Goal: Task Accomplishment & Management: Use online tool/utility

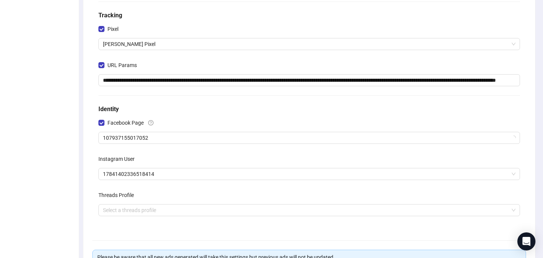
scroll to position [141, 0]
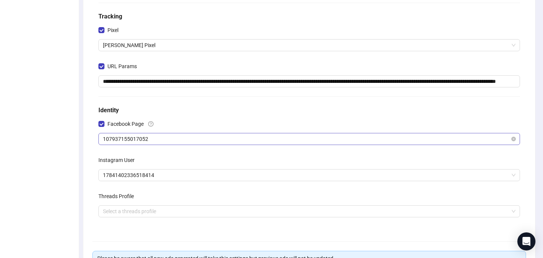
click at [193, 134] on span "107937155017052" at bounding box center [309, 139] width 413 height 11
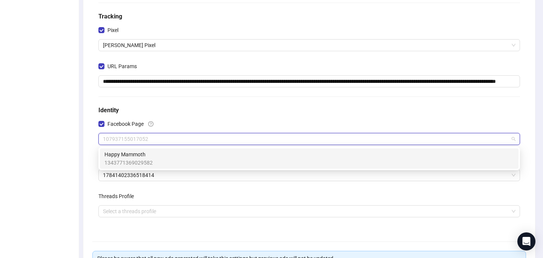
click at [191, 155] on div "Happy Mammoth 1343771369029582" at bounding box center [310, 159] width 410 height 17
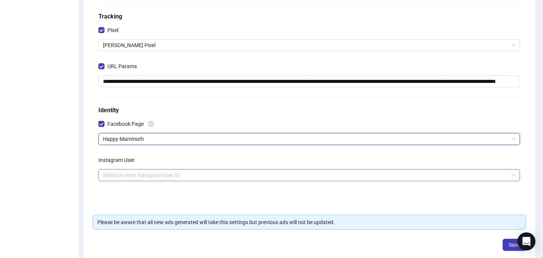
click at [169, 172] on input "search" at bounding box center [306, 175] width 406 height 11
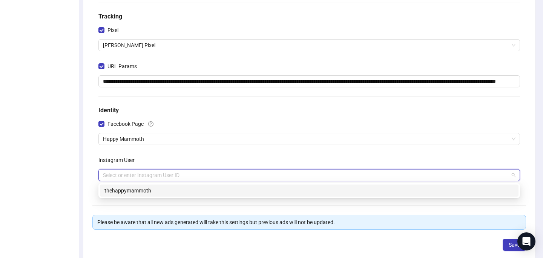
click at [165, 188] on div "thehappymammoth" at bounding box center [310, 191] width 410 height 8
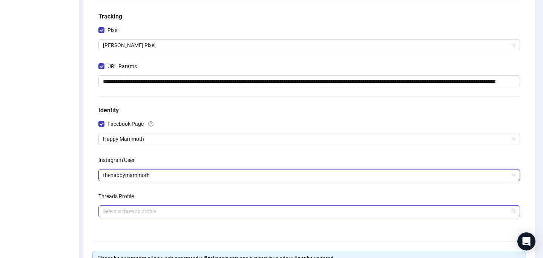
click at [296, 211] on input "search" at bounding box center [306, 211] width 406 height 11
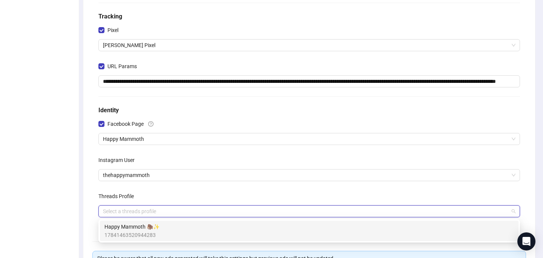
click at [276, 229] on div "Happy Mammoth 🦣✨ 17841463520944283" at bounding box center [310, 231] width 410 height 17
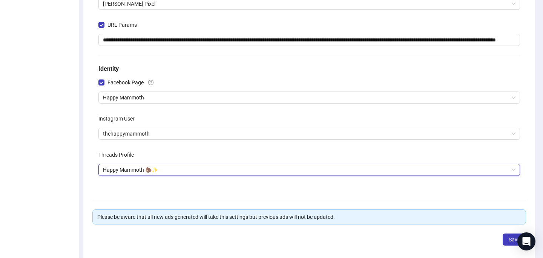
scroll to position [218, 0]
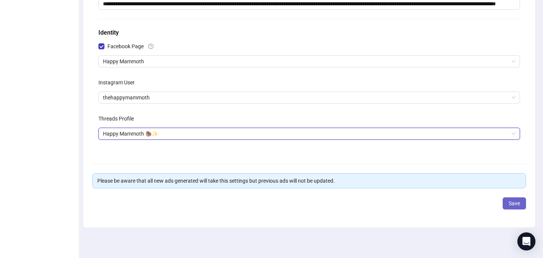
click at [520, 206] on button "Save" at bounding box center [514, 204] width 23 height 12
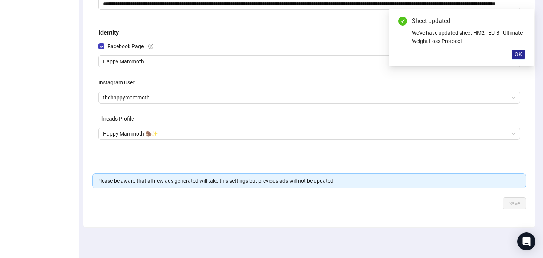
click at [518, 53] on span "OK" at bounding box center [518, 54] width 7 height 6
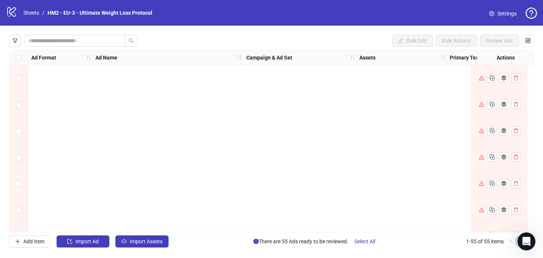
scroll to position [1289, 0]
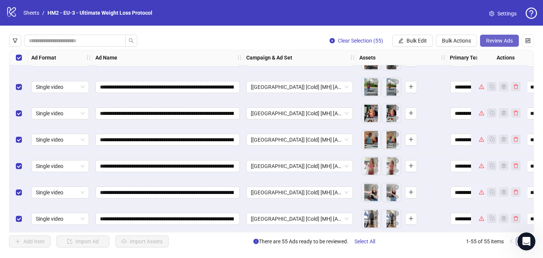
click at [497, 45] on button "Review Ads" at bounding box center [499, 41] width 39 height 12
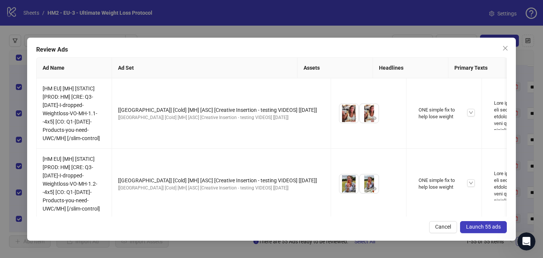
click at [498, 228] on span "Launch 55 ads" at bounding box center [483, 227] width 35 height 6
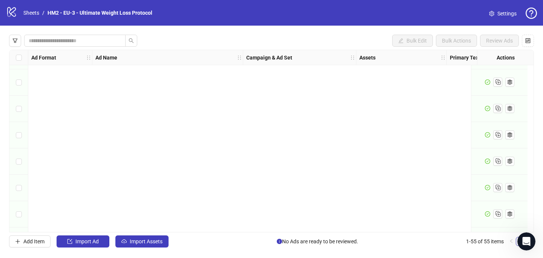
scroll to position [0, 0]
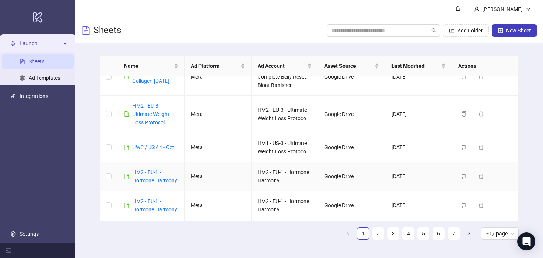
scroll to position [62, 0]
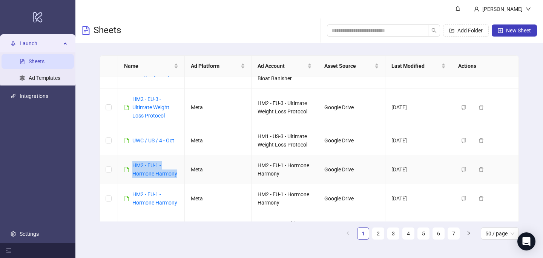
drag, startPoint x: 180, startPoint y: 175, endPoint x: 129, endPoint y: 163, distance: 52.1
click at [129, 163] on td "HM2 - EU-1 - Hormone Harmony" at bounding box center [151, 169] width 67 height 29
copy link "HM2 - EU-1 - Hormone Harmony"
click at [524, 28] on span "New Sheet" at bounding box center [518, 31] width 25 height 6
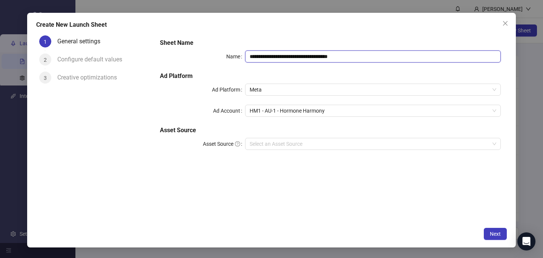
click at [286, 58] on input "**********" at bounding box center [373, 57] width 256 height 12
paste input "text"
type input "**********"
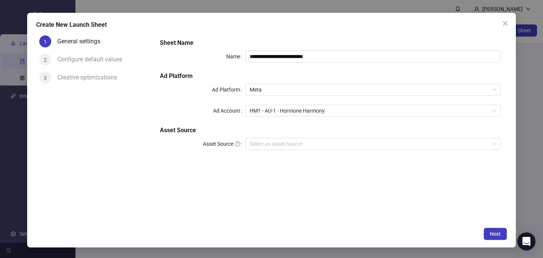
click at [285, 37] on div "**********" at bounding box center [330, 98] width 347 height 127
click at [292, 144] on input "Asset Source" at bounding box center [370, 143] width 240 height 11
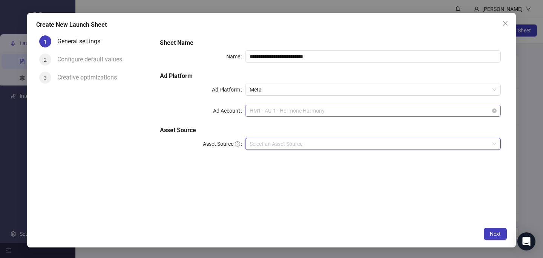
click at [300, 105] on span "HM1 - AU-1 - Hormone Harmony" at bounding box center [373, 110] width 247 height 11
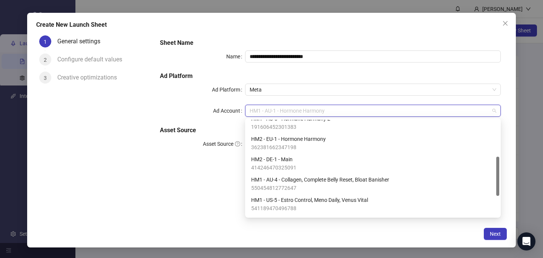
scroll to position [91, 0]
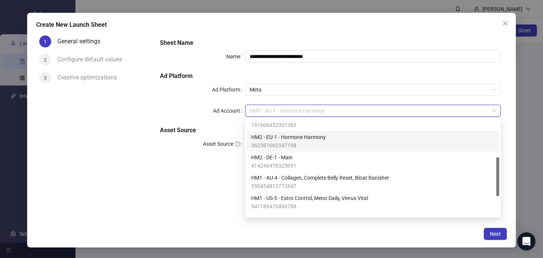
click at [300, 144] on span "362381662347198" at bounding box center [288, 145] width 75 height 8
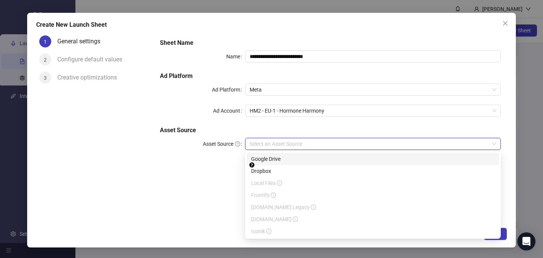
click at [293, 148] on input "Asset Source" at bounding box center [370, 143] width 240 height 11
click at [293, 164] on div "Google Drive" at bounding box center [373, 159] width 253 height 12
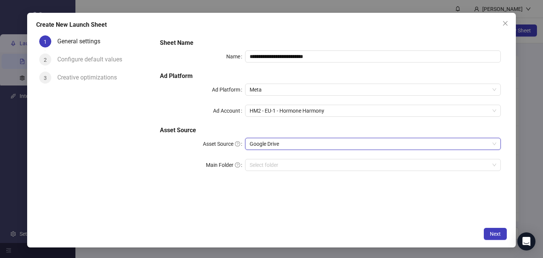
click at [295, 207] on div "**********" at bounding box center [330, 127] width 353 height 191
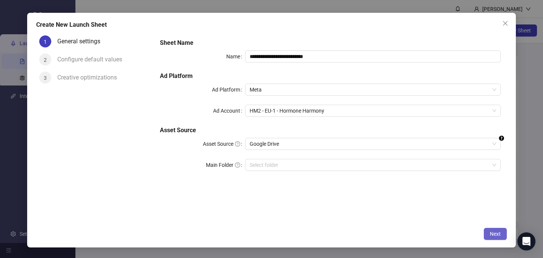
click at [498, 237] on span "Next" at bounding box center [495, 234] width 11 height 6
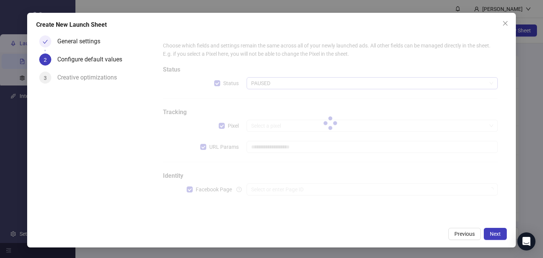
type input "**********"
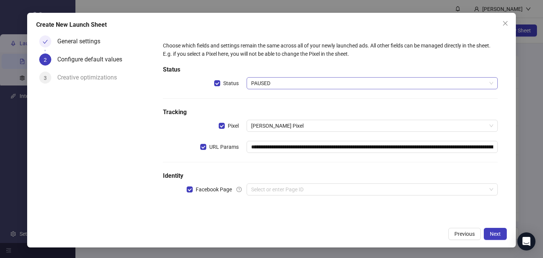
click at [264, 85] on span "PAUSED" at bounding box center [372, 83] width 242 height 11
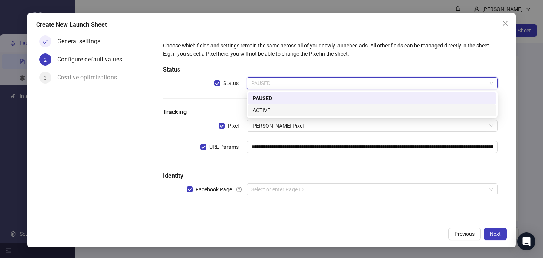
click at [278, 111] on div "ACTIVE" at bounding box center [372, 110] width 239 height 8
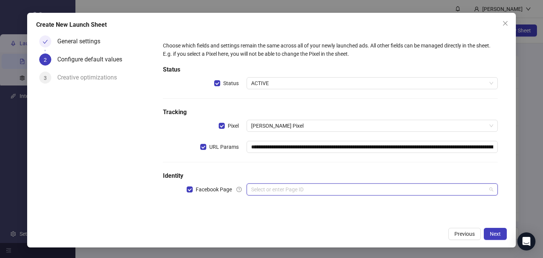
click at [267, 193] on input "search" at bounding box center [368, 189] width 235 height 11
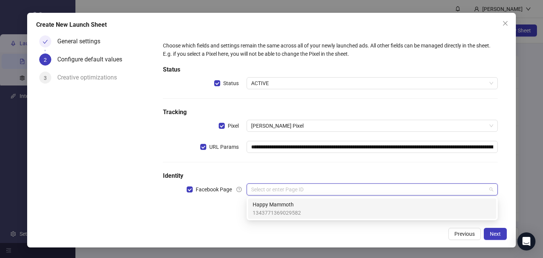
click at [267, 207] on span "Happy Mammoth" at bounding box center [277, 205] width 48 height 8
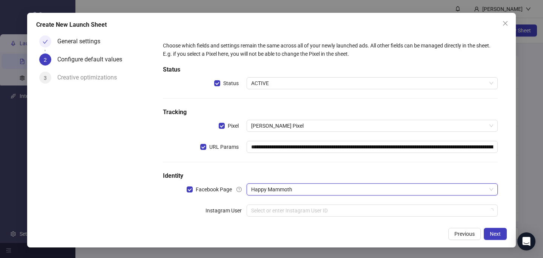
click at [267, 207] on input "search" at bounding box center [368, 210] width 235 height 11
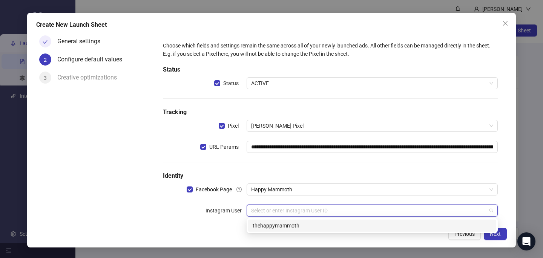
click at [269, 226] on div "thehappymammoth" at bounding box center [372, 226] width 239 height 8
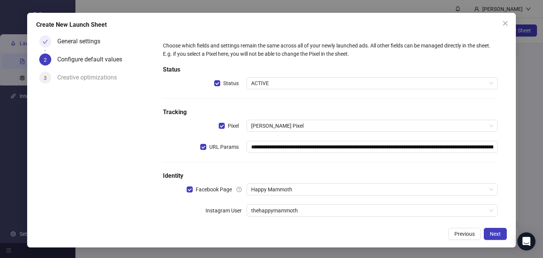
click at [282, 233] on div "Previous Next" at bounding box center [271, 234] width 471 height 12
click at [501, 236] on span "Next" at bounding box center [495, 234] width 11 height 6
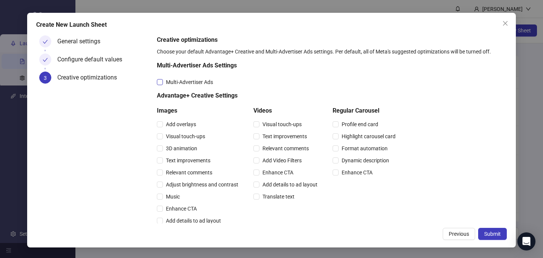
click at [174, 80] on span "Multi-Advertiser Ads" at bounding box center [189, 82] width 53 height 8
click at [170, 174] on span "Relevant comments" at bounding box center [189, 173] width 52 height 8
click at [285, 151] on span "Relevant comments" at bounding box center [286, 149] width 52 height 8
click at [484, 231] on button "Submit" at bounding box center [492, 234] width 29 height 12
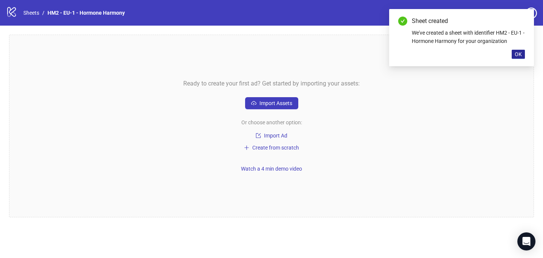
click at [520, 53] on span "OK" at bounding box center [518, 54] width 7 height 6
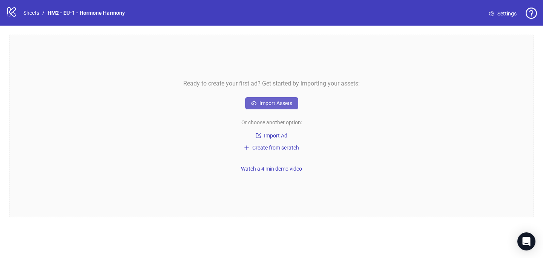
click at [262, 102] on span "Import Assets" at bounding box center [276, 103] width 33 height 6
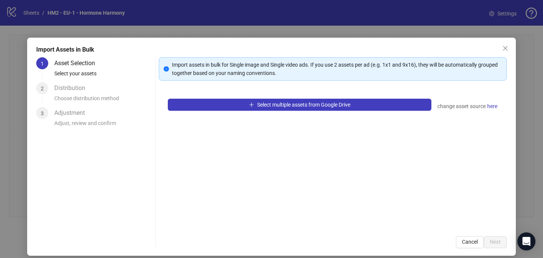
click at [262, 102] on span "Select multiple assets from Google Drive" at bounding box center [303, 105] width 93 height 6
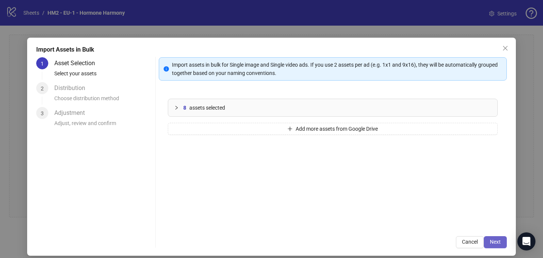
click at [499, 242] on span "Next" at bounding box center [495, 242] width 11 height 6
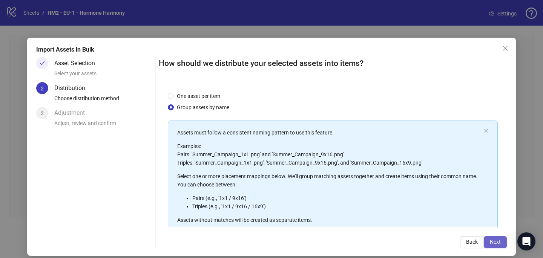
click at [499, 243] on span "Next" at bounding box center [495, 242] width 11 height 6
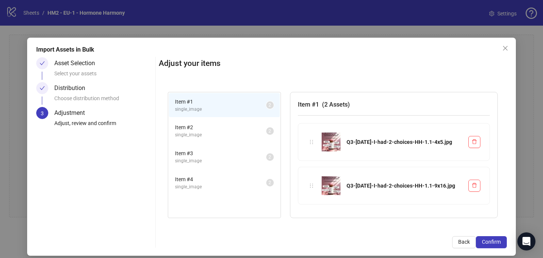
click at [499, 243] on span "Confirm" at bounding box center [491, 242] width 19 height 6
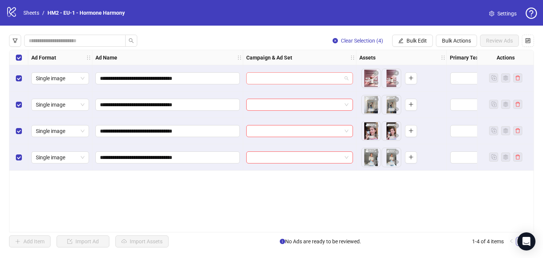
click at [264, 76] on input "search" at bounding box center [296, 78] width 91 height 11
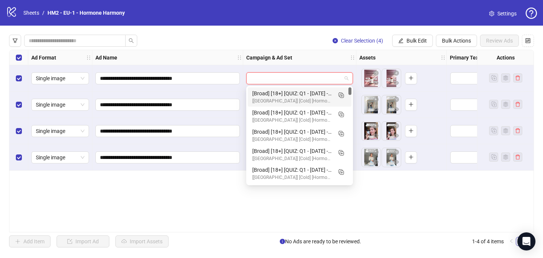
paste input "**********"
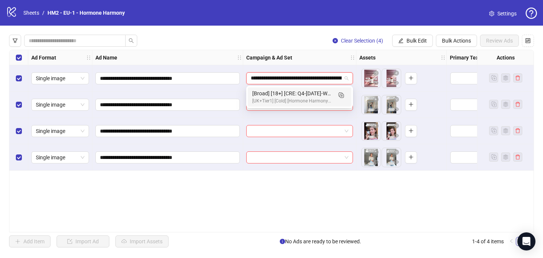
scroll to position [0, 340]
click at [341, 95] on icon "Duplicate" at bounding box center [341, 95] width 8 height 8
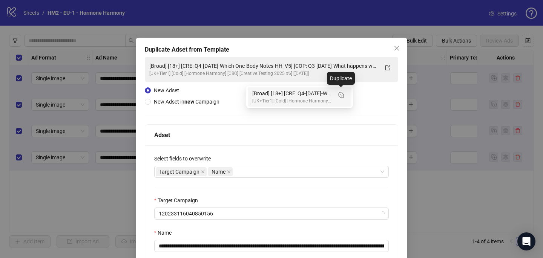
type input "**********"
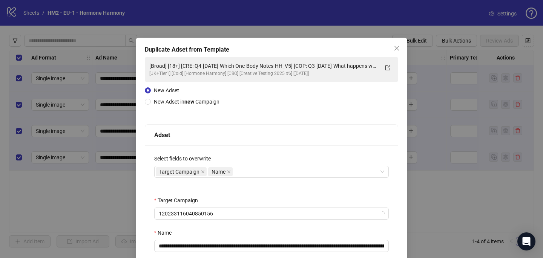
scroll to position [0, 0]
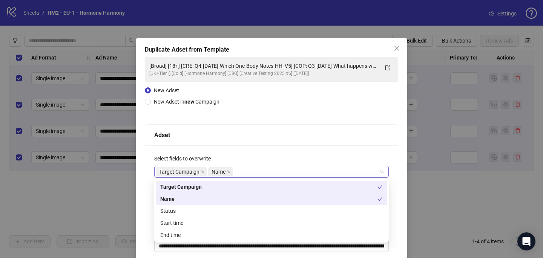
click at [264, 174] on div "Target Campaign Name" at bounding box center [268, 172] width 224 height 11
click at [254, 218] on div "Start time" at bounding box center [272, 223] width 232 height 12
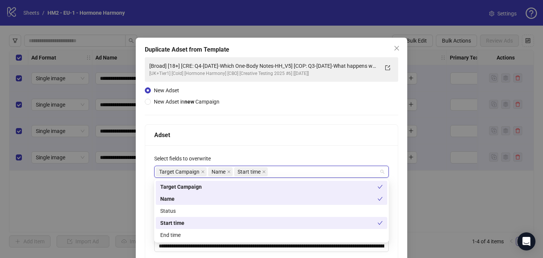
click at [261, 160] on div "Select fields to overwrite" at bounding box center [271, 160] width 235 height 11
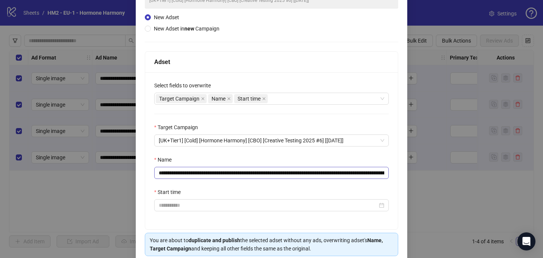
scroll to position [80, 0]
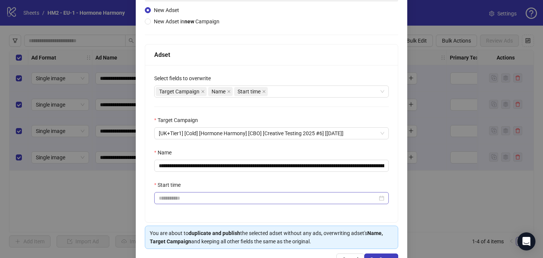
click at [248, 205] on div at bounding box center [271, 198] width 235 height 12
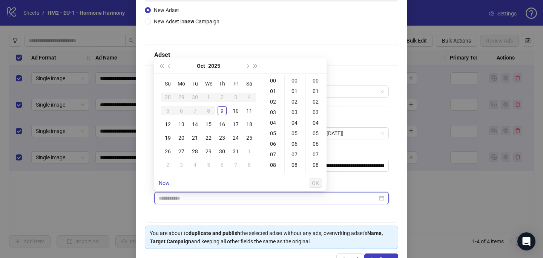
click at [248, 201] on input "Start time" at bounding box center [268, 198] width 219 height 8
type input "**********"
click at [240, 108] on div "10" at bounding box center [235, 110] width 9 height 9
type input "**********"
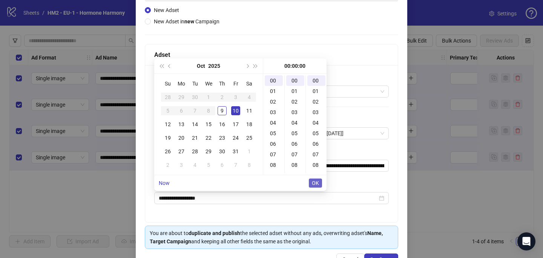
click at [318, 183] on span "OK" at bounding box center [315, 183] width 7 height 6
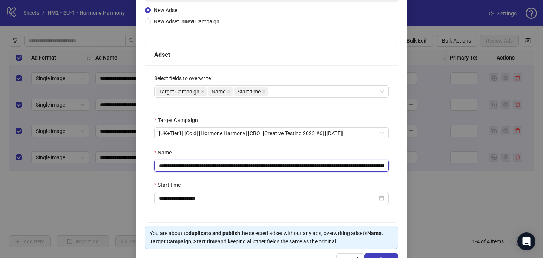
drag, startPoint x: 315, startPoint y: 168, endPoint x: 203, endPoint y: 164, distance: 111.4
click at [203, 164] on input "**********" at bounding box center [271, 166] width 235 height 12
paste input "text"
click at [378, 168] on input "**********" at bounding box center [271, 166] width 235 height 12
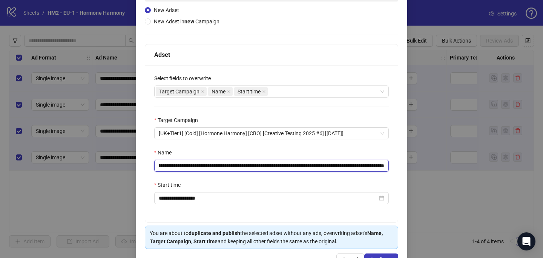
click at [379, 166] on input "**********" at bounding box center [271, 166] width 235 height 12
drag, startPoint x: 367, startPoint y: 165, endPoint x: 399, endPoint y: 169, distance: 32.0
click at [399, 169] on div "**********" at bounding box center [272, 115] width 272 height 316
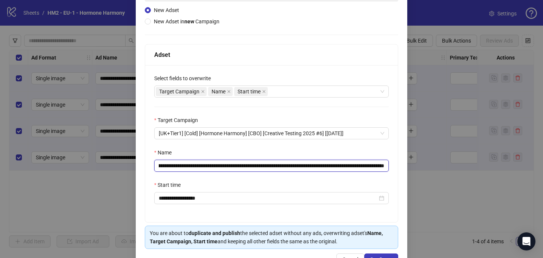
click at [361, 166] on input "**********" at bounding box center [271, 166] width 235 height 12
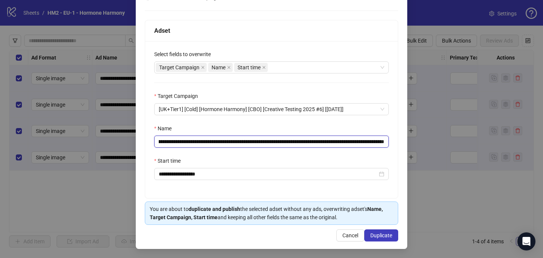
type input "**********"
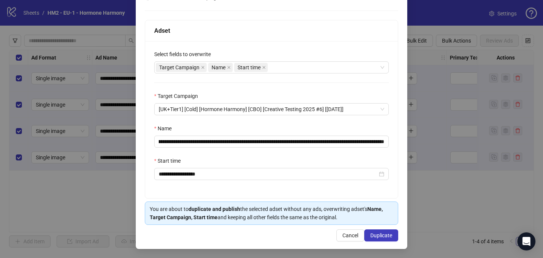
click at [381, 242] on div "**********" at bounding box center [272, 91] width 272 height 316
click at [381, 237] on span "Duplicate" at bounding box center [382, 236] width 22 height 6
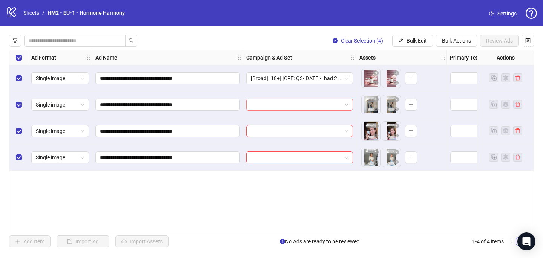
click at [268, 105] on input "search" at bounding box center [296, 104] width 91 height 11
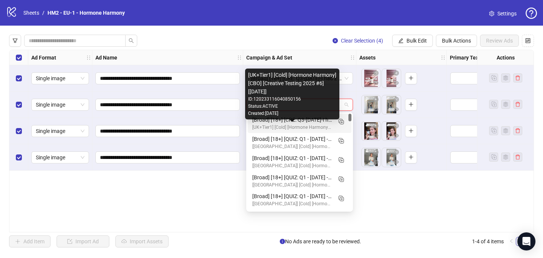
click at [274, 129] on div "[UK+Tier1] [Cold] [Hormone Harmony] [CBO] [Creative Testing 2025 #6] [[DATE]]" at bounding box center [292, 127] width 80 height 7
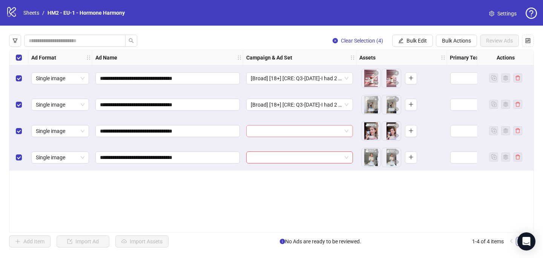
click at [274, 129] on input "search" at bounding box center [296, 131] width 91 height 11
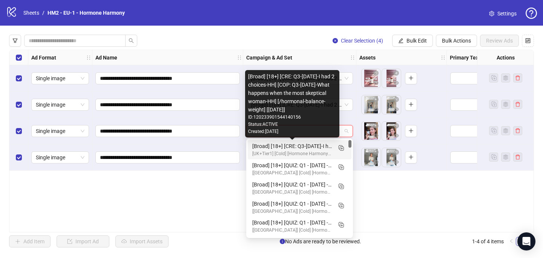
click at [277, 148] on div "[Broad] [18+] [CRE: Q3-[DATE]-I had 2 choices-HH] [COP: Q3-[DATE]-What happens …" at bounding box center [292, 146] width 80 height 8
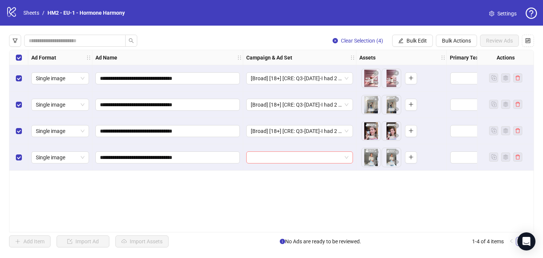
click at [274, 160] on input "search" at bounding box center [296, 157] width 91 height 11
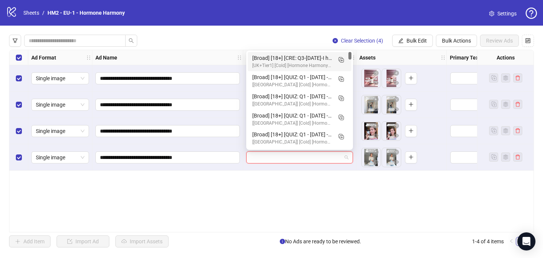
click at [311, 54] on div "[Broad] [18+] [CRE: Q3-[DATE]-I had 2 choices-HH] [COP: Q3-[DATE]-What happens …" at bounding box center [292, 58] width 80 height 8
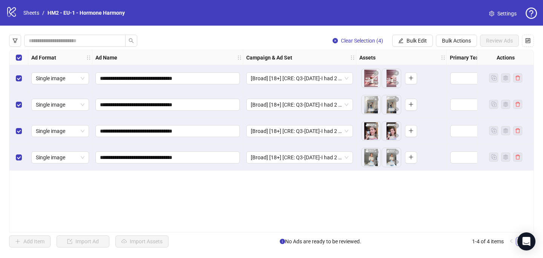
click at [22, 56] on div "Select all rows" at bounding box center [18, 57] width 19 height 15
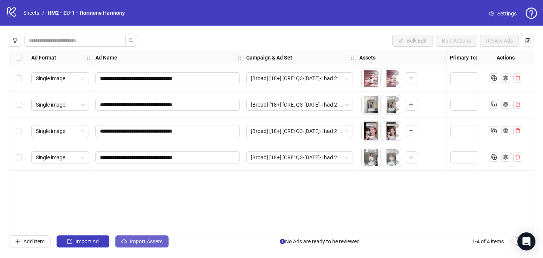
click at [149, 243] on span "Import Assets" at bounding box center [146, 242] width 33 height 6
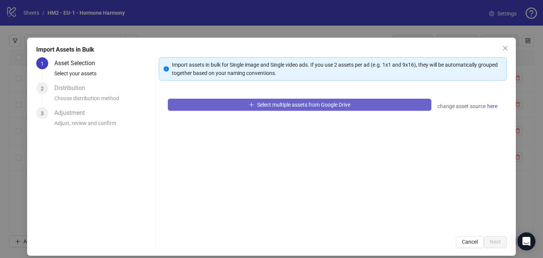
click at [217, 105] on button "Select multiple assets from Google Drive" at bounding box center [300, 105] width 264 height 12
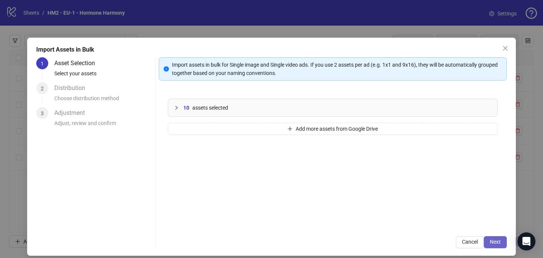
click at [498, 244] on span "Next" at bounding box center [495, 242] width 11 height 6
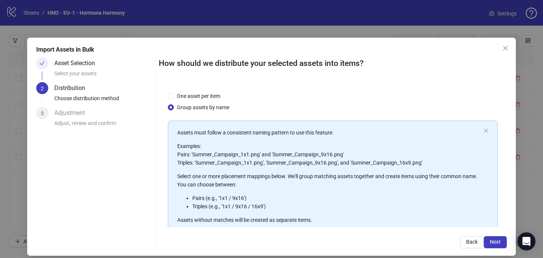
click at [498, 244] on span "Next" at bounding box center [495, 242] width 11 height 6
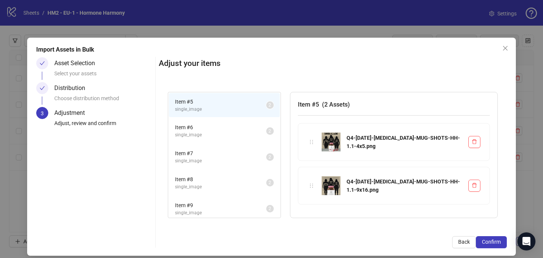
click at [498, 244] on span "Confirm" at bounding box center [491, 242] width 19 height 6
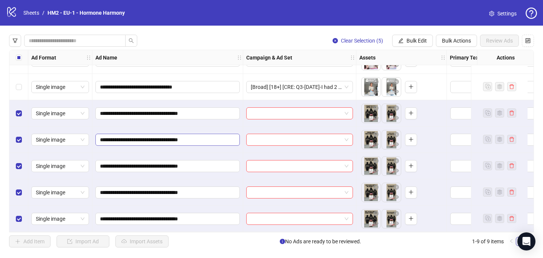
scroll to position [74, 0]
click at [255, 113] on input "search" at bounding box center [296, 113] width 91 height 11
click at [320, 82] on span "[Broad] [18+] [CRE: Q3-[DATE]-I had 2 choices-HH] [COP: Q3-[DATE]-What happens …" at bounding box center [300, 86] width 98 height 11
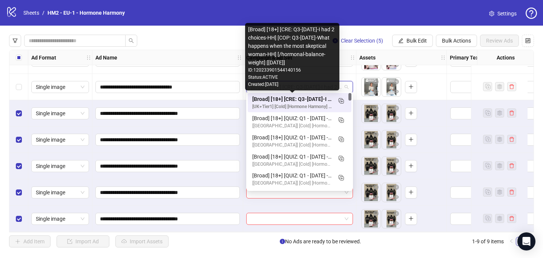
click at [318, 99] on div "[Broad] [18+] [CRE: Q3-[DATE]-I had 2 choices-HH] [COP: Q3-[DATE]-What happens …" at bounding box center [292, 99] width 80 height 8
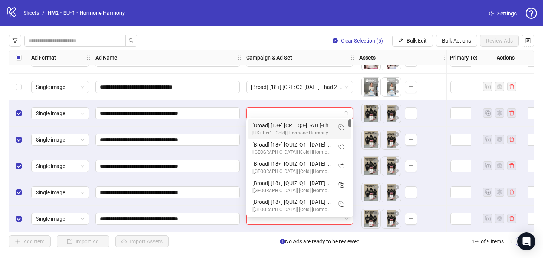
click at [320, 109] on input "search" at bounding box center [296, 113] width 91 height 11
click at [341, 128] on icon "Duplicate" at bounding box center [341, 127] width 8 height 8
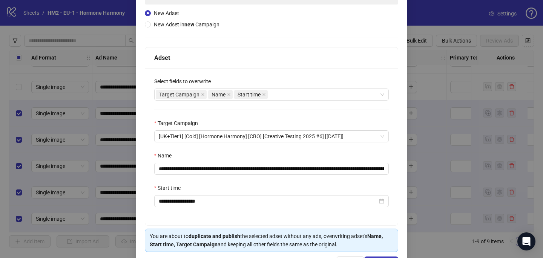
scroll to position [78, 0]
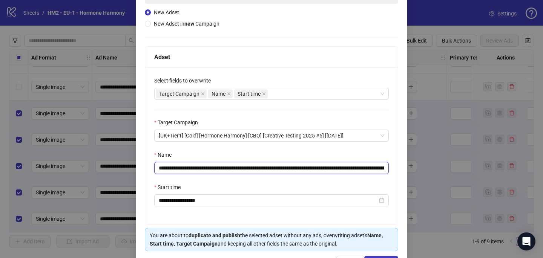
drag, startPoint x: 287, startPoint y: 166, endPoint x: 203, endPoint y: 164, distance: 83.8
click at [203, 165] on input "**********" at bounding box center [271, 168] width 235 height 12
paste input "***"
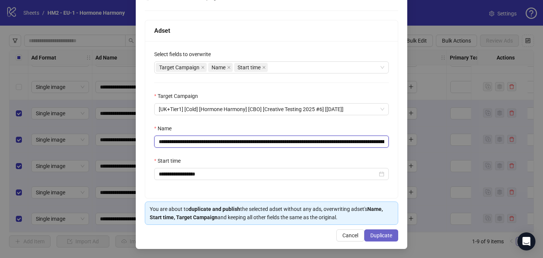
type input "**********"
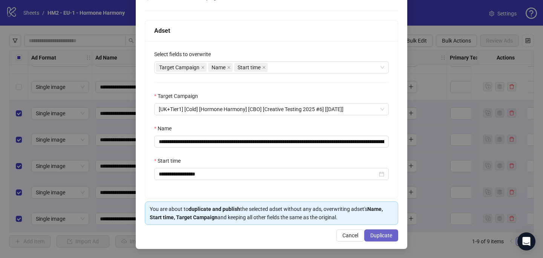
click at [382, 239] on button "Duplicate" at bounding box center [381, 236] width 34 height 12
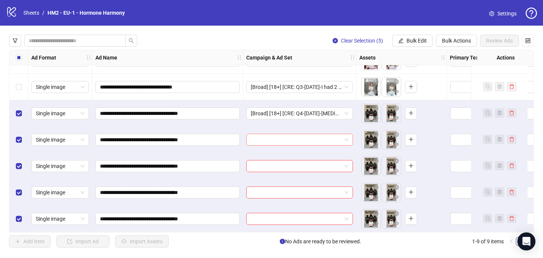
click at [284, 136] on input "search" at bounding box center [296, 139] width 91 height 11
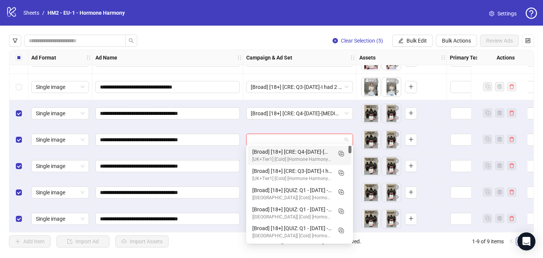
click at [289, 158] on div "[UK+Tier1] [Cold] [Hormone Harmony] [CBO] [Creative Testing 2025 #6] [[DATE]]" at bounding box center [292, 159] width 80 height 7
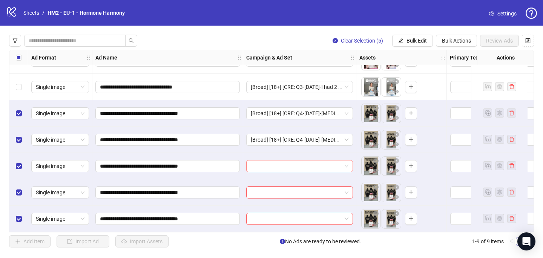
click at [289, 166] on input "search" at bounding box center [296, 166] width 91 height 11
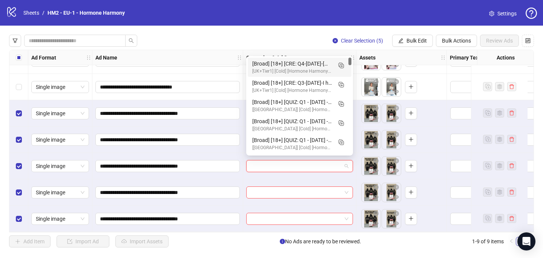
click at [305, 68] on div "[Broad] [18+] [CRE: Q4-[DATE]-[MEDICAL_DATA]-MUG-SHOTS-HH] [COP: Q3-[DATE]-What…" at bounding box center [292, 64] width 80 height 8
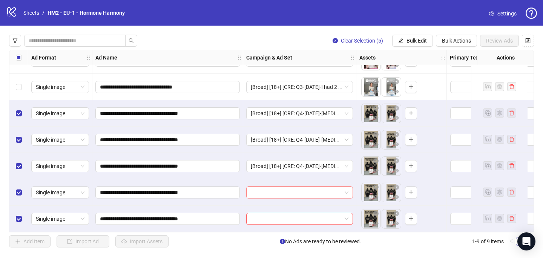
click at [263, 192] on input "search" at bounding box center [296, 192] width 91 height 11
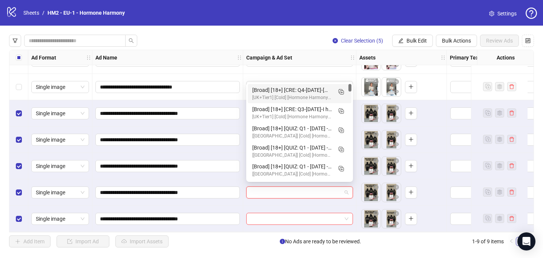
click at [308, 89] on div "[Broad] [18+] [CRE: Q4-[DATE]-[MEDICAL_DATA]-MUG-SHOTS-HH] [COP: Q3-[DATE]-What…" at bounding box center [292, 90] width 80 height 8
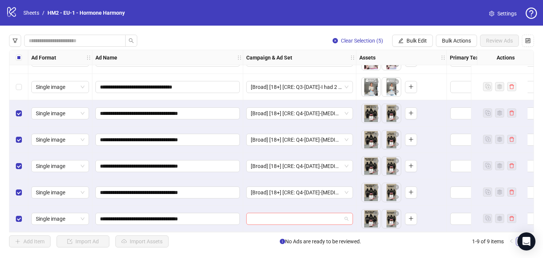
click at [255, 214] on input "search" at bounding box center [296, 219] width 91 height 11
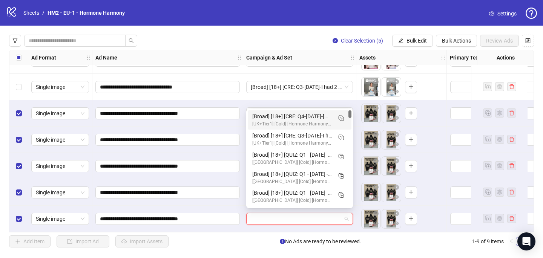
click at [296, 120] on div "[Broad] [18+] [CRE: Q4-[DATE]-[MEDICAL_DATA]-MUG-SHOTS-HH] [COP: Q3-[DATE]-What…" at bounding box center [292, 116] width 80 height 8
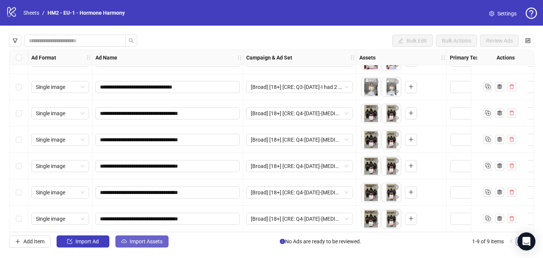
click at [152, 242] on span "Import Assets" at bounding box center [146, 242] width 33 height 6
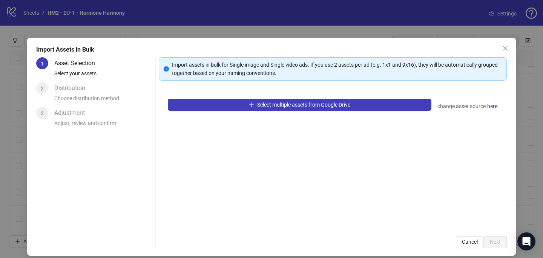
click at [272, 96] on div "Select multiple assets from Google Drive change asset source here" at bounding box center [333, 159] width 348 height 138
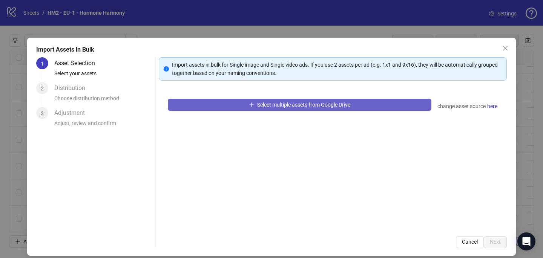
click at [272, 103] on span "Select multiple assets from Google Drive" at bounding box center [303, 105] width 93 height 6
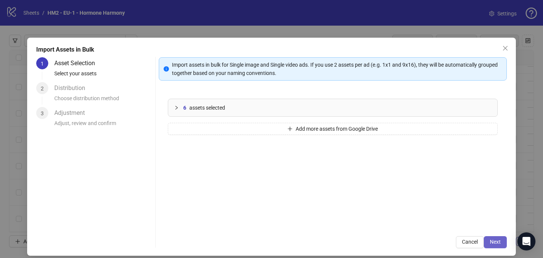
click at [498, 245] on span "Next" at bounding box center [495, 242] width 11 height 6
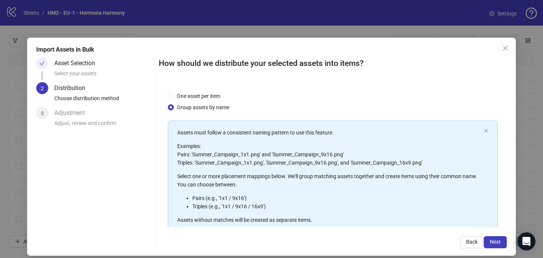
click at [498, 245] on span "Next" at bounding box center [495, 242] width 11 height 6
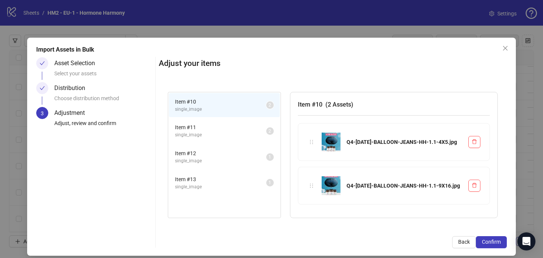
click at [498, 245] on span "Confirm" at bounding box center [491, 242] width 19 height 6
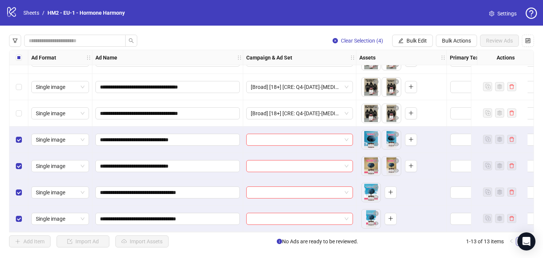
scroll to position [179, 0]
click at [268, 135] on input "search" at bounding box center [296, 139] width 91 height 11
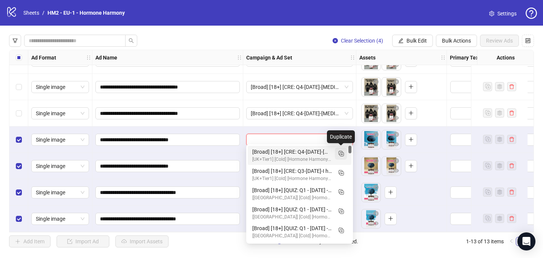
click at [337, 155] on icon "Duplicate" at bounding box center [341, 154] width 8 height 8
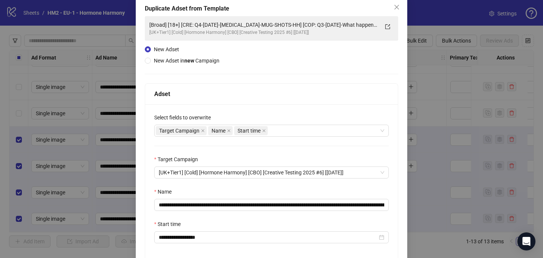
scroll to position [56, 0]
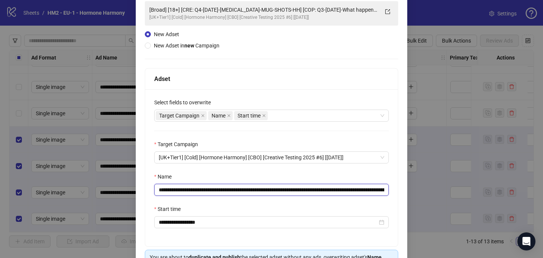
drag, startPoint x: 307, startPoint y: 190, endPoint x: 204, endPoint y: 192, distance: 103.4
click at [204, 191] on input "**********" at bounding box center [271, 190] width 235 height 12
paste input "text"
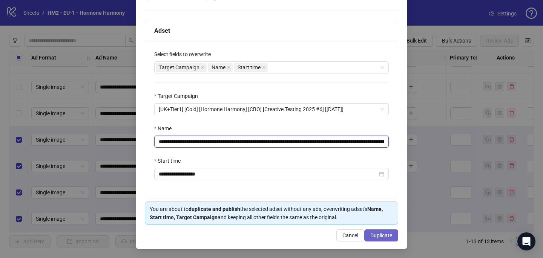
type input "**********"
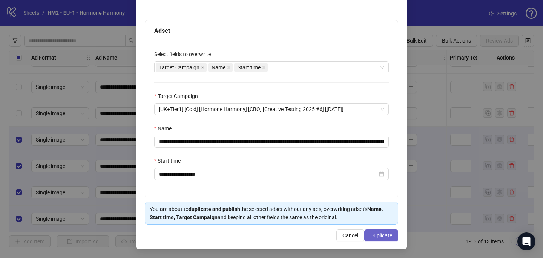
click at [395, 239] on button "Duplicate" at bounding box center [381, 236] width 34 height 12
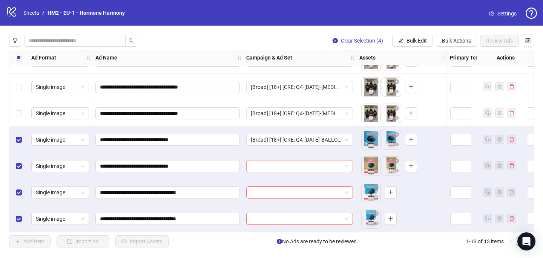
click at [271, 165] on input "search" at bounding box center [296, 166] width 91 height 11
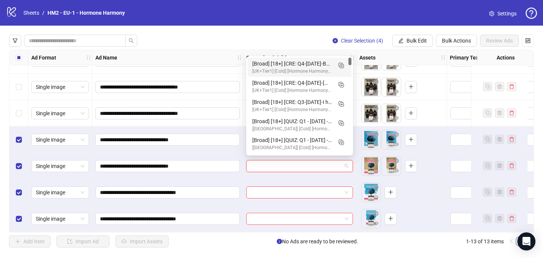
click at [318, 60] on div "[Broad] [18+] [CRE: Q4-[DATE]-BALLOON-JEANS-HH] [COP: Q3-[DATE]-What happens wh…" at bounding box center [292, 64] width 80 height 8
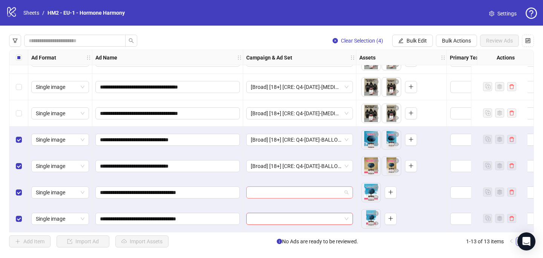
click at [259, 190] on input "search" at bounding box center [296, 192] width 91 height 11
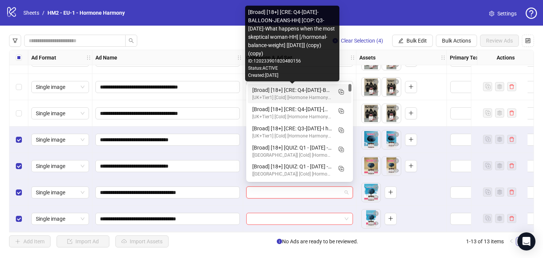
click at [328, 88] on div "[Broad] [18+] [CRE: Q4-[DATE]-BALLOON-JEANS-HH] [COP: Q3-[DATE]-What happens wh…" at bounding box center [292, 90] width 80 height 8
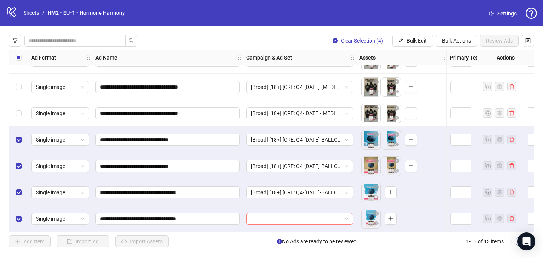
click at [297, 215] on input "search" at bounding box center [296, 219] width 91 height 11
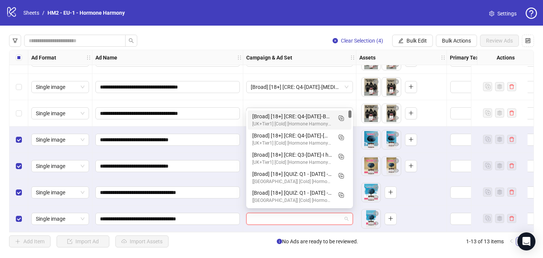
click at [321, 115] on div "[Broad] [18+] [CRE: Q4-[DATE]-BALLOON-JEANS-HH] [COP: Q3-[DATE]-What happens wh…" at bounding box center [292, 116] width 80 height 8
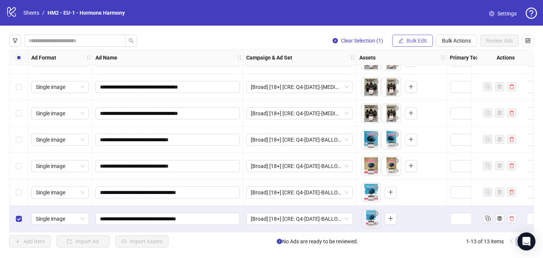
click at [423, 45] on button "Bulk Edit" at bounding box center [412, 41] width 41 height 12
click at [459, 42] on span "Bulk Actions" at bounding box center [456, 41] width 29 height 6
click at [458, 55] on span "Delete" at bounding box center [467, 56] width 52 height 8
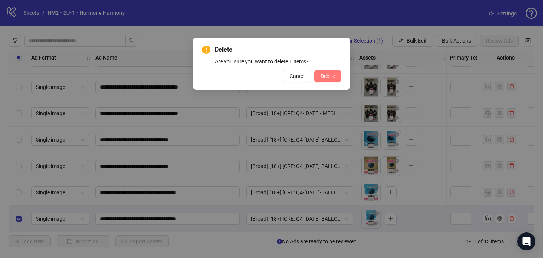
click at [331, 76] on span "Delete" at bounding box center [328, 76] width 14 height 6
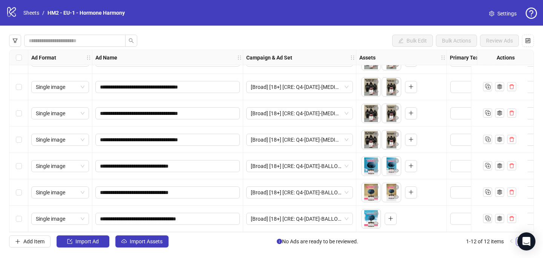
scroll to position [153, 0]
click at [135, 241] on span "Import Assets" at bounding box center [146, 242] width 33 height 6
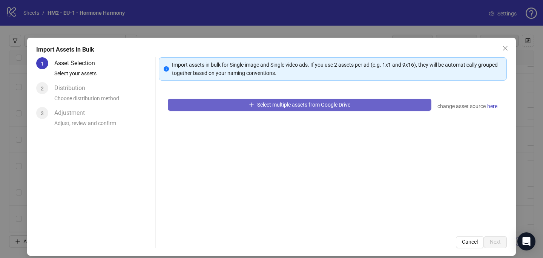
click at [210, 105] on button "Select multiple assets from Google Drive" at bounding box center [300, 105] width 264 height 12
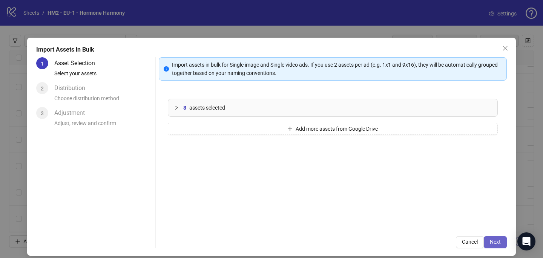
click at [501, 242] on button "Next" at bounding box center [495, 243] width 23 height 12
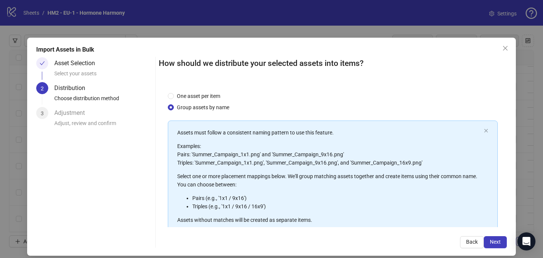
click at [501, 242] on button "Next" at bounding box center [495, 243] width 23 height 12
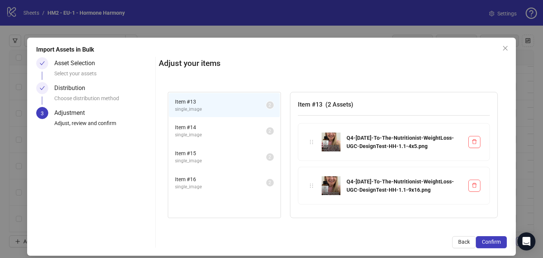
click at [501, 242] on button "Confirm" at bounding box center [491, 243] width 31 height 12
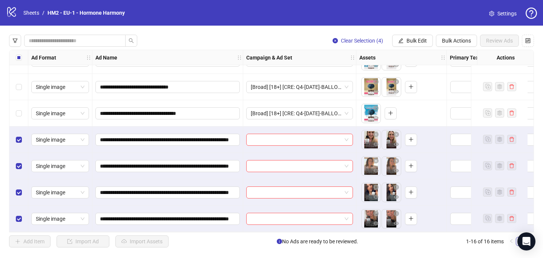
scroll to position [258, 0]
click at [274, 139] on input "search" at bounding box center [296, 139] width 91 height 11
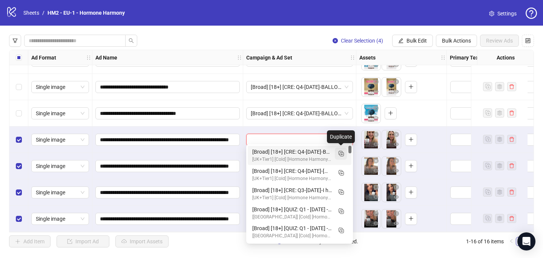
click at [343, 155] on icon "Duplicate" at bounding box center [341, 154] width 8 height 8
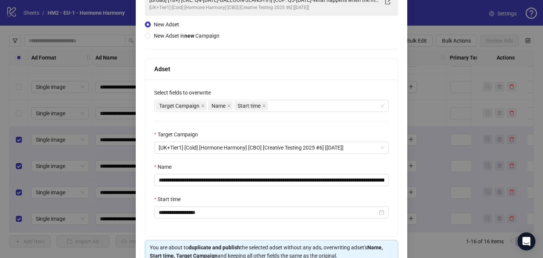
scroll to position [67, 0]
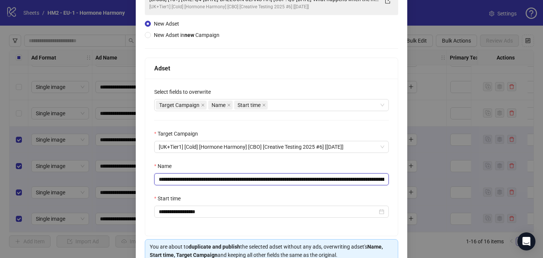
drag, startPoint x: 293, startPoint y: 181, endPoint x: 204, endPoint y: 178, distance: 89.5
click at [204, 179] on input "**********" at bounding box center [271, 180] width 235 height 12
paste input "**********"
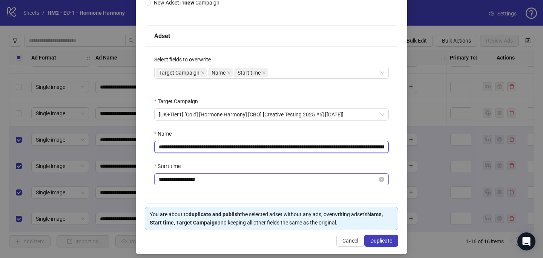
scroll to position [105, 0]
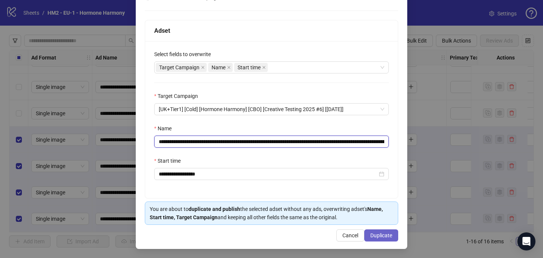
type input "**********"
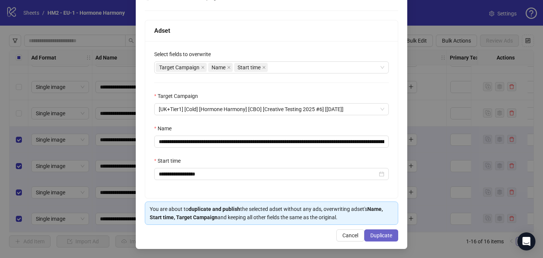
click at [390, 236] on span "Duplicate" at bounding box center [382, 236] width 22 height 6
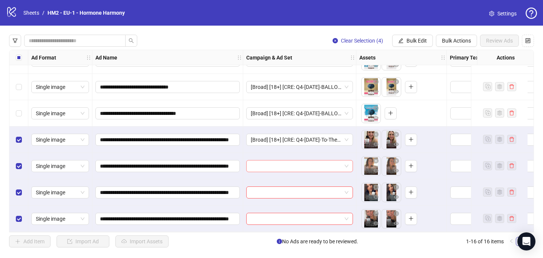
click at [334, 163] on input "search" at bounding box center [296, 166] width 91 height 11
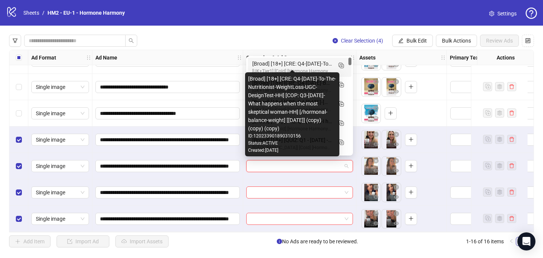
click at [326, 64] on div "[Broad] [18+] [CRE: Q4-[DATE]-To-The-Nutritionist-WeightLoss-UGC-DesignTest-HH]…" at bounding box center [292, 64] width 80 height 8
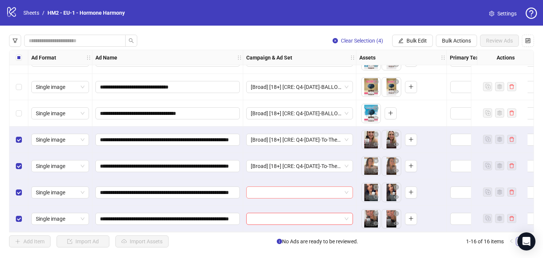
click at [282, 192] on input "search" at bounding box center [296, 192] width 91 height 11
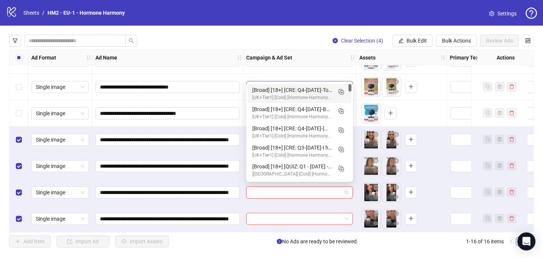
click at [306, 87] on div "[Broad] [18+] [CRE: Q4-[DATE]-To-The-Nutritionist-WeightLoss-UGC-DesignTest-HH]…" at bounding box center [292, 90] width 80 height 8
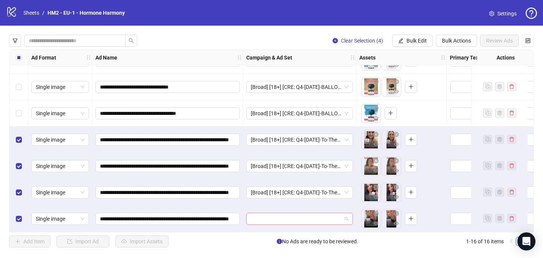
click at [277, 214] on input "search" at bounding box center [296, 219] width 91 height 11
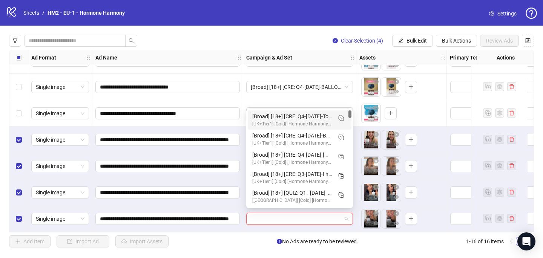
click at [305, 120] on div "[Broad] [18+] [CRE: Q4-[DATE]-To-The-Nutritionist-WeightLoss-UGC-DesignTest-HH]…" at bounding box center [292, 116] width 80 height 8
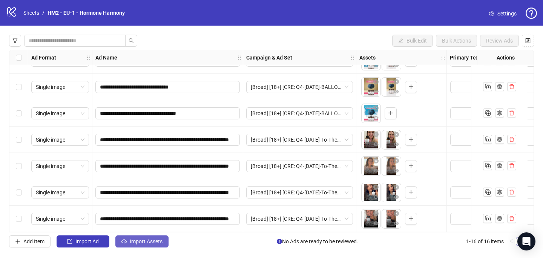
click at [146, 243] on span "Import Assets" at bounding box center [146, 242] width 33 height 6
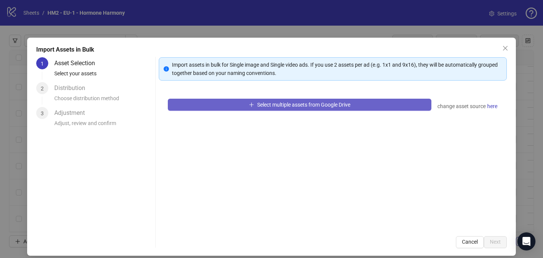
click at [252, 108] on span "button" at bounding box center [251, 105] width 5 height 6
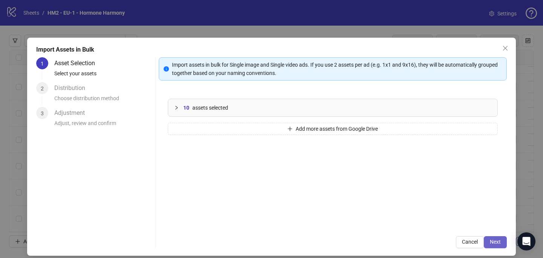
click at [500, 239] on span "Next" at bounding box center [495, 242] width 11 height 6
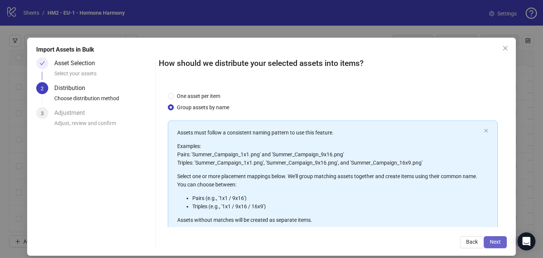
click at [501, 240] on button "Next" at bounding box center [495, 243] width 23 height 12
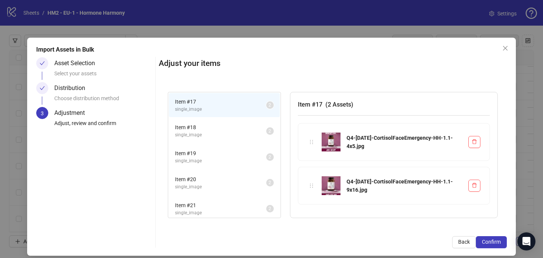
click at [501, 240] on button "Confirm" at bounding box center [491, 243] width 31 height 12
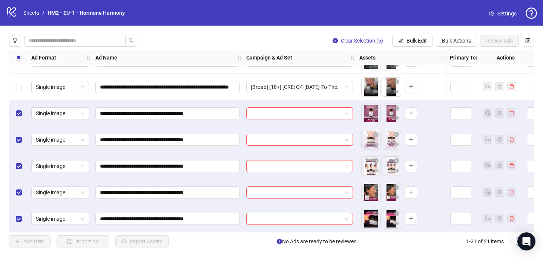
scroll to position [391, 0]
click at [258, 108] on input "search" at bounding box center [296, 113] width 91 height 11
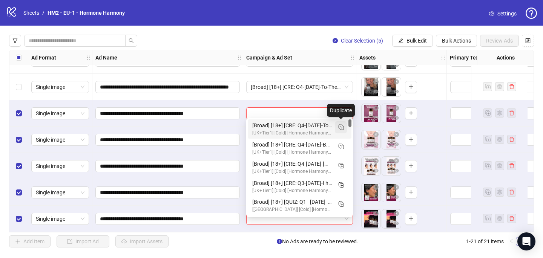
click at [343, 127] on icon "Duplicate" at bounding box center [341, 127] width 8 height 8
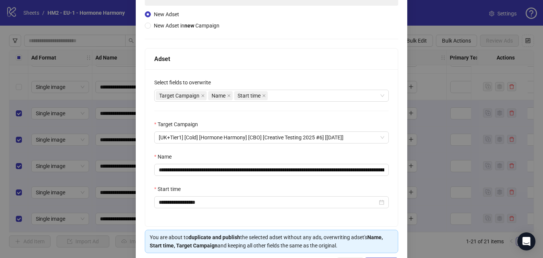
scroll to position [105, 0]
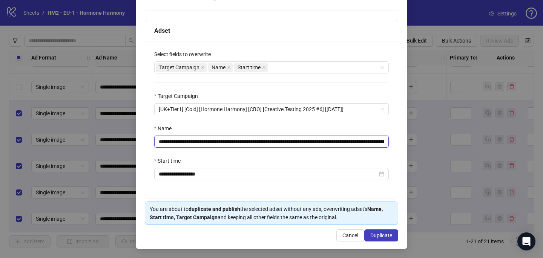
drag, startPoint x: 364, startPoint y: 138, endPoint x: 205, endPoint y: 140, distance: 159.6
click at [205, 140] on input "**********" at bounding box center [271, 142] width 235 height 12
paste input "text"
type input "**********"
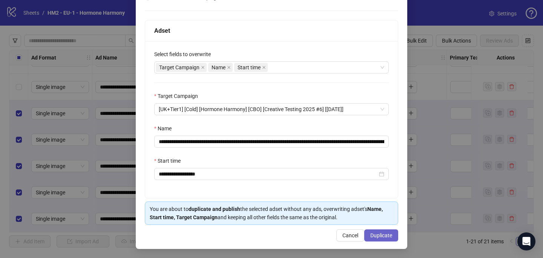
click at [386, 237] on span "Duplicate" at bounding box center [382, 236] width 22 height 6
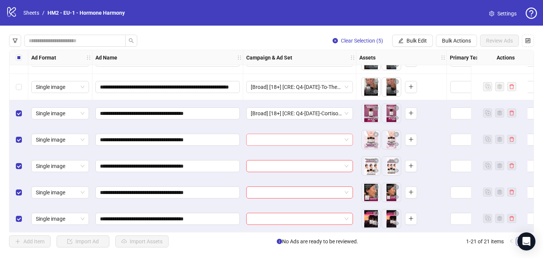
click at [264, 138] on input "search" at bounding box center [296, 139] width 91 height 11
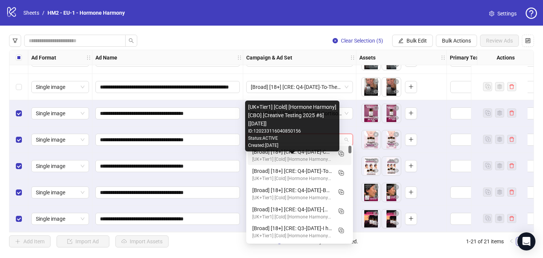
click at [282, 161] on div "[UK+Tier1] [Cold] [Hormone Harmony] [CBO] [Creative Testing 2025 #6] [[DATE]]" at bounding box center [292, 159] width 80 height 7
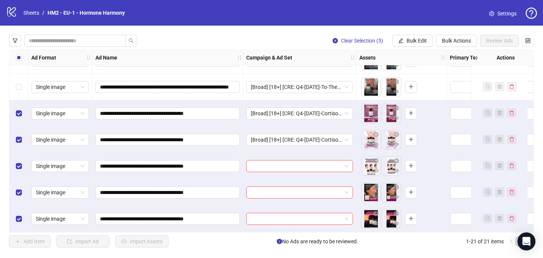
click at [281, 170] on div at bounding box center [299, 166] width 113 height 26
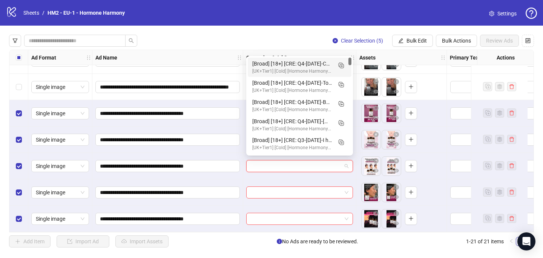
click at [281, 166] on input "search" at bounding box center [296, 166] width 91 height 11
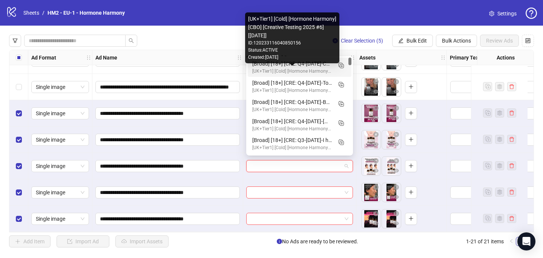
click at [300, 72] on div "[UK+Tier1] [Cold] [Hormone Harmony] [CBO] [Creative Testing 2025 #6] [[DATE]]" at bounding box center [292, 71] width 80 height 7
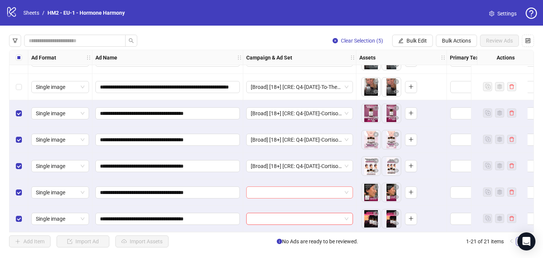
click at [261, 191] on input "search" at bounding box center [296, 192] width 91 height 11
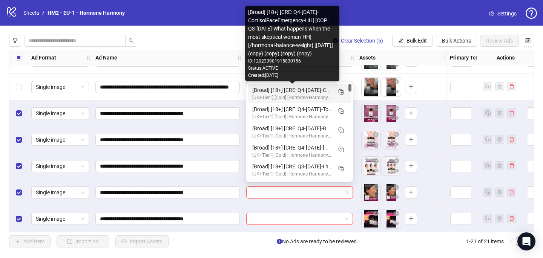
click at [312, 91] on div "[Broad] [18+] [CRE: Q4-[DATE]-CortisolFaceEmergency-HH] [COP: Q3-[DATE]-What ha…" at bounding box center [292, 90] width 80 height 8
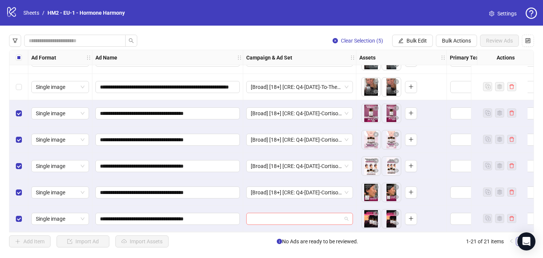
click at [254, 217] on input "search" at bounding box center [296, 219] width 91 height 11
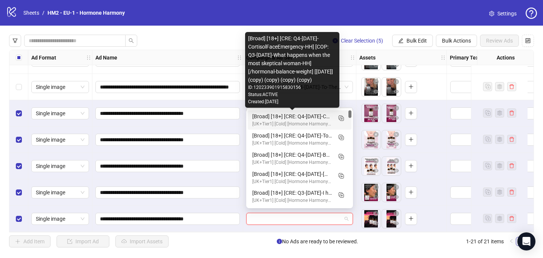
click at [322, 117] on div "[Broad] [18+] [CRE: Q4-[DATE]-CortisolFaceEmergency-HH] [COP: Q3-[DATE]-What ha…" at bounding box center [292, 116] width 80 height 8
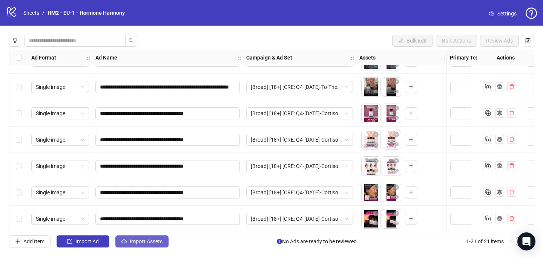
click at [160, 239] on span "Import Assets" at bounding box center [146, 242] width 33 height 6
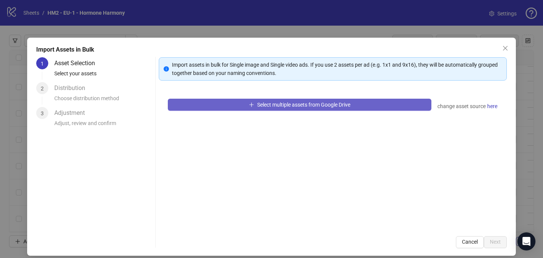
click at [250, 105] on icon "plus" at bounding box center [251, 105] width 4 height 0
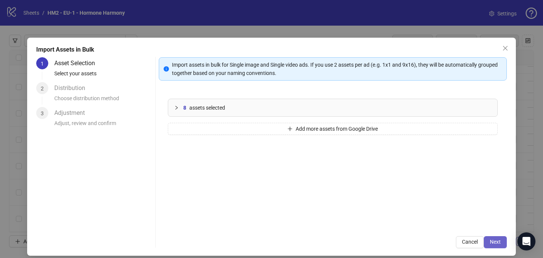
click at [486, 238] on button "Next" at bounding box center [495, 243] width 23 height 12
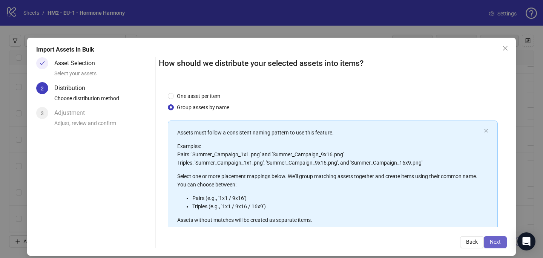
click at [500, 244] on span "Next" at bounding box center [495, 242] width 11 height 6
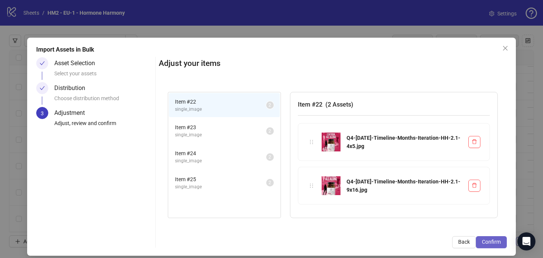
click at [501, 243] on button "Confirm" at bounding box center [491, 243] width 31 height 12
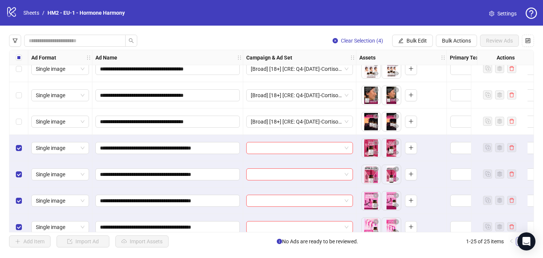
scroll to position [496, 0]
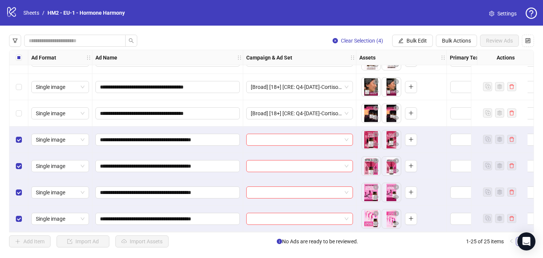
click at [274, 145] on div at bounding box center [299, 140] width 113 height 26
click at [274, 137] on input "search" at bounding box center [296, 139] width 91 height 11
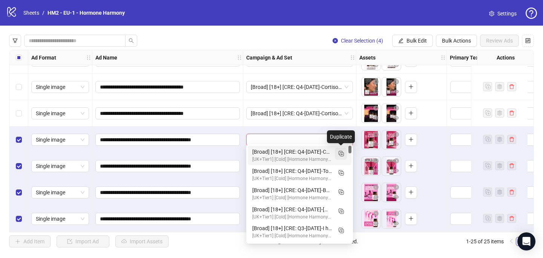
click at [340, 156] on rect "Duplicate" at bounding box center [342, 155] width 4 height 4
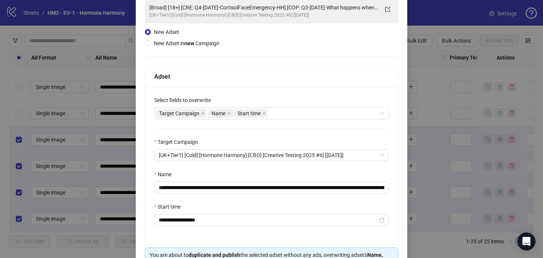
scroll to position [105, 0]
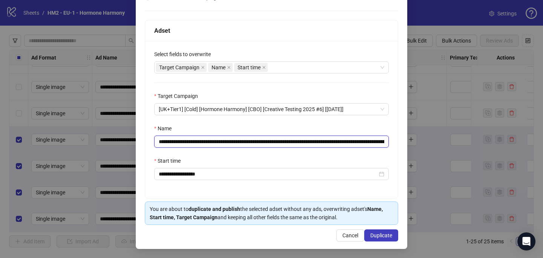
drag, startPoint x: 308, startPoint y: 139, endPoint x: 204, endPoint y: 141, distance: 104.1
click at [204, 141] on input "**********" at bounding box center [271, 142] width 235 height 12
paste input "******"
type input "**********"
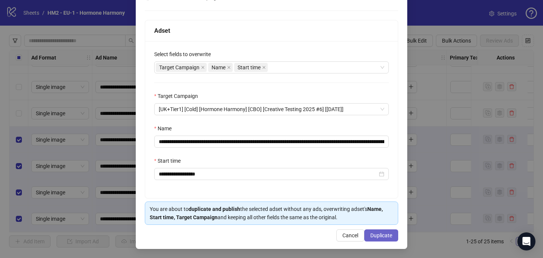
click at [381, 235] on span "Duplicate" at bounding box center [382, 236] width 22 height 6
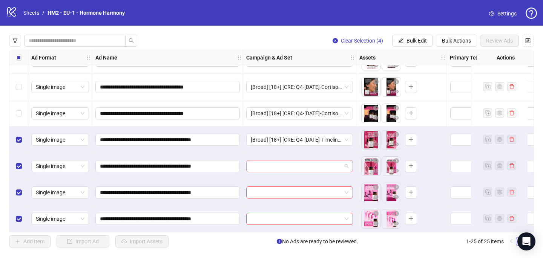
click at [260, 165] on input "search" at bounding box center [296, 166] width 91 height 11
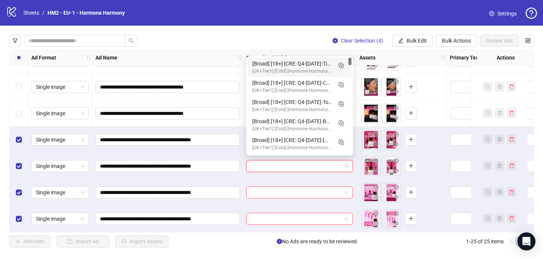
click at [293, 66] on div "[Broad] [18+] [CRE: Q4-[DATE]-Timeline-Months-Iteration-HH-2] [COP: Q3-[DATE]-W…" at bounding box center [292, 64] width 80 height 8
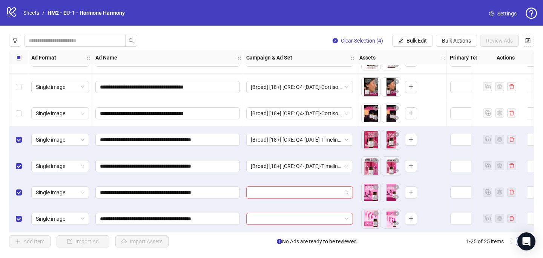
click at [257, 187] on input "search" at bounding box center [296, 192] width 91 height 11
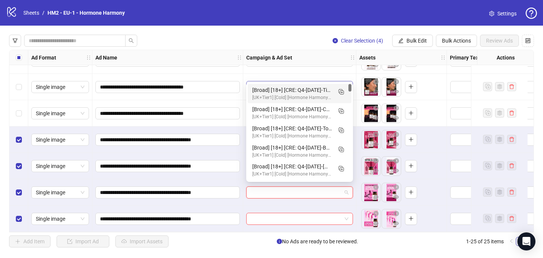
click at [298, 88] on div "[Broad] [18+] [CRE: Q4-[DATE]-Timeline-Months-Iteration-HH-2] [COP: Q3-[DATE]-W…" at bounding box center [292, 90] width 80 height 8
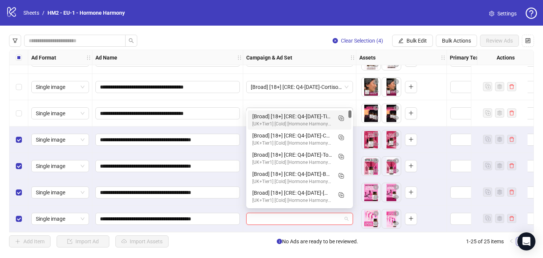
click at [258, 214] on input "search" at bounding box center [296, 219] width 91 height 11
click at [295, 114] on div "[Broad] [18+] [CRE: Q4-[DATE]-Timeline-Months-Iteration-HH-2] [COP: Q3-[DATE]-W…" at bounding box center [292, 116] width 80 height 8
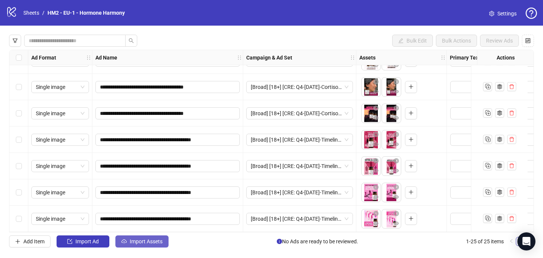
click at [139, 241] on span "Import Assets" at bounding box center [146, 242] width 33 height 6
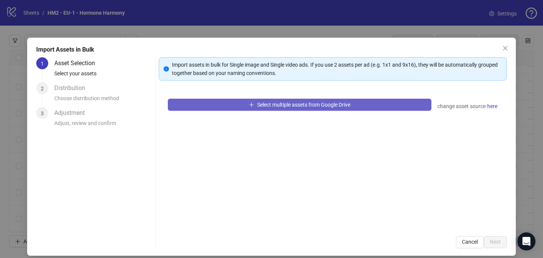
click at [272, 102] on span "Select multiple assets from Google Drive" at bounding box center [303, 105] width 93 height 6
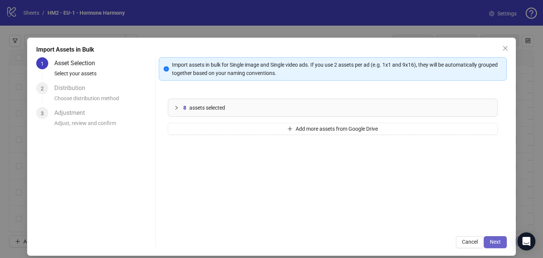
click at [495, 243] on span "Next" at bounding box center [495, 242] width 11 height 6
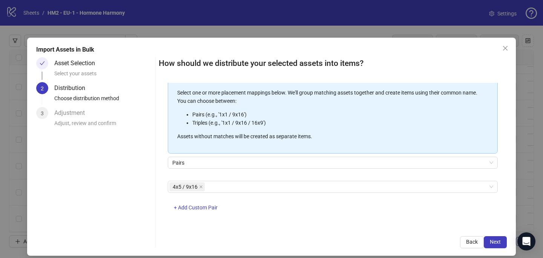
scroll to position [86, 0]
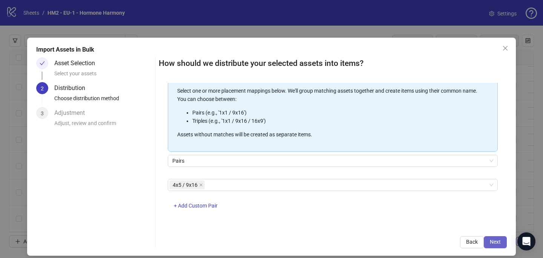
click at [495, 240] on span "Next" at bounding box center [495, 242] width 11 height 6
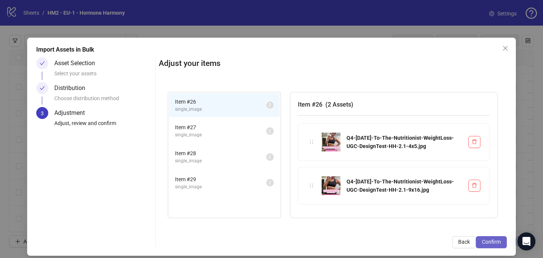
click at [495, 242] on span "Confirm" at bounding box center [491, 242] width 19 height 6
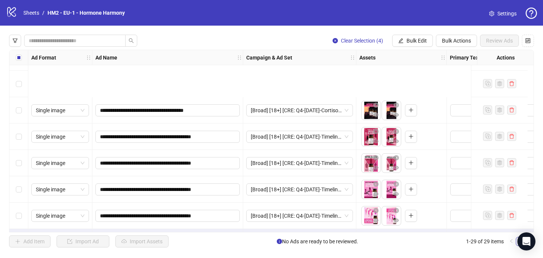
scroll to position [602, 0]
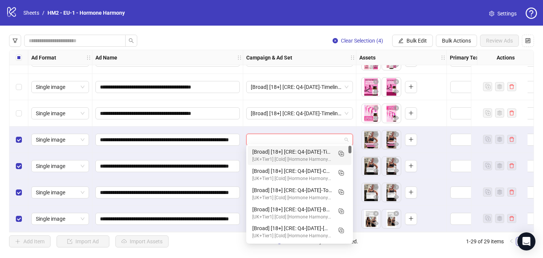
click at [271, 140] on input "search" at bounding box center [296, 139] width 91 height 11
click at [338, 154] on icon "Duplicate" at bounding box center [341, 154] width 8 height 8
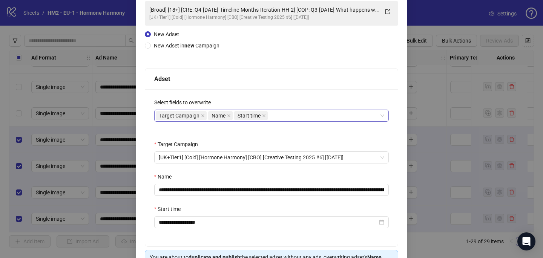
scroll to position [59, 0]
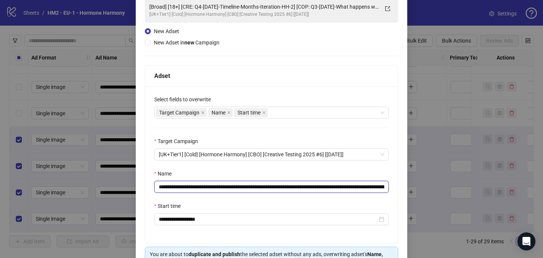
drag, startPoint x: 318, startPoint y: 186, endPoint x: 205, endPoint y: 188, distance: 112.8
click at [205, 188] on input "**********" at bounding box center [271, 187] width 235 height 12
paste input "**********"
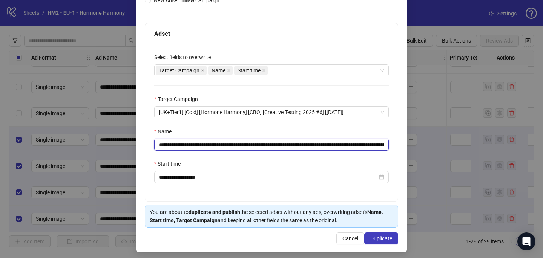
scroll to position [105, 0]
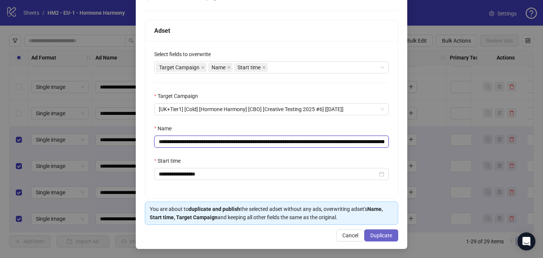
type input "**********"
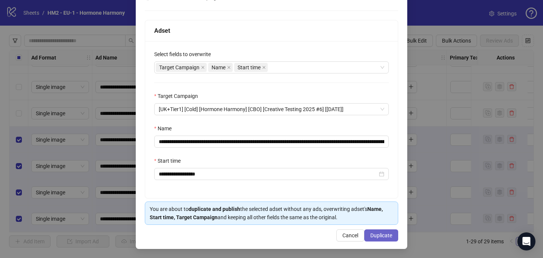
click at [387, 234] on span "Duplicate" at bounding box center [382, 236] width 22 height 6
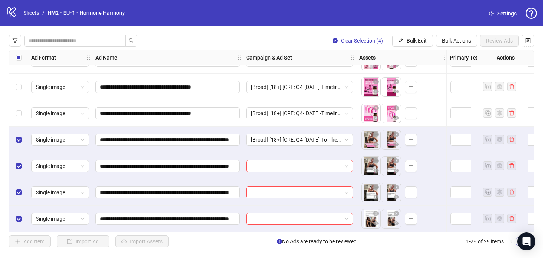
click at [263, 170] on div at bounding box center [299, 166] width 113 height 26
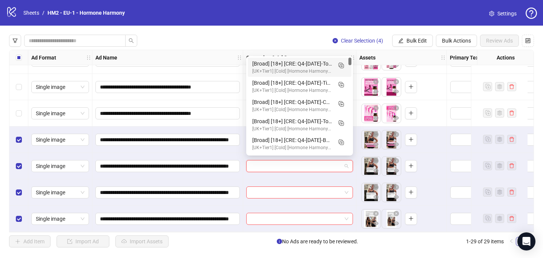
click at [263, 163] on input "search" at bounding box center [296, 166] width 91 height 11
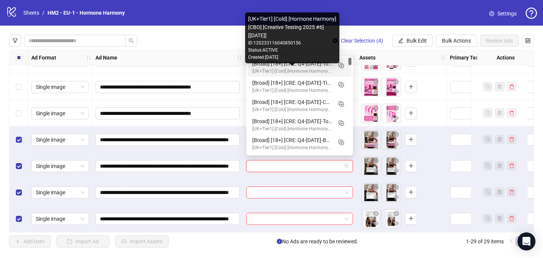
click at [290, 67] on div "[Broad] [18+] [CRE: Q4-[DATE]-To-The-Nutritionist-WeightLoss-UGC-DesignTest-HH-…" at bounding box center [292, 64] width 80 height 8
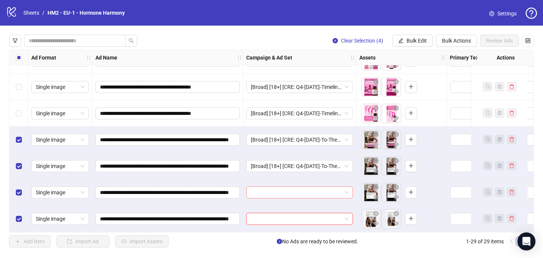
click at [263, 190] on input "search" at bounding box center [296, 192] width 91 height 11
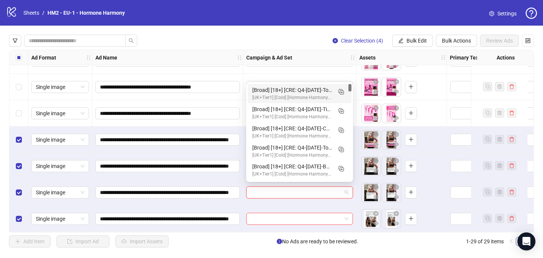
click at [307, 92] on div "[Broad] [18+] [CRE: Q4-[DATE]-To-The-Nutritionist-WeightLoss-UGC-DesignTest-HH-…" at bounding box center [292, 90] width 80 height 8
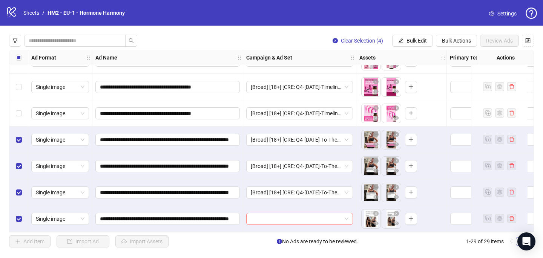
click at [260, 220] on input "search" at bounding box center [296, 219] width 91 height 11
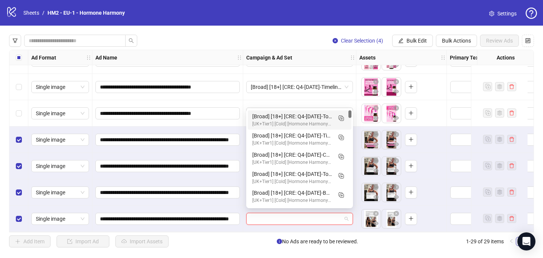
click at [303, 117] on div "[Broad] [18+] [CRE: Q4-[DATE]-To-The-Nutritionist-WeightLoss-UGC-DesignTest-HH-…" at bounding box center [292, 116] width 80 height 8
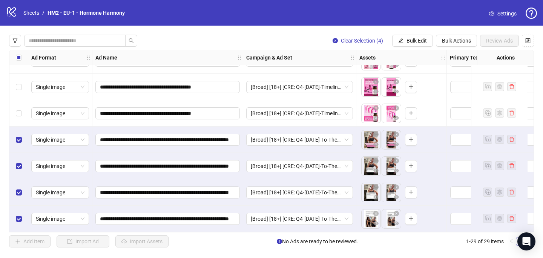
click at [19, 61] on label "Select all rows" at bounding box center [19, 58] width 6 height 8
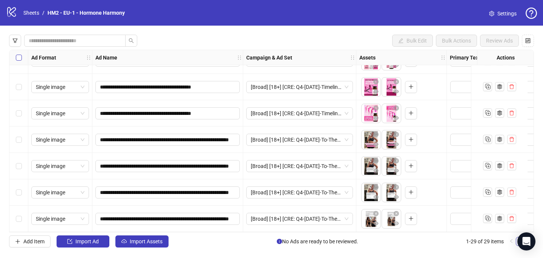
click at [19, 61] on label "Select all rows" at bounding box center [19, 58] width 6 height 8
click at [150, 241] on span "Import Assets" at bounding box center [146, 242] width 33 height 6
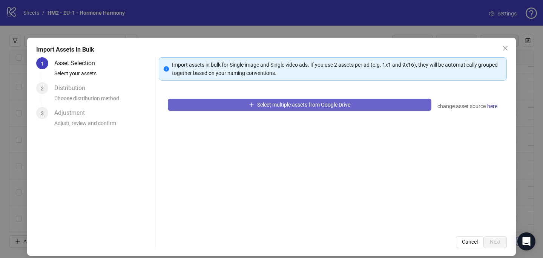
click at [311, 102] on span "Select multiple assets from Google Drive" at bounding box center [303, 105] width 93 height 6
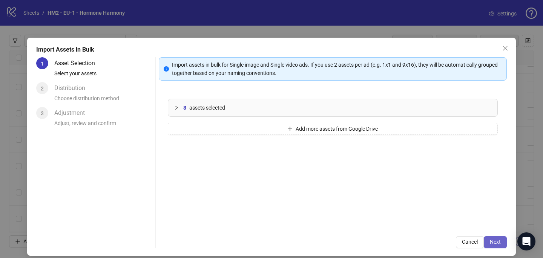
click at [495, 241] on span "Next" at bounding box center [495, 242] width 11 height 6
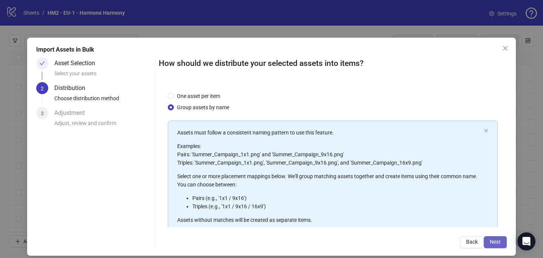
click at [496, 241] on span "Next" at bounding box center [495, 242] width 11 height 6
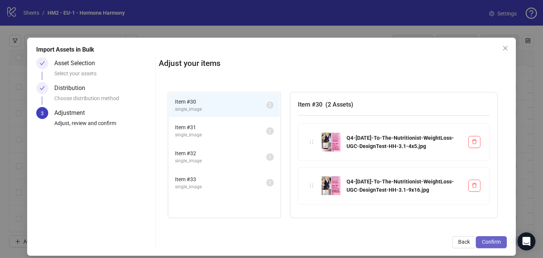
click at [497, 241] on span "Confirm" at bounding box center [491, 242] width 19 height 6
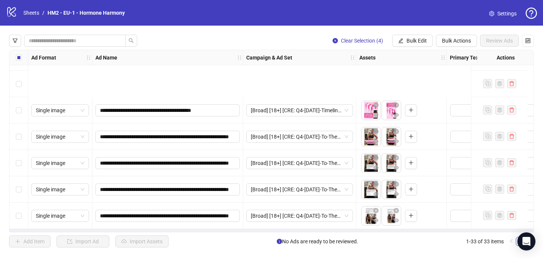
scroll to position [707, 0]
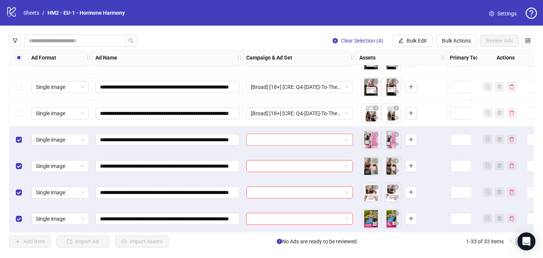
click at [258, 137] on input "search" at bounding box center [296, 139] width 91 height 11
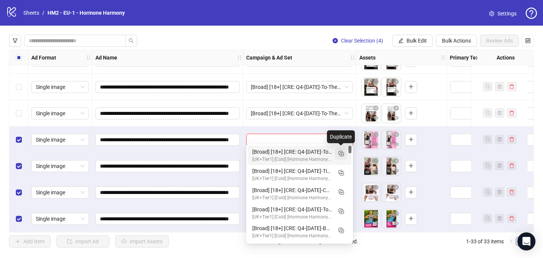
click at [341, 156] on icon "Duplicate" at bounding box center [341, 154] width 8 height 8
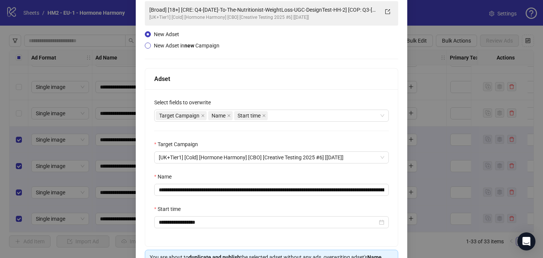
scroll to position [105, 0]
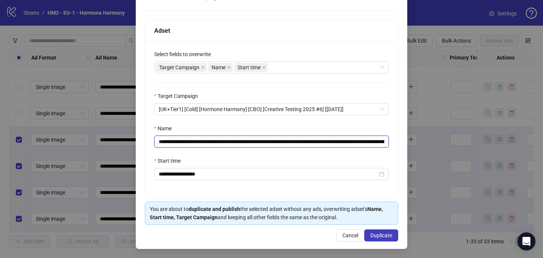
drag, startPoint x: 368, startPoint y: 142, endPoint x: 204, endPoint y: 140, distance: 164.1
click at [204, 140] on input "**********" at bounding box center [271, 142] width 235 height 12
paste input "text"
type input "**********"
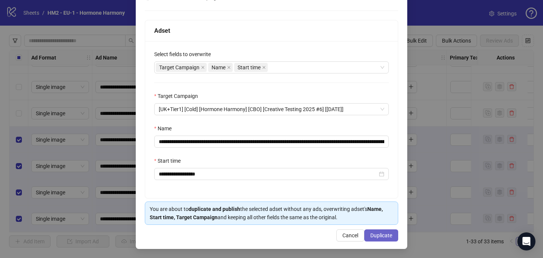
click at [395, 231] on button "Duplicate" at bounding box center [381, 236] width 34 height 12
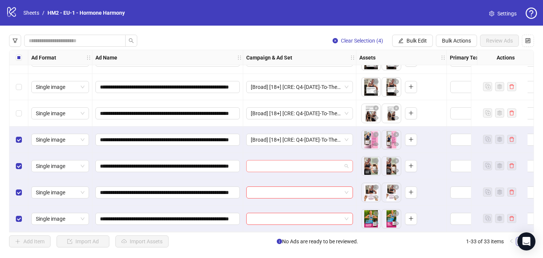
click at [266, 166] on input "search" at bounding box center [296, 166] width 91 height 11
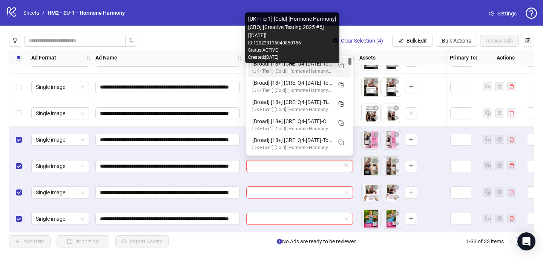
click at [287, 68] on div "[UK+Tier1] [Cold] [Hormone Harmony] [CBO] [Creative Testing 2025 #6] [[DATE]]" at bounding box center [292, 71] width 80 height 7
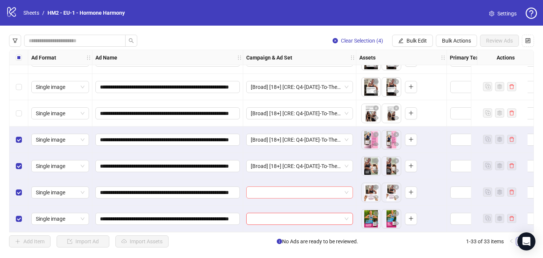
click at [256, 189] on input "search" at bounding box center [296, 192] width 91 height 11
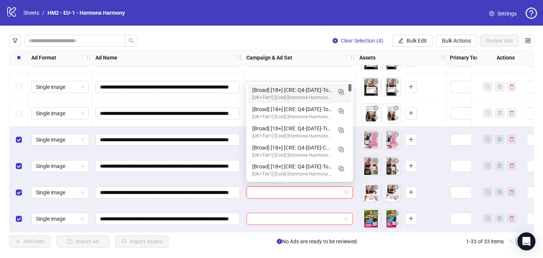
click at [295, 92] on div "[Broad] [18+] [CRE: Q4-[DATE]-To-The-Nutritionist-WeightLoss-UGC-DesignTest-HH-…" at bounding box center [292, 90] width 80 height 8
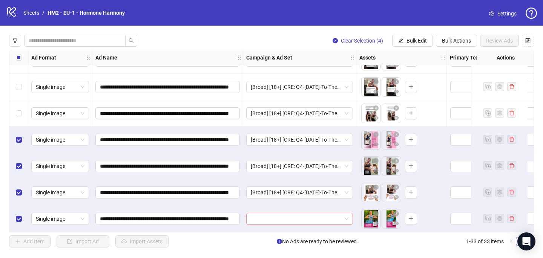
click at [251, 214] on input "search" at bounding box center [296, 219] width 91 height 11
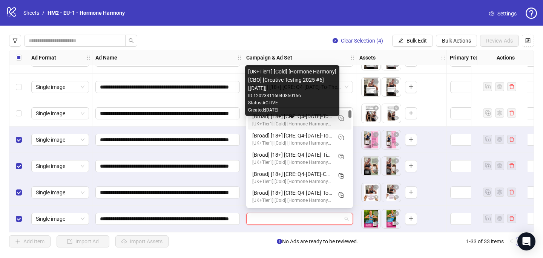
click at [278, 123] on div "[UK+Tier1] [Cold] [Hormone Harmony] [CBO] [Creative Testing 2025 #6] [[DATE]]" at bounding box center [292, 124] width 80 height 7
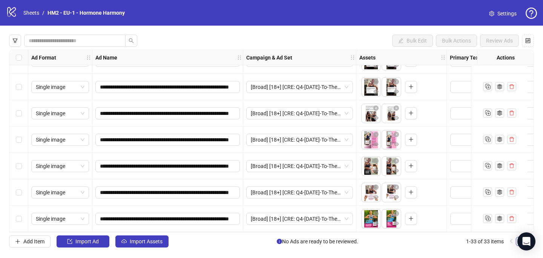
click at [158, 235] on div "**********" at bounding box center [271, 141] width 543 height 231
click at [158, 237] on button "Import Assets" at bounding box center [141, 242] width 53 height 12
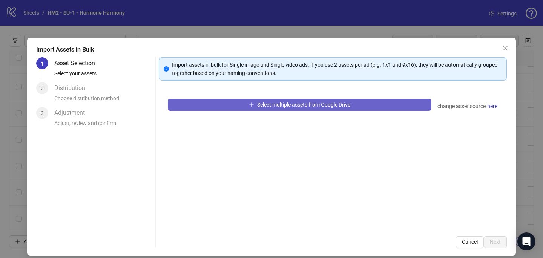
click at [289, 105] on span "Select multiple assets from Google Drive" at bounding box center [303, 105] width 93 height 6
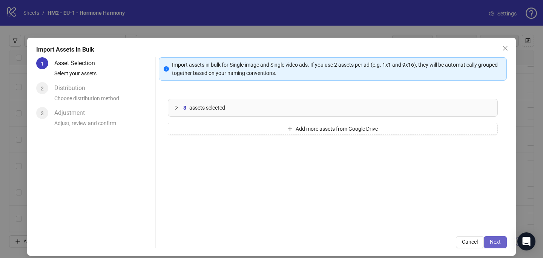
click at [495, 241] on span "Next" at bounding box center [495, 242] width 11 height 6
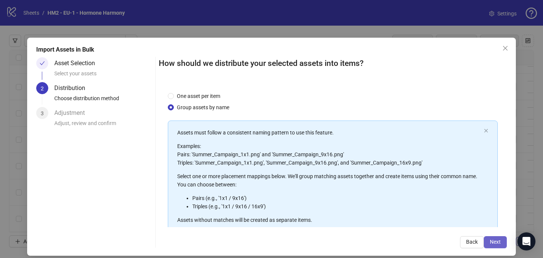
click at [497, 244] on span "Next" at bounding box center [495, 242] width 11 height 6
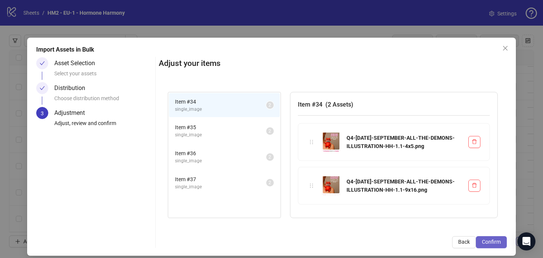
click at [496, 243] on span "Confirm" at bounding box center [491, 242] width 19 height 6
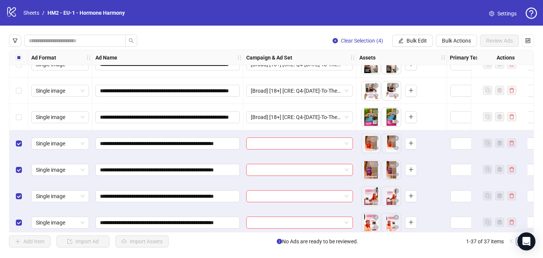
scroll to position [813, 0]
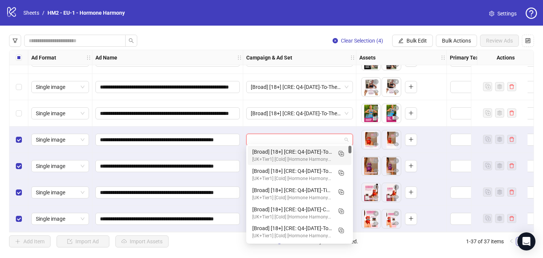
click at [257, 139] on input "search" at bounding box center [296, 139] width 91 height 11
click at [344, 153] on icon "Duplicate" at bounding box center [341, 154] width 8 height 8
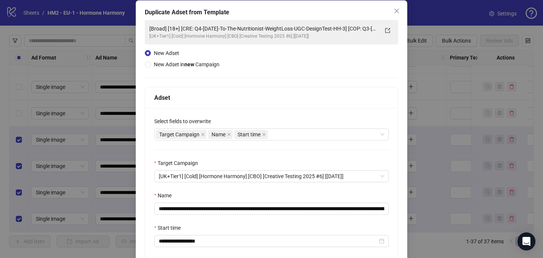
scroll to position [44, 0]
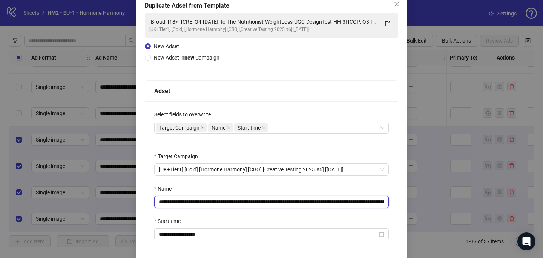
drag, startPoint x: 368, startPoint y: 202, endPoint x: 285, endPoint y: 200, distance: 82.7
click at [285, 200] on input "**********" at bounding box center [271, 202] width 235 height 12
drag, startPoint x: 369, startPoint y: 203, endPoint x: 203, endPoint y: 203, distance: 165.6
click at [203, 203] on input "**********" at bounding box center [271, 202] width 235 height 12
paste input "text"
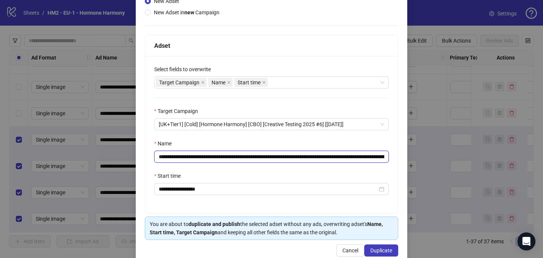
scroll to position [105, 0]
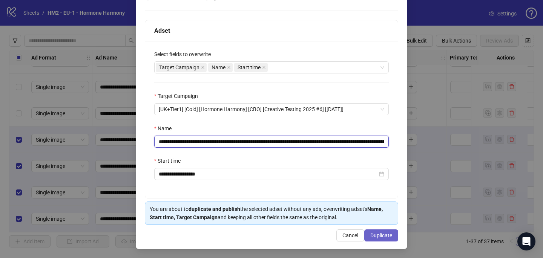
type input "**********"
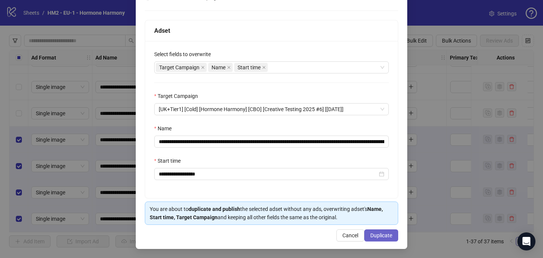
click at [383, 233] on span "Duplicate" at bounding box center [382, 236] width 22 height 6
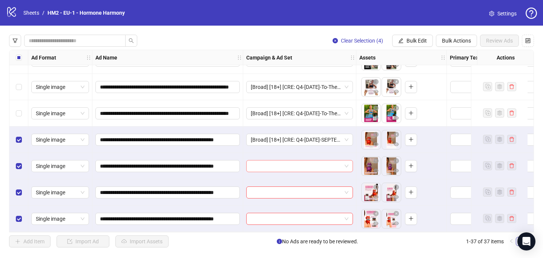
click at [308, 168] on input "search" at bounding box center [296, 166] width 91 height 11
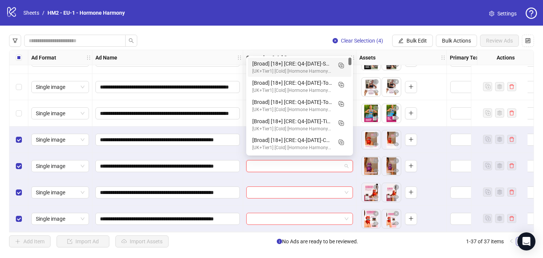
click at [316, 63] on div "[Broad] [18+] [CRE: Q4-[DATE]-SEPTEMBER-ALL-THE-DEMONS-ILLUSTRATION-HH] [COP: Q…" at bounding box center [292, 64] width 80 height 8
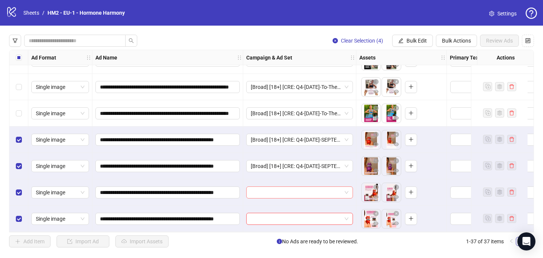
click at [257, 189] on input "search" at bounding box center [296, 192] width 91 height 11
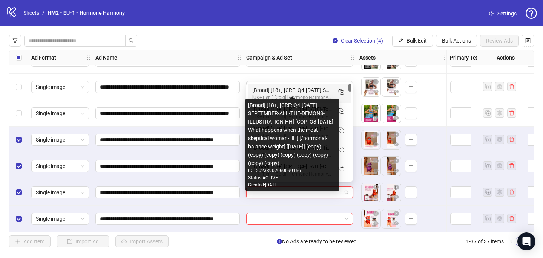
click at [292, 89] on div "[Broad] [18+] [CRE: Q4-[DATE]-SEPTEMBER-ALL-THE-DEMONS-ILLUSTRATION-HH] [COP: Q…" at bounding box center [292, 90] width 80 height 8
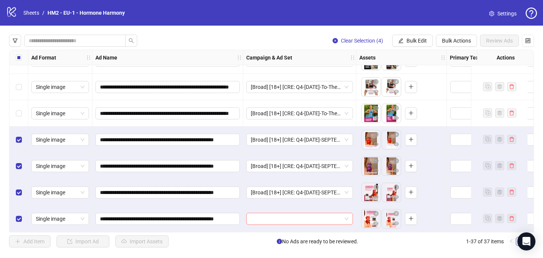
click at [257, 214] on input "search" at bounding box center [296, 219] width 91 height 11
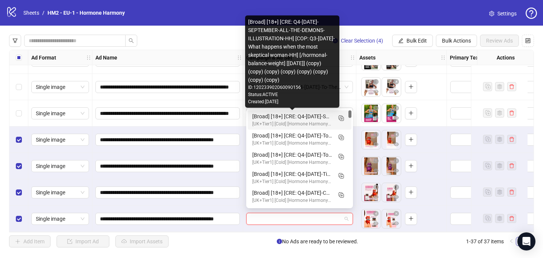
click at [322, 115] on div "[Broad] [18+] [CRE: Q4-[DATE]-SEPTEMBER-ALL-THE-DEMONS-ILLUSTRATION-HH] [COP: Q…" at bounding box center [292, 116] width 80 height 8
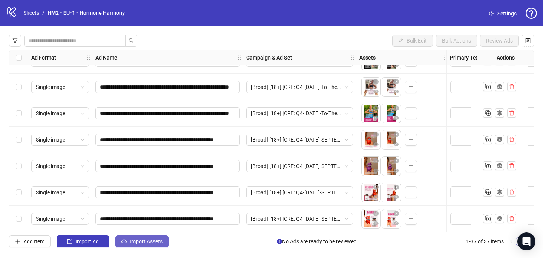
click at [159, 238] on button "Import Assets" at bounding box center [141, 242] width 53 height 12
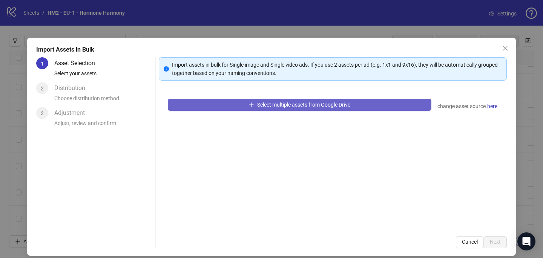
click at [227, 108] on button "Select multiple assets from Google Drive" at bounding box center [300, 105] width 264 height 12
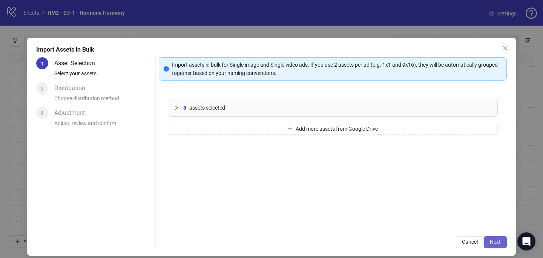
click at [494, 240] on span "Next" at bounding box center [495, 242] width 11 height 6
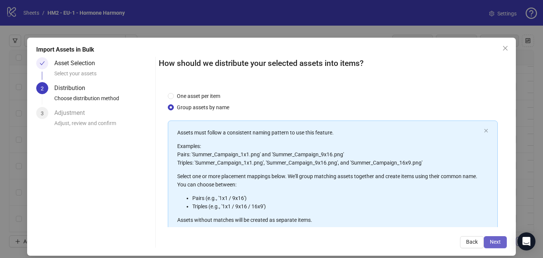
click at [498, 241] on span "Next" at bounding box center [495, 242] width 11 height 6
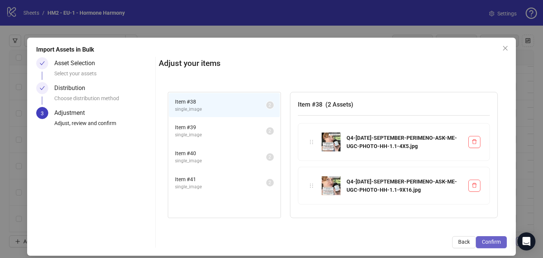
click at [499, 241] on span "Confirm" at bounding box center [491, 242] width 19 height 6
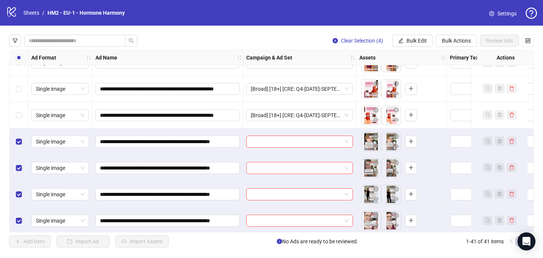
scroll to position [919, 0]
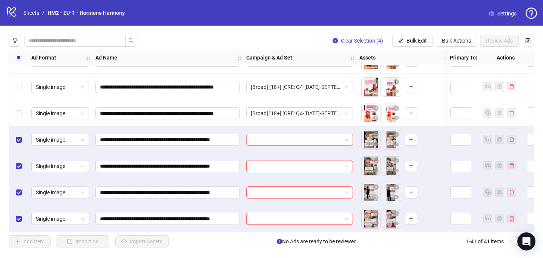
click at [260, 136] on input "search" at bounding box center [296, 139] width 91 height 11
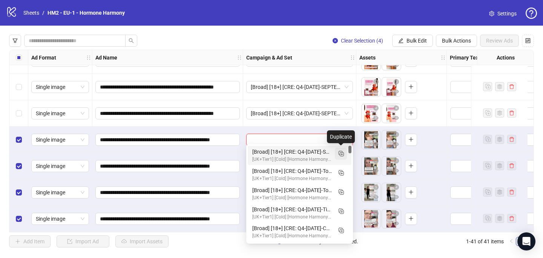
click at [343, 149] on button "button" at bounding box center [341, 154] width 12 height 12
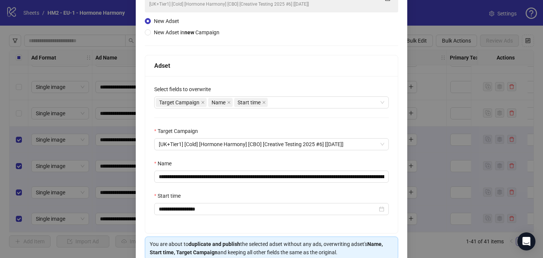
scroll to position [81, 0]
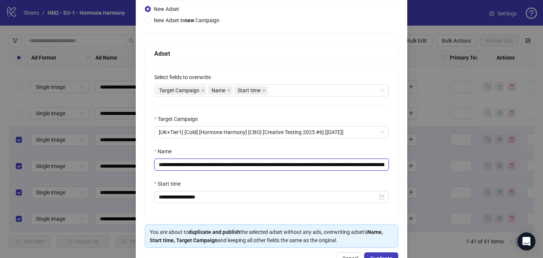
drag, startPoint x: 363, startPoint y: 163, endPoint x: 204, endPoint y: 167, distance: 159.3
click at [204, 167] on input "**********" at bounding box center [271, 165] width 235 height 12
paste input "text"
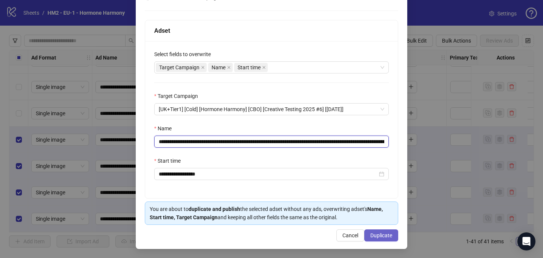
type input "**********"
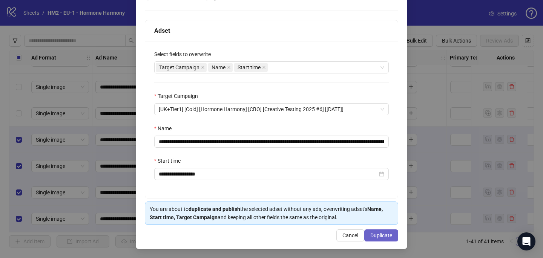
click at [383, 241] on button "Duplicate" at bounding box center [381, 236] width 34 height 12
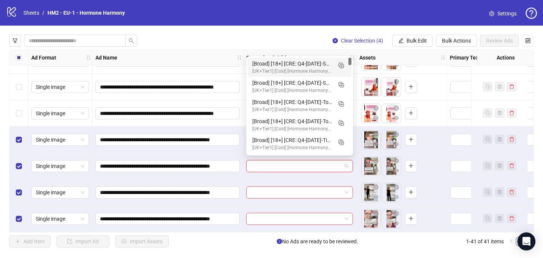
click at [271, 165] on input "search" at bounding box center [296, 166] width 91 height 11
click at [264, 66] on div "[Broad] [18+] [CRE: Q4-[DATE]-SEPTEMBER-PERIMENO-ASK-ME-UGC-PHOTO-HH] [COP: Q3-…" at bounding box center [292, 64] width 80 height 8
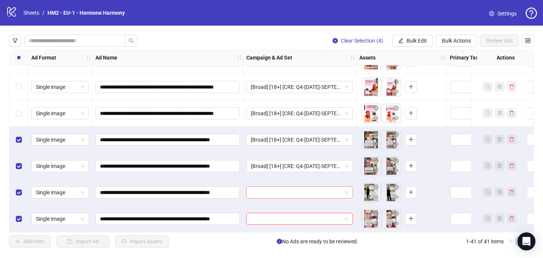
click at [266, 189] on input "search" at bounding box center [296, 192] width 91 height 11
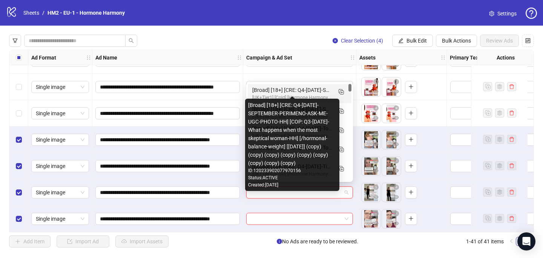
click at [304, 89] on div "[Broad] [18+] [CRE: Q4-[DATE]-SEPTEMBER-PERIMENO-ASK-ME-UGC-PHOTO-HH] [COP: Q3-…" at bounding box center [292, 90] width 80 height 8
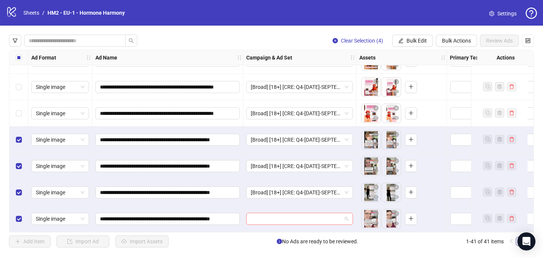
click at [257, 219] on input "search" at bounding box center [296, 219] width 91 height 11
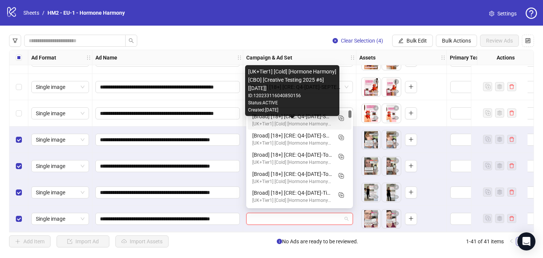
click at [311, 122] on div "[UK+Tier1] [Cold] [Hormone Harmony] [CBO] [Creative Testing 2025 #6] [[DATE]]" at bounding box center [292, 124] width 80 height 7
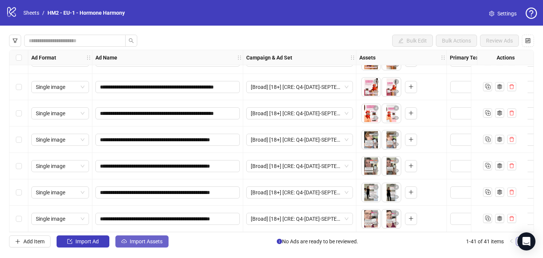
click at [136, 243] on span "Import Assets" at bounding box center [146, 242] width 33 height 6
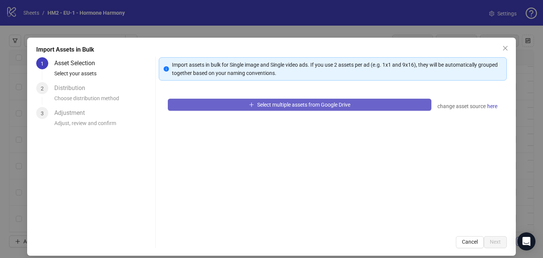
click at [272, 100] on button "Select multiple assets from Google Drive" at bounding box center [300, 105] width 264 height 12
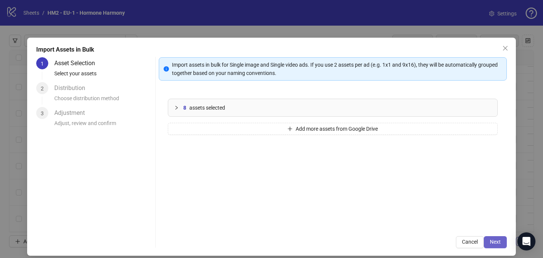
click at [494, 240] on span "Next" at bounding box center [495, 242] width 11 height 6
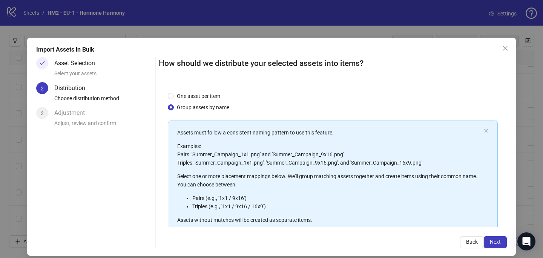
scroll to position [86, 0]
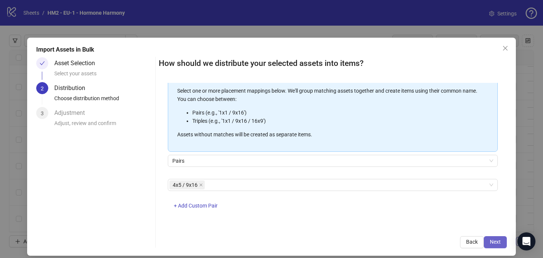
click at [501, 246] on button "Next" at bounding box center [495, 243] width 23 height 12
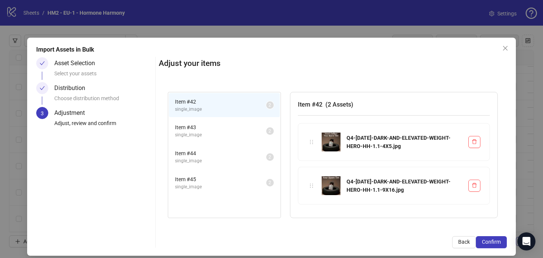
click at [501, 246] on button "Confirm" at bounding box center [491, 243] width 31 height 12
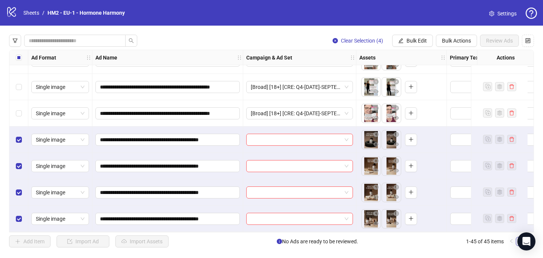
scroll to position [1024, 0]
click at [313, 141] on input "search" at bounding box center [296, 139] width 91 height 11
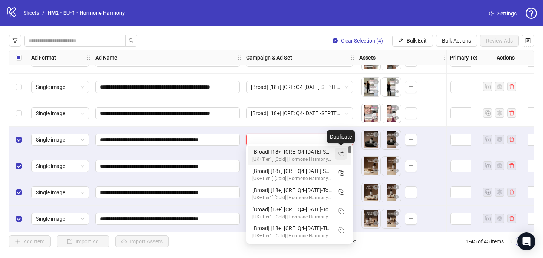
click at [343, 153] on rect "Duplicate" at bounding box center [342, 155] width 4 height 4
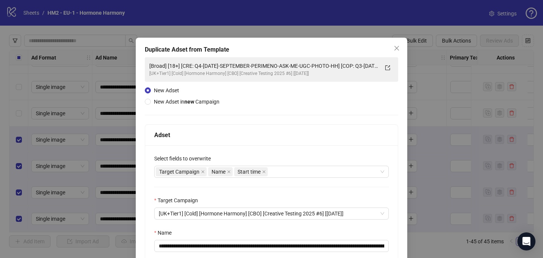
scroll to position [45, 0]
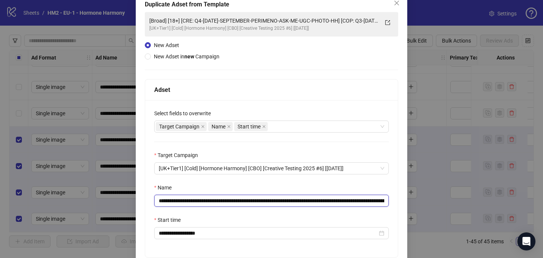
drag, startPoint x: 360, startPoint y: 202, endPoint x: 205, endPoint y: 202, distance: 155.1
click at [205, 202] on input "**********" at bounding box center [271, 201] width 235 height 12
paste input "text"
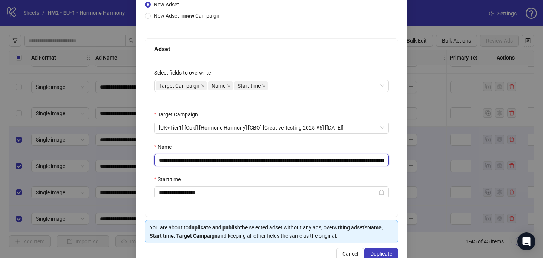
scroll to position [105, 0]
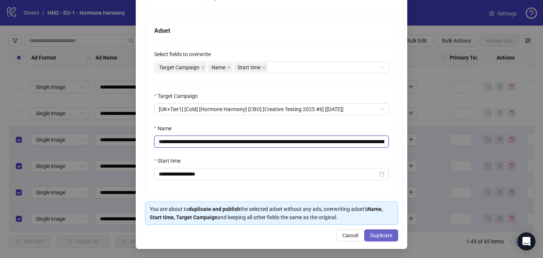
type input "**********"
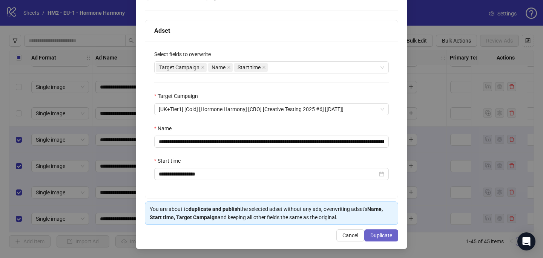
click at [372, 233] on span "Duplicate" at bounding box center [382, 236] width 22 height 6
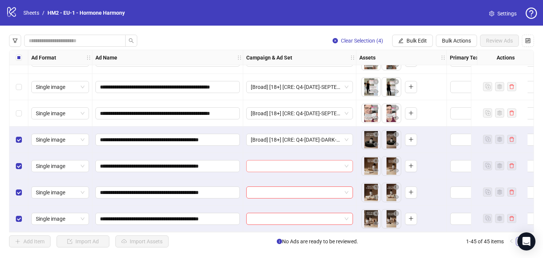
click at [269, 165] on input "search" at bounding box center [296, 166] width 91 height 11
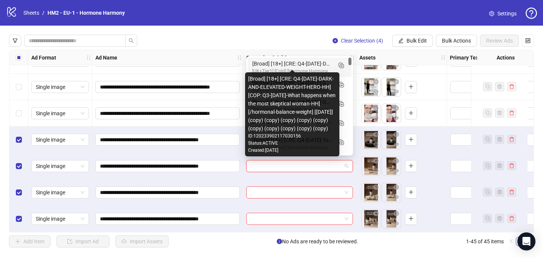
click at [281, 65] on div "[Broad] [18+] [CRE: Q4-[DATE]-DARK-AND-ELEVATED-WEIGHT-HERO-HH] [COP: Q3-[DATE]…" at bounding box center [292, 64] width 80 height 8
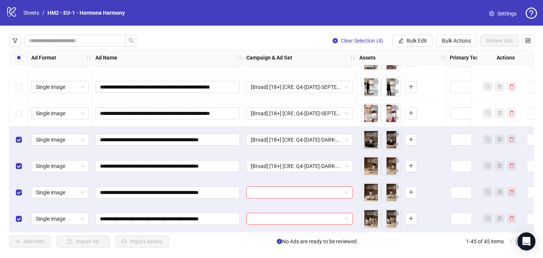
click at [259, 197] on div at bounding box center [299, 193] width 113 height 26
click at [259, 194] on input "search" at bounding box center [296, 192] width 91 height 11
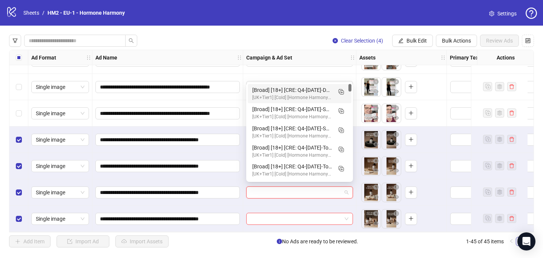
click at [301, 83] on div "120233902117030156 120233902077970156 [Broad] [18+] [CRE: Q4-[DATE]-DARK-AND-EL…" at bounding box center [299, 133] width 107 height 100
click at [301, 92] on div "[Broad] [18+] [CRE: Q4-[DATE]-DARK-AND-ELEVATED-WEIGHT-HERO-HH] [COP: Q3-[DATE]…" at bounding box center [292, 90] width 80 height 8
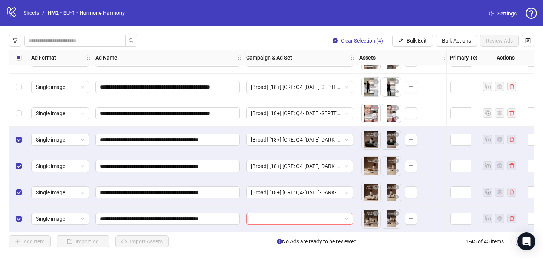
click at [279, 221] on input "search" at bounding box center [296, 219] width 91 height 11
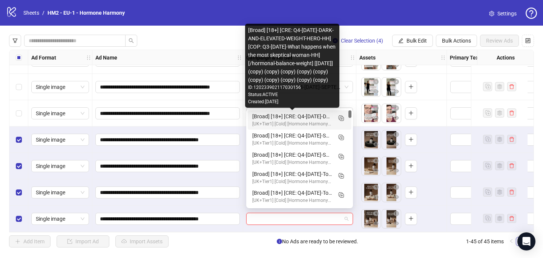
click at [326, 114] on div "[Broad] [18+] [CRE: Q4-[DATE]-DARK-AND-ELEVATED-WEIGHT-HERO-HH] [COP: Q3-[DATE]…" at bounding box center [292, 116] width 80 height 8
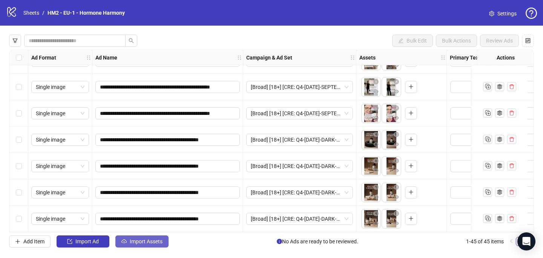
click at [158, 246] on button "Import Assets" at bounding box center [141, 242] width 53 height 12
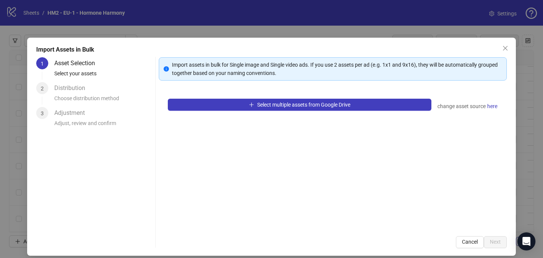
click at [284, 95] on div "Select multiple assets from Google Drive change asset source here" at bounding box center [333, 159] width 348 height 138
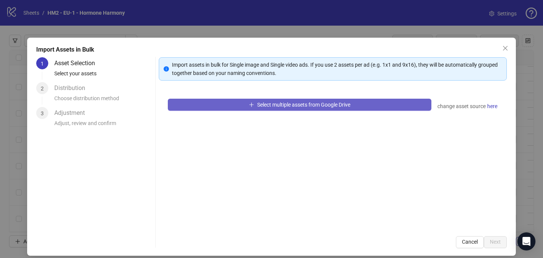
click at [284, 101] on button "Select multiple assets from Google Drive" at bounding box center [300, 105] width 264 height 12
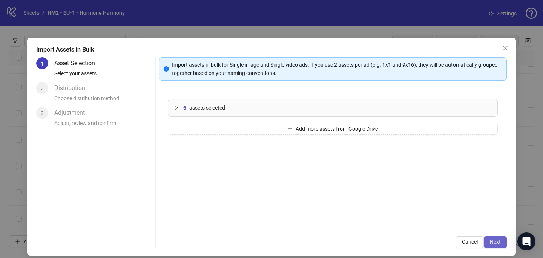
click at [499, 243] on span "Next" at bounding box center [495, 242] width 11 height 6
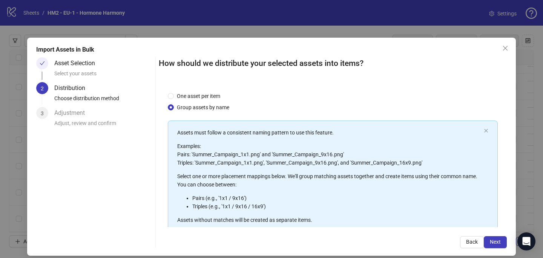
click at [499, 243] on span "Next" at bounding box center [495, 242] width 11 height 6
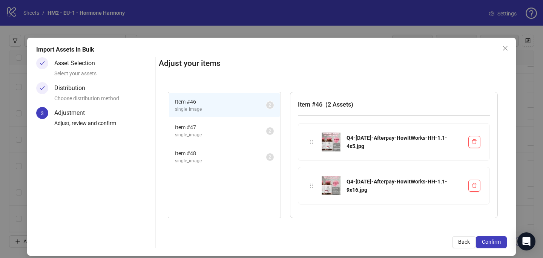
click at [499, 243] on span "Confirm" at bounding box center [491, 242] width 19 height 6
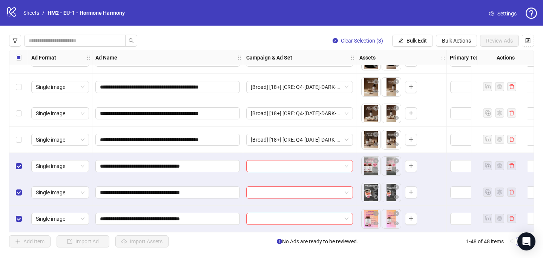
scroll to position [1104, 0]
click at [270, 169] on div at bounding box center [299, 166] width 107 height 12
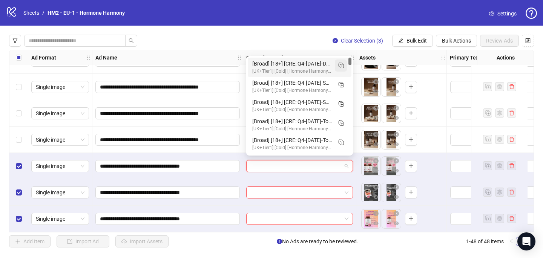
click at [342, 65] on rect "Duplicate" at bounding box center [342, 67] width 4 height 4
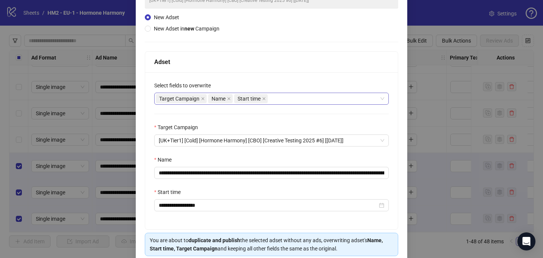
scroll to position [74, 0]
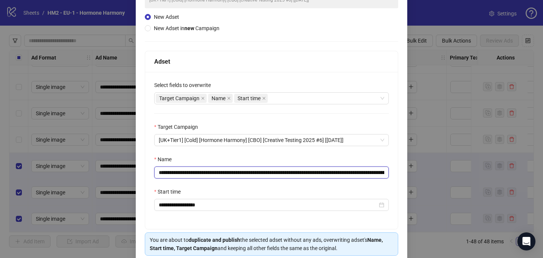
drag, startPoint x: 340, startPoint y: 170, endPoint x: 205, endPoint y: 173, distance: 135.1
click at [205, 173] on input "**********" at bounding box center [271, 173] width 235 height 12
paste input "text"
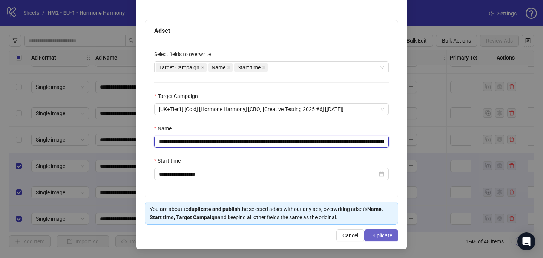
type input "**********"
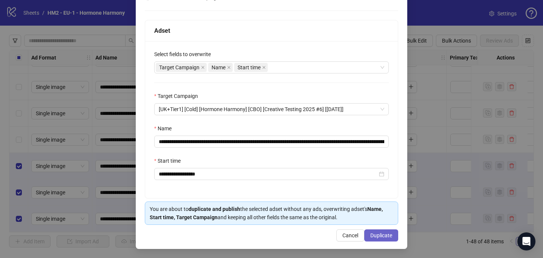
click at [392, 237] on span "Duplicate" at bounding box center [382, 236] width 22 height 6
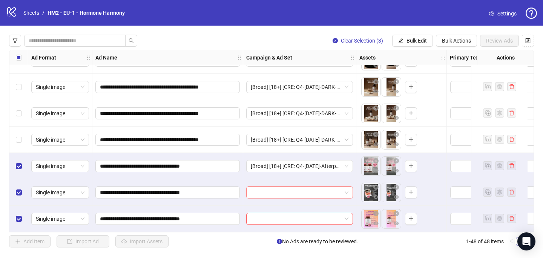
click at [282, 189] on input "search" at bounding box center [296, 192] width 91 height 11
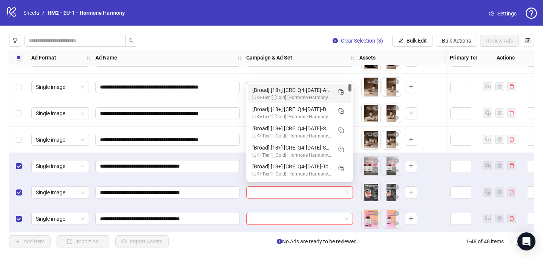
click at [303, 89] on div "[Broad] [18+] [CRE: Q4-[DATE]-Afterpay-HowItWorks-HH] [COP: Q3-[DATE]-What happ…" at bounding box center [292, 90] width 80 height 8
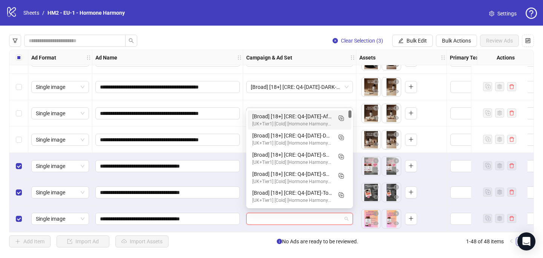
click at [268, 217] on input "search" at bounding box center [296, 219] width 91 height 11
click at [321, 116] on div "[Broad] [18+] [CRE: Q4-[DATE]-Afterpay-HowItWorks-HH] [COP: Q3-[DATE]-What happ…" at bounding box center [292, 116] width 80 height 8
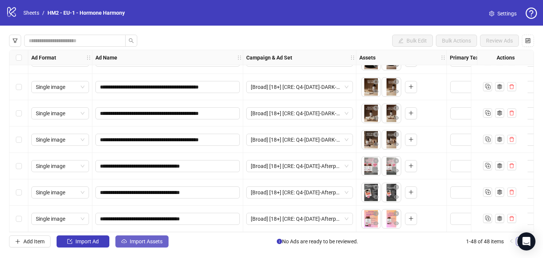
click at [146, 242] on span "Import Assets" at bounding box center [146, 242] width 33 height 6
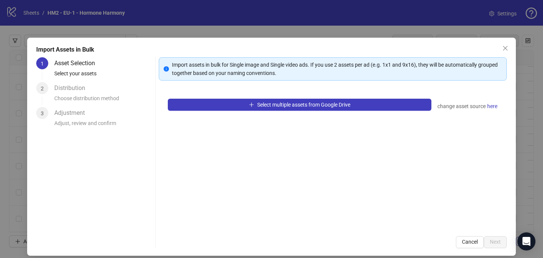
click at [252, 112] on div "Select multiple assets from Google Drive change asset source here" at bounding box center [333, 159] width 348 height 138
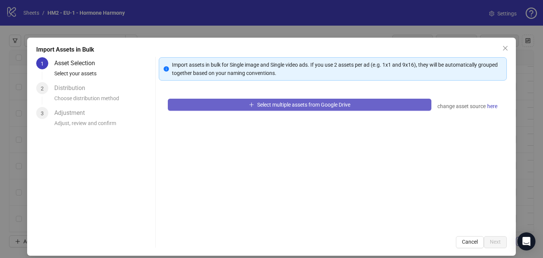
click at [252, 110] on button "Select multiple assets from Google Drive" at bounding box center [300, 105] width 264 height 12
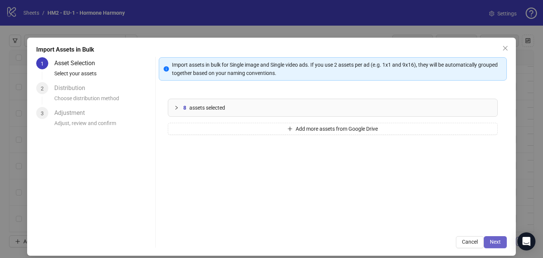
click at [497, 243] on span "Next" at bounding box center [495, 242] width 11 height 6
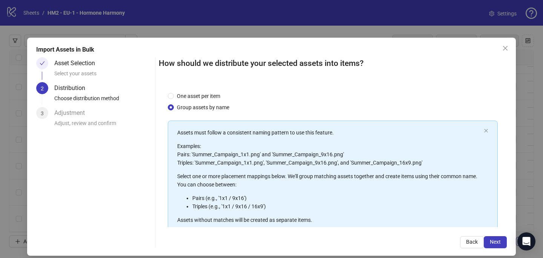
click at [497, 243] on span "Next" at bounding box center [495, 242] width 11 height 6
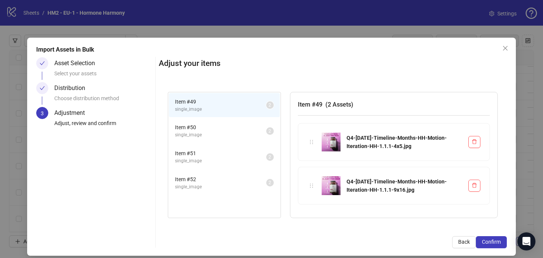
click at [497, 243] on span "Confirm" at bounding box center [491, 242] width 19 height 6
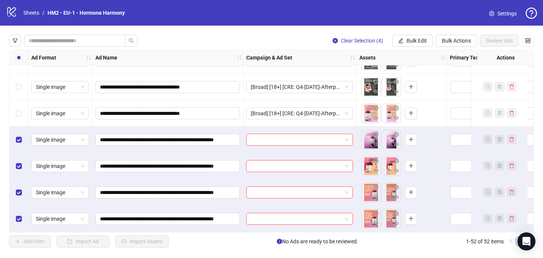
scroll to position [1209, 0]
click at [284, 141] on input "search" at bounding box center [296, 139] width 91 height 11
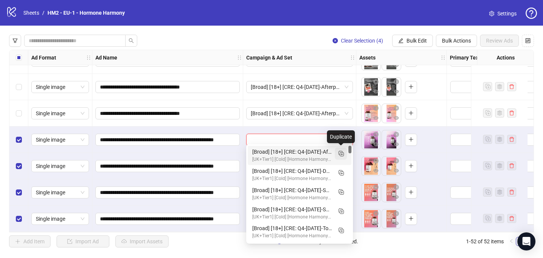
click at [346, 156] on button "button" at bounding box center [341, 154] width 12 height 12
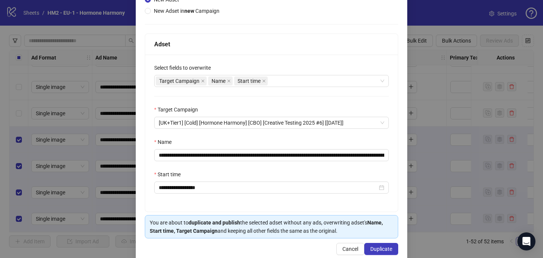
scroll to position [105, 0]
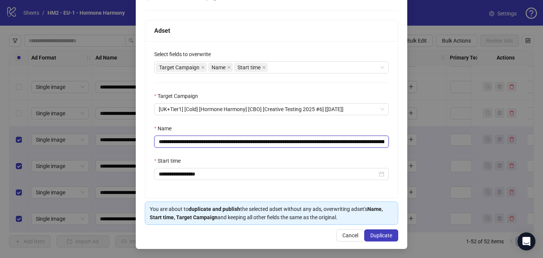
drag, startPoint x: 301, startPoint y: 141, endPoint x: 205, endPoint y: 140, distance: 96.6
click at [205, 140] on input "**********" at bounding box center [271, 142] width 235 height 12
paste input "**********"
type input "**********"
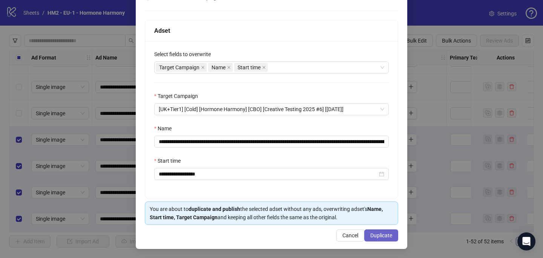
click at [380, 241] on button "Duplicate" at bounding box center [381, 236] width 34 height 12
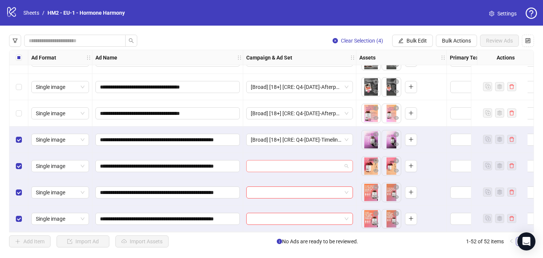
click at [261, 166] on input "search" at bounding box center [296, 166] width 91 height 11
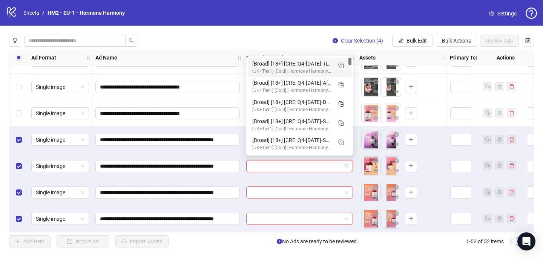
click at [288, 65] on div "[Broad] [18+] [CRE: Q4-[DATE]-Timeline-Months-HH-Motion-Iteration-HH-1.1] [COP:…" at bounding box center [292, 64] width 80 height 8
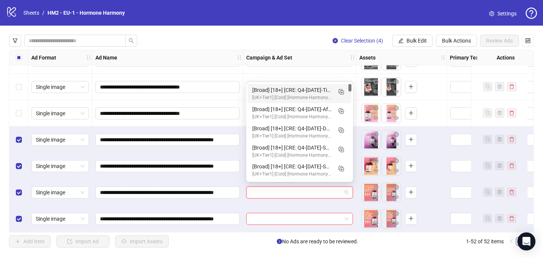
click at [270, 188] on input "search" at bounding box center [296, 192] width 91 height 11
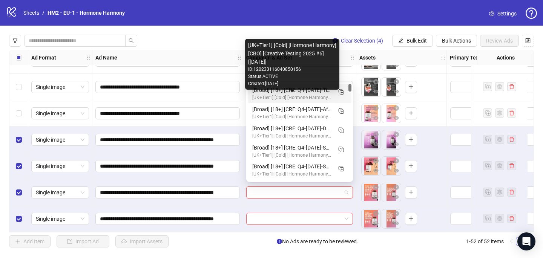
click at [317, 96] on div "[UK+Tier1] [Cold] [Hormone Harmony] [CBO] [Creative Testing 2025 #6] [[DATE]]" at bounding box center [292, 97] width 80 height 7
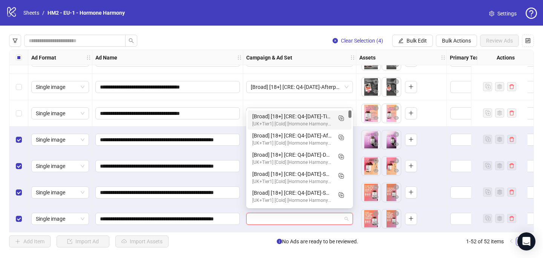
click at [272, 215] on input "search" at bounding box center [296, 219] width 91 height 11
click at [314, 125] on div "[UK+Tier1] [Cold] [Hormone Harmony] [CBO] [Creative Testing 2025 #6] [[DATE]]" at bounding box center [292, 124] width 80 height 7
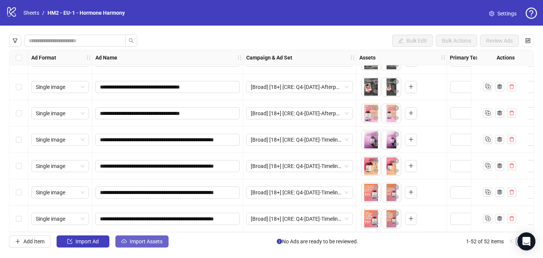
click at [149, 244] on span "Import Assets" at bounding box center [146, 242] width 33 height 6
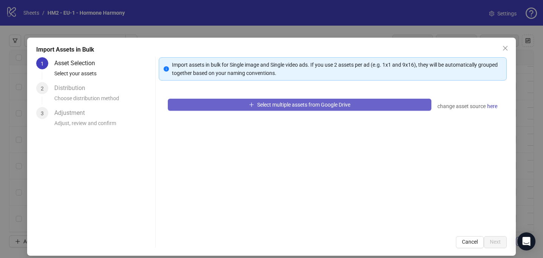
click at [259, 100] on button "Select multiple assets from Google Drive" at bounding box center [300, 105] width 264 height 12
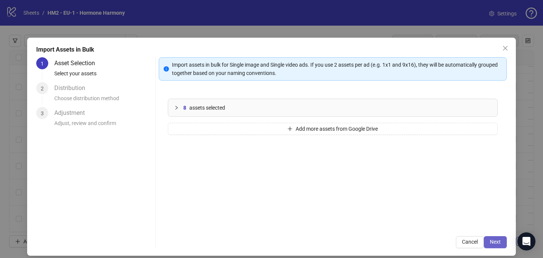
click at [505, 240] on button "Next" at bounding box center [495, 243] width 23 height 12
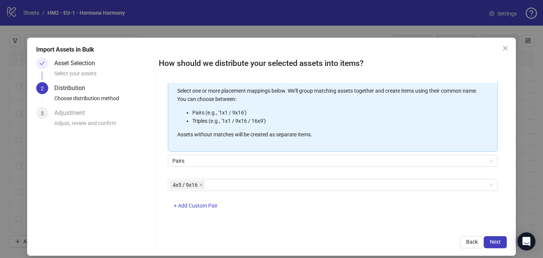
scroll to position [3, 0]
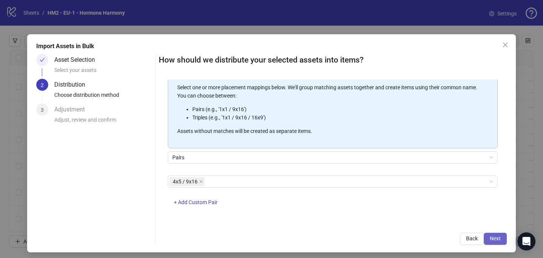
click at [493, 237] on span "Next" at bounding box center [495, 239] width 11 height 6
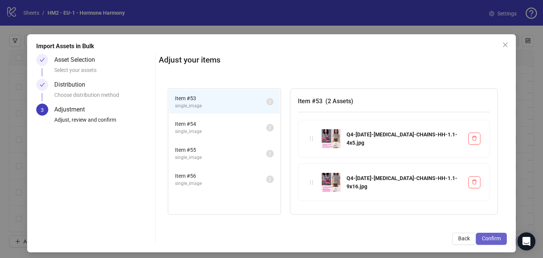
click at [495, 238] on span "Confirm" at bounding box center [491, 239] width 19 height 6
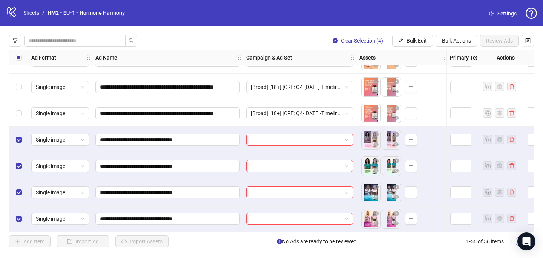
scroll to position [1315, 0]
click at [260, 134] on input "search" at bounding box center [296, 139] width 91 height 11
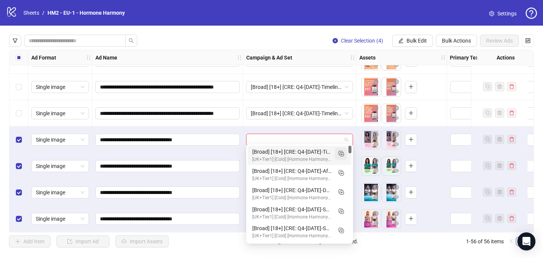
click at [345, 154] on button "button" at bounding box center [341, 154] width 12 height 12
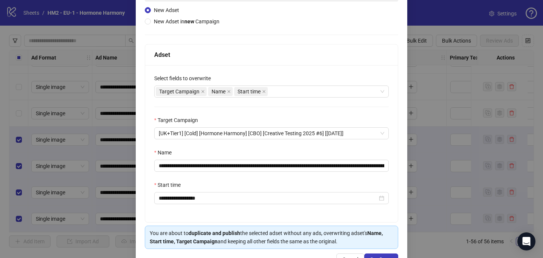
scroll to position [105, 0]
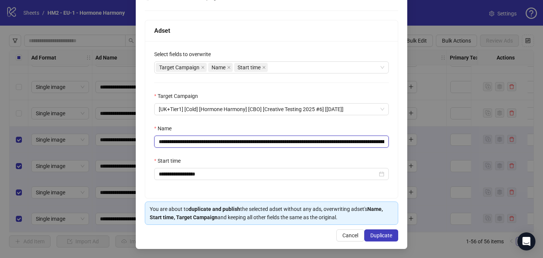
drag, startPoint x: 348, startPoint y: 141, endPoint x: 205, endPoint y: 142, distance: 143.0
click at [205, 142] on input "**********" at bounding box center [271, 142] width 235 height 12
paste input "text"
type input "**********"
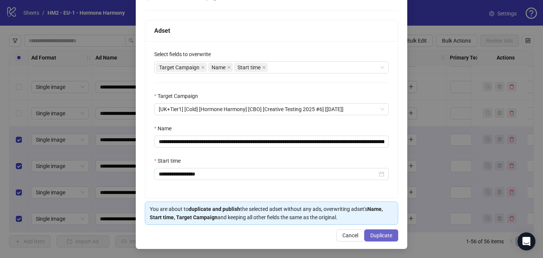
click at [382, 237] on span "Duplicate" at bounding box center [382, 236] width 22 height 6
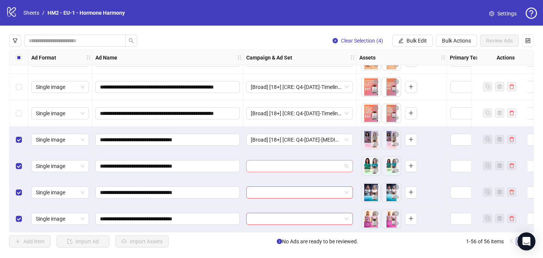
click at [276, 163] on input "search" at bounding box center [296, 166] width 91 height 11
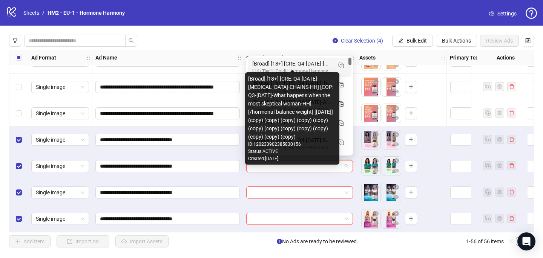
click at [289, 65] on div "[Broad] [18+] [CRE: Q4-[DATE]-[MEDICAL_DATA]-CHAINS-HH] [COP: Q3-[DATE]-What ha…" at bounding box center [292, 64] width 80 height 8
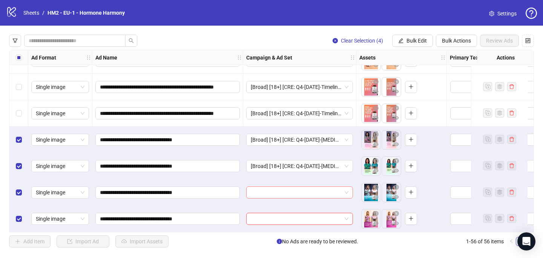
click at [257, 192] on input "search" at bounding box center [296, 192] width 91 height 11
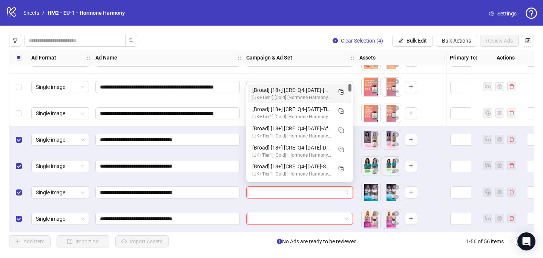
click at [299, 88] on div "[Broad] [18+] [CRE: Q4-[DATE]-[MEDICAL_DATA]-CHAINS-HH] [COP: Q3-[DATE]-What ha…" at bounding box center [292, 90] width 80 height 8
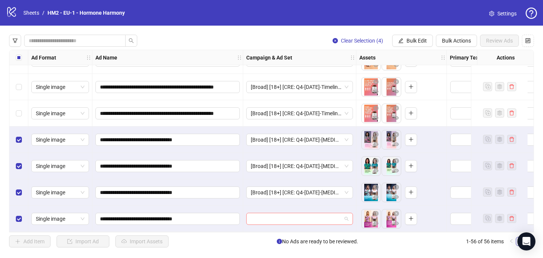
click at [275, 214] on input "search" at bounding box center [296, 219] width 91 height 11
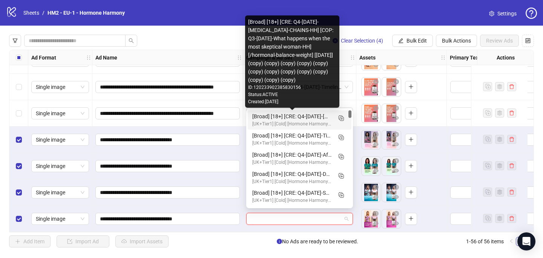
click at [314, 117] on div "[Broad] [18+] [CRE: Q4-[DATE]-[MEDICAL_DATA]-CHAINS-HH] [COP: Q3-[DATE]-What ha…" at bounding box center [292, 116] width 80 height 8
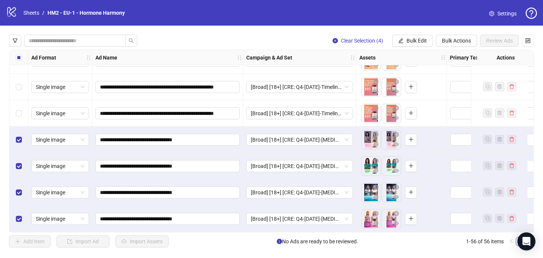
click at [17, 54] on label "Select all rows" at bounding box center [19, 58] width 6 height 8
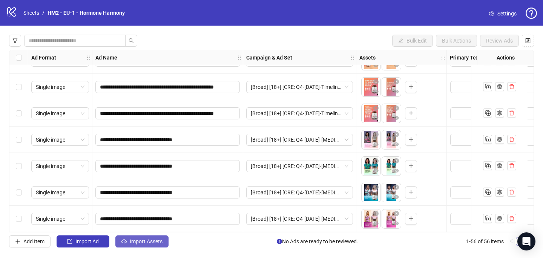
click at [141, 248] on button "Import Assets" at bounding box center [141, 242] width 53 height 12
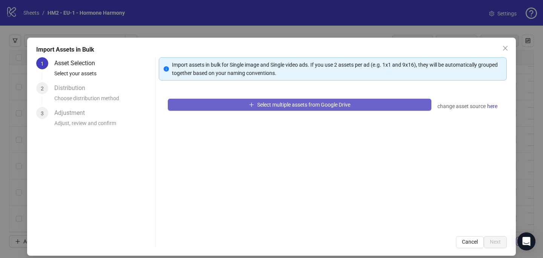
click at [287, 100] on button "Select multiple assets from Google Drive" at bounding box center [300, 105] width 264 height 12
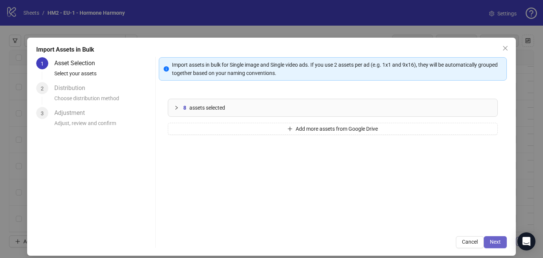
click at [493, 243] on span "Next" at bounding box center [495, 242] width 11 height 6
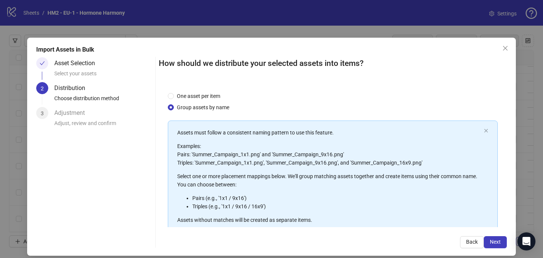
scroll to position [86, 0]
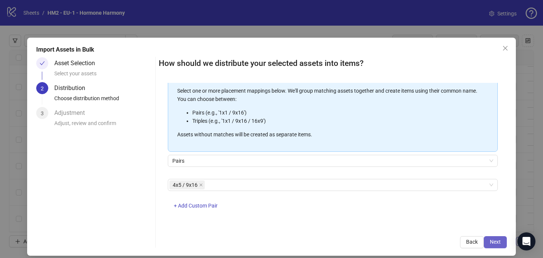
click at [497, 238] on button "Next" at bounding box center [495, 243] width 23 height 12
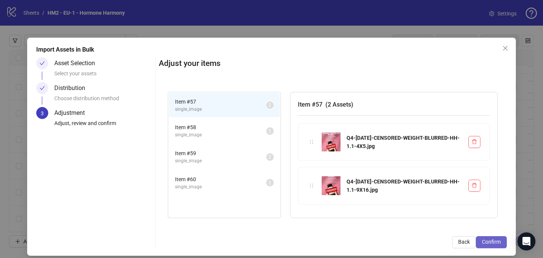
click at [496, 240] on span "Confirm" at bounding box center [491, 242] width 19 height 6
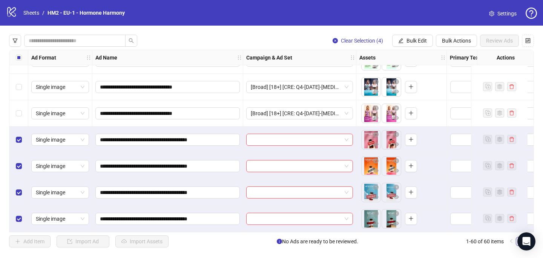
scroll to position [1421, 0]
click at [270, 135] on input "search" at bounding box center [296, 139] width 91 height 11
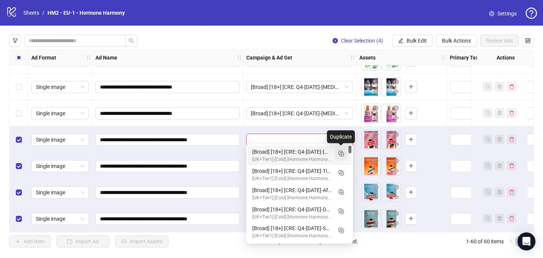
click at [341, 155] on rect "Duplicate" at bounding box center [341, 153] width 4 height 4
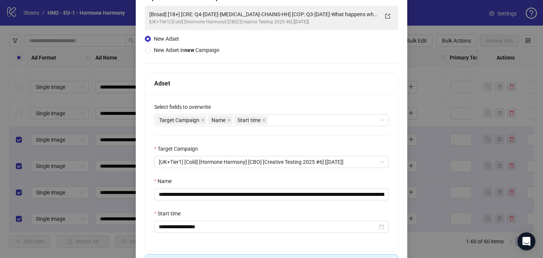
scroll to position [67, 0]
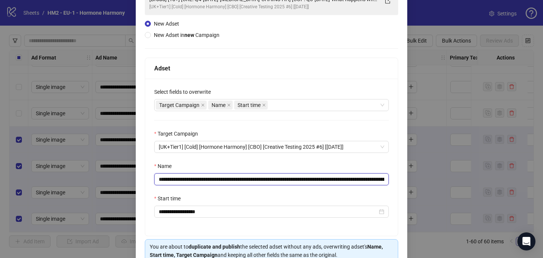
drag, startPoint x: 297, startPoint y: 180, endPoint x: 205, endPoint y: 178, distance: 92.1
click at [205, 178] on input "**********" at bounding box center [271, 180] width 235 height 12
paste input "********"
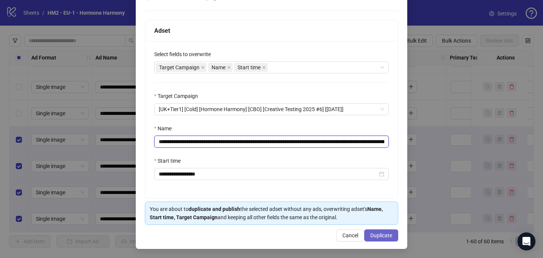
type input "**********"
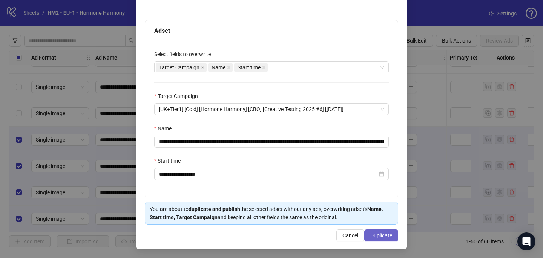
click at [389, 236] on span "Duplicate" at bounding box center [382, 236] width 22 height 6
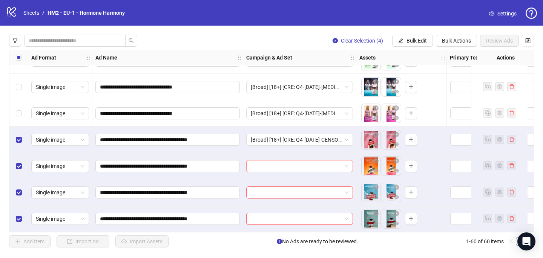
click at [272, 166] on input "search" at bounding box center [296, 166] width 91 height 11
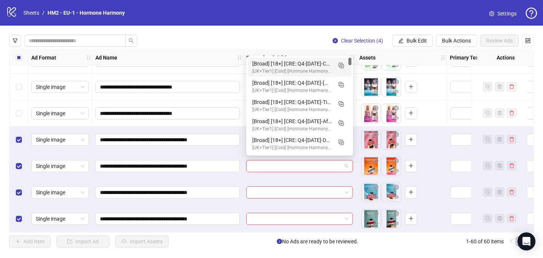
click at [323, 63] on div "[Broad] [18+] [CRE: Q4-[DATE]-CENSORED-WEIGHT-BLURRED-HH] [COP: Q3-[DATE]-What …" at bounding box center [292, 64] width 80 height 8
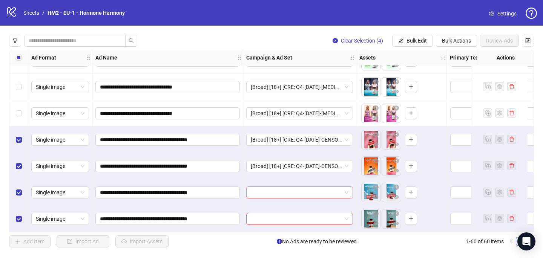
click at [265, 195] on input "search" at bounding box center [296, 192] width 91 height 11
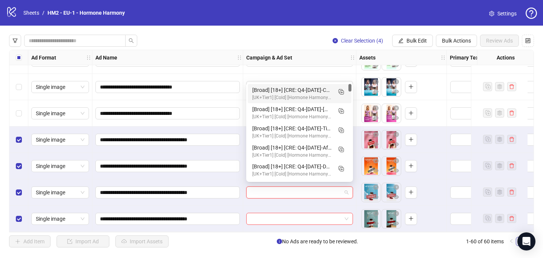
click at [296, 95] on div "[UK+Tier1] [Cold] [Hormone Harmony] [CBO] [Creative Testing 2025 #6] [[DATE]]" at bounding box center [292, 97] width 80 height 7
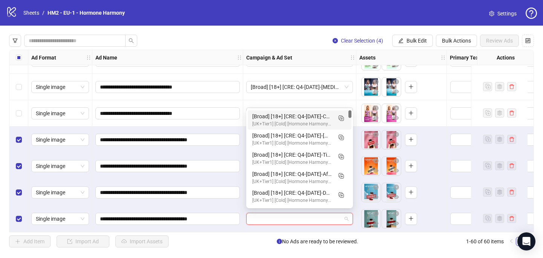
click at [264, 214] on input "search" at bounding box center [296, 219] width 91 height 11
click at [289, 129] on div "[Broad] [18+] [CRE: Q4-[DATE]-CENSORED-WEIGHT-BLURRED-HH] [COP: Q3-[DATE]-What …" at bounding box center [300, 120] width 104 height 19
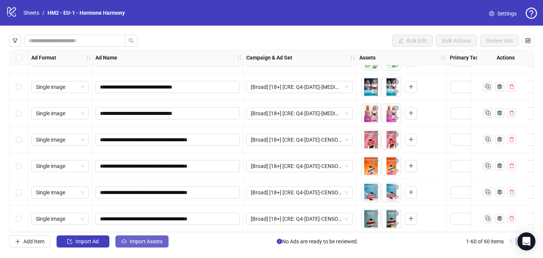
click at [138, 246] on button "Import Assets" at bounding box center [141, 242] width 53 height 12
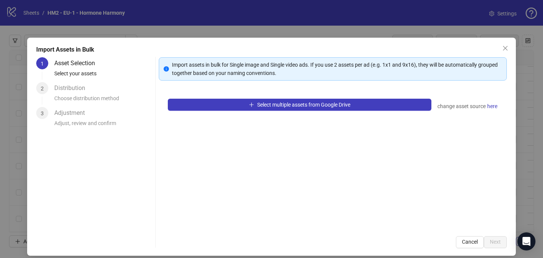
click at [241, 98] on div "Select multiple assets from Google Drive change asset source here" at bounding box center [333, 159] width 348 height 138
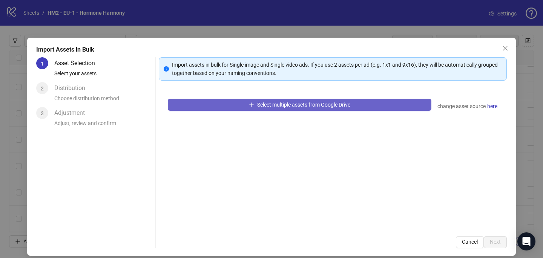
click at [240, 109] on button "Select multiple assets from Google Drive" at bounding box center [300, 105] width 264 height 12
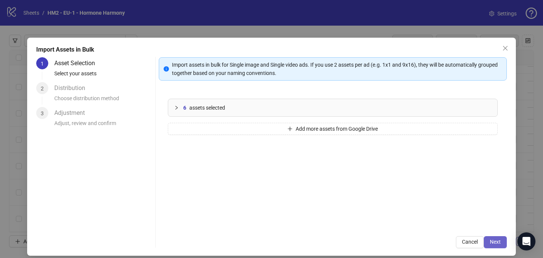
click at [496, 245] on span "Next" at bounding box center [495, 242] width 11 height 6
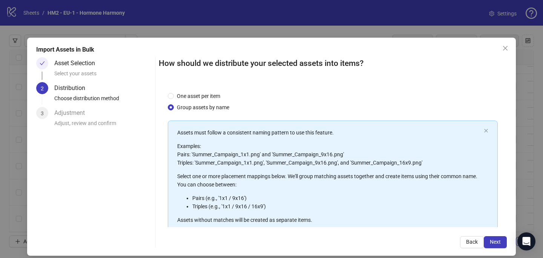
scroll to position [86, 0]
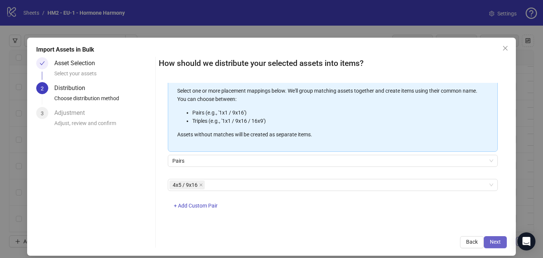
click at [495, 245] on span "Next" at bounding box center [495, 242] width 11 height 6
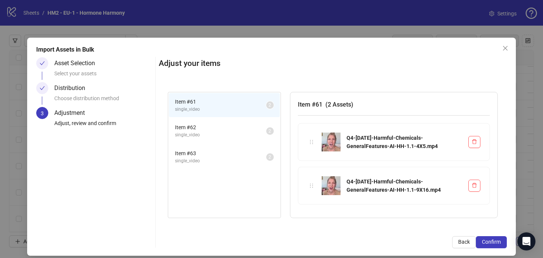
click at [495, 245] on span "Confirm" at bounding box center [491, 242] width 19 height 6
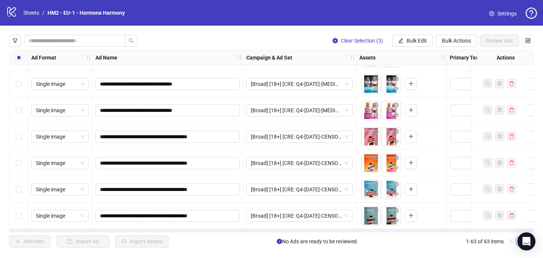
scroll to position [1500, 0]
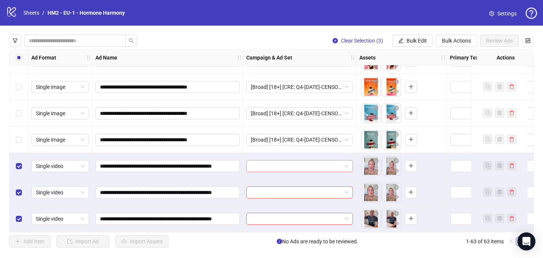
click at [266, 163] on input "search" at bounding box center [296, 166] width 91 height 11
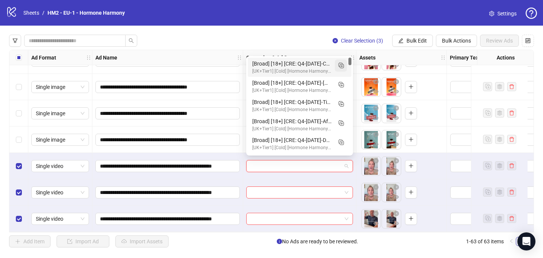
click at [340, 64] on icon "Duplicate" at bounding box center [341, 66] width 8 height 8
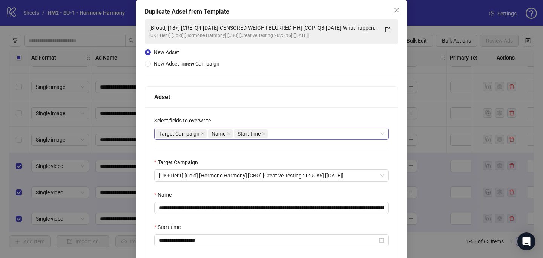
scroll to position [49, 0]
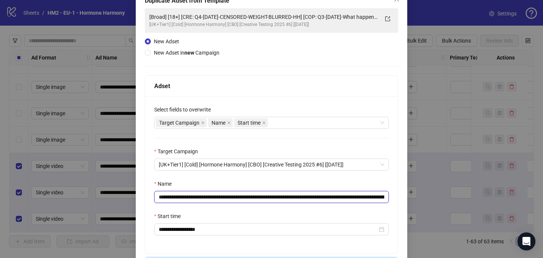
drag, startPoint x: 323, startPoint y: 198, endPoint x: 204, endPoint y: 197, distance: 119.2
click at [204, 197] on input "**********" at bounding box center [271, 197] width 235 height 12
paste input "**********"
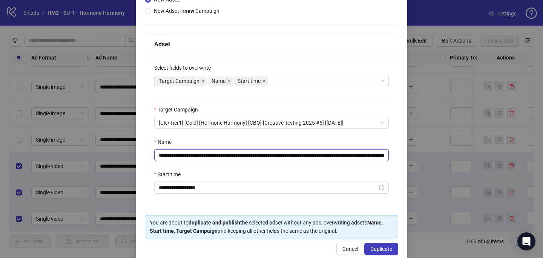
scroll to position [105, 0]
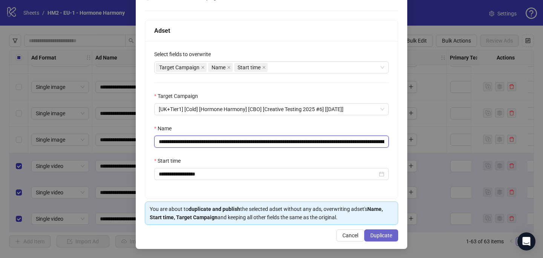
type input "**********"
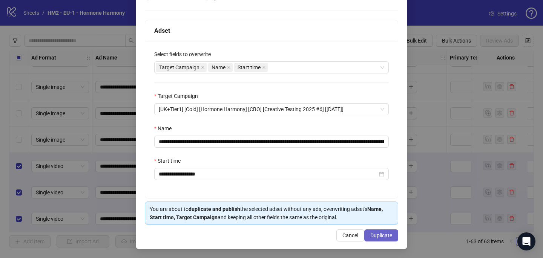
click at [371, 233] on span "Duplicate" at bounding box center [382, 236] width 22 height 6
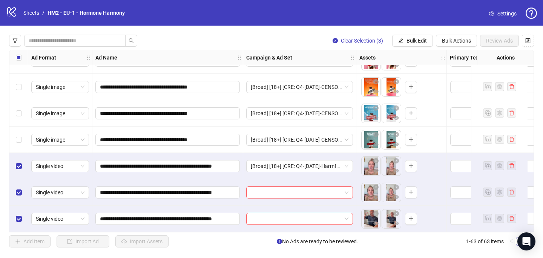
click at [306, 196] on div at bounding box center [299, 193] width 113 height 26
click at [306, 191] on input "search" at bounding box center [296, 192] width 91 height 11
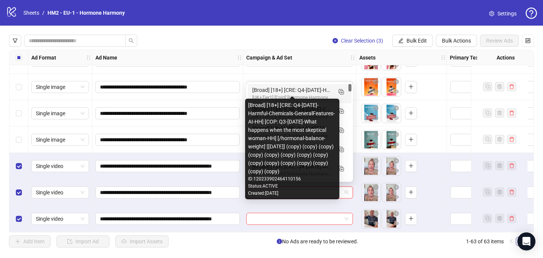
click at [309, 87] on div "[Broad] [18+] [CRE: Q4-[DATE]-Harmful-Chemicals-GeneralFeatures-AI-HH] [COP: Q3…" at bounding box center [292, 90] width 80 height 8
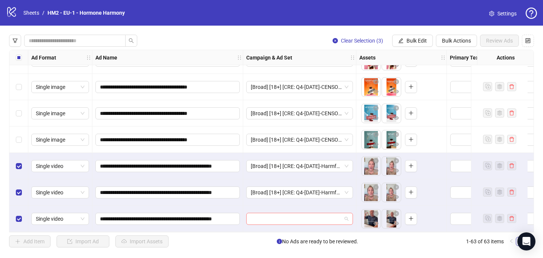
click at [269, 215] on input "search" at bounding box center [296, 219] width 91 height 11
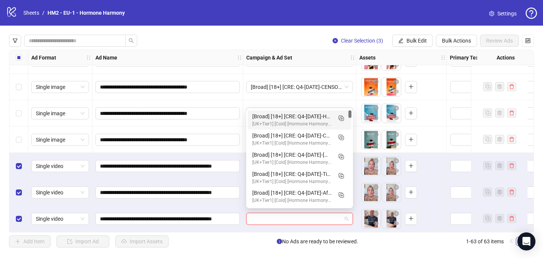
click at [284, 115] on div "[Broad] [18+] [CRE: Q4-[DATE]-Harmful-Chemicals-GeneralFeatures-AI-HH] [COP: Q3…" at bounding box center [292, 116] width 80 height 8
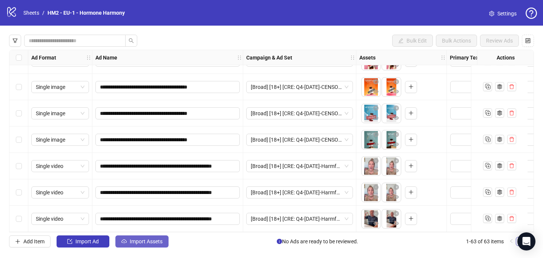
click at [163, 239] on button "Import Assets" at bounding box center [141, 242] width 53 height 12
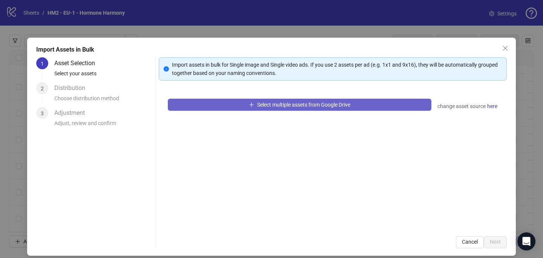
click at [214, 103] on button "Select multiple assets from Google Drive" at bounding box center [300, 105] width 264 height 12
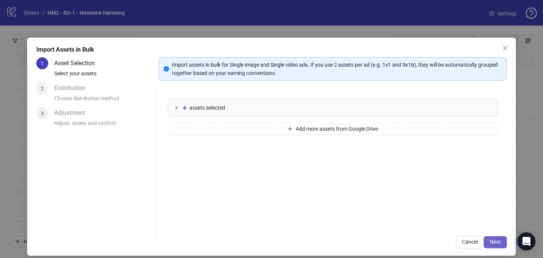
click at [496, 243] on span "Next" at bounding box center [495, 242] width 11 height 6
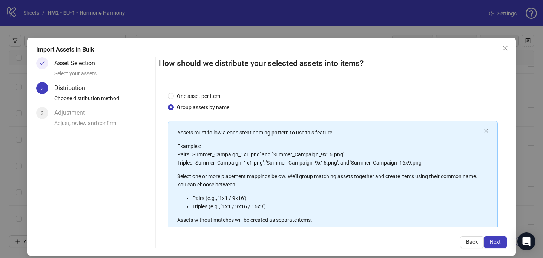
scroll to position [86, 0]
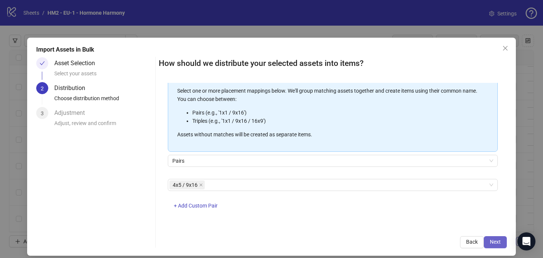
click at [488, 241] on button "Next" at bounding box center [495, 243] width 23 height 12
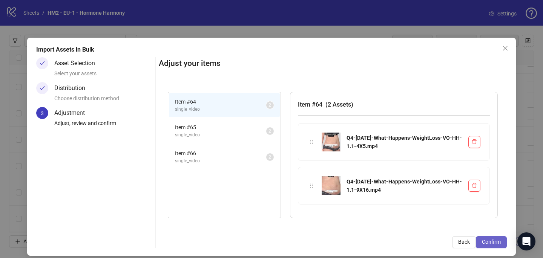
click at [501, 243] on button "Confirm" at bounding box center [491, 243] width 31 height 12
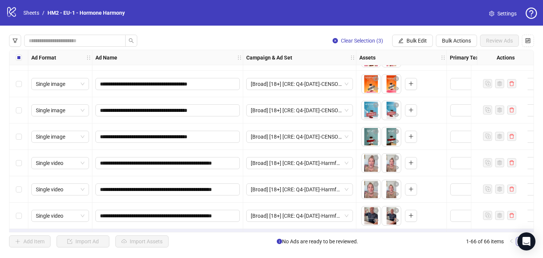
scroll to position [1579, 0]
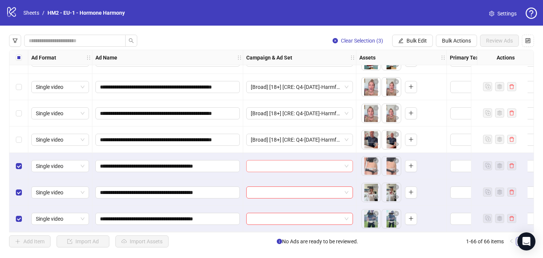
click at [254, 164] on input "search" at bounding box center [296, 166] width 91 height 11
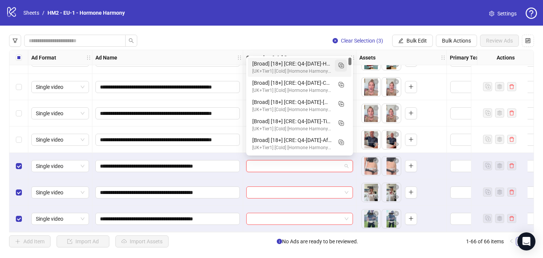
click at [339, 67] on icon "Duplicate" at bounding box center [341, 66] width 8 height 8
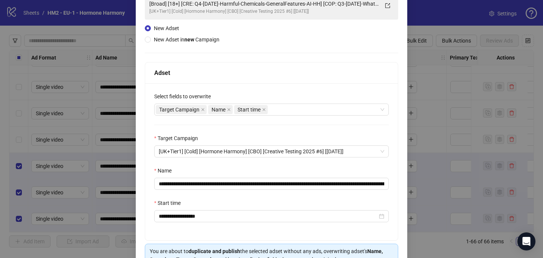
scroll to position [100, 0]
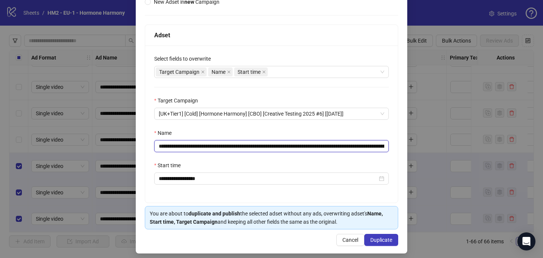
drag, startPoint x: 343, startPoint y: 147, endPoint x: 205, endPoint y: 145, distance: 138.9
click at [205, 145] on input "**********" at bounding box center [271, 146] width 235 height 12
paste input "text"
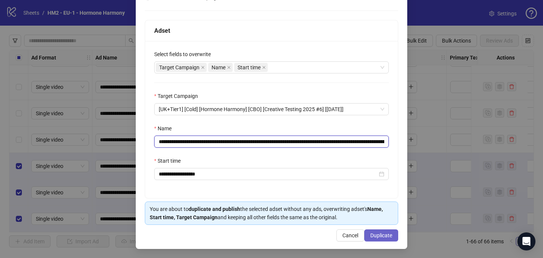
type input "**********"
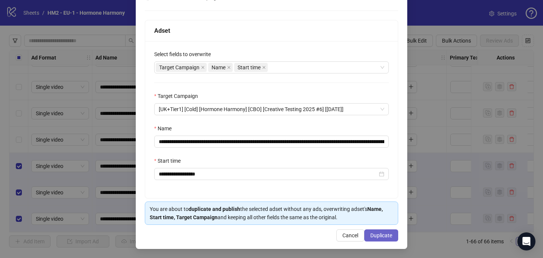
click at [391, 235] on span "Duplicate" at bounding box center [382, 236] width 22 height 6
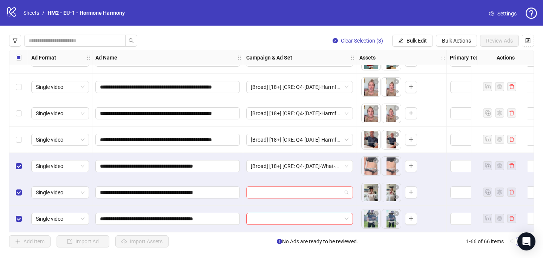
click at [320, 189] on input "search" at bounding box center [296, 192] width 91 height 11
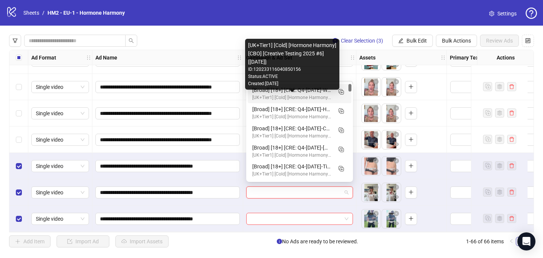
click at [322, 94] on div "[UK+Tier1] [Cold] [Hormone Harmony] [CBO] [Creative Testing 2025 #6] [[DATE]]" at bounding box center [292, 97] width 80 height 7
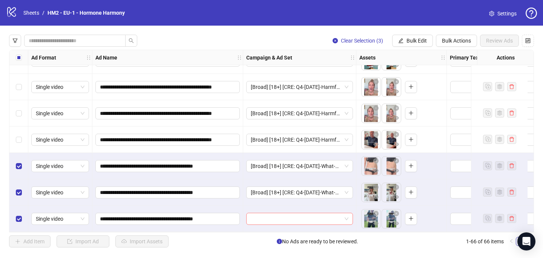
click at [274, 219] on input "search" at bounding box center [296, 219] width 91 height 11
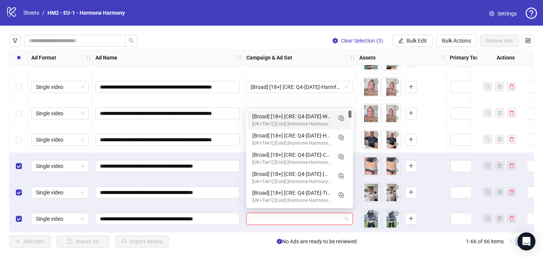
click at [307, 122] on div "[UK+Tier1] [Cold] [Hormone Harmony] [CBO] [Creative Testing 2025 #6] [[DATE]]" at bounding box center [292, 124] width 80 height 7
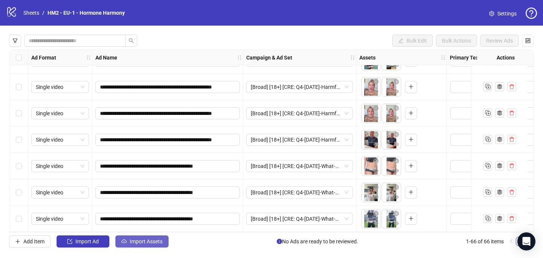
click at [148, 244] on span "Import Assets" at bounding box center [146, 242] width 33 height 6
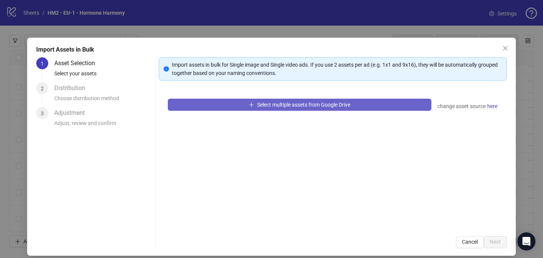
click at [293, 104] on span "Select multiple assets from Google Drive" at bounding box center [303, 105] width 93 height 6
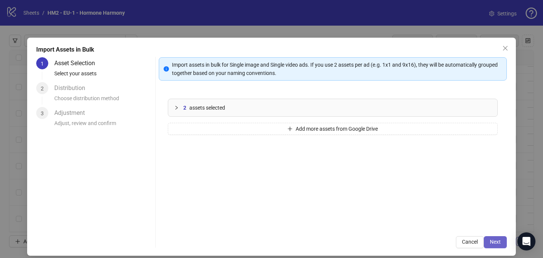
click at [497, 240] on span "Next" at bounding box center [495, 242] width 11 height 6
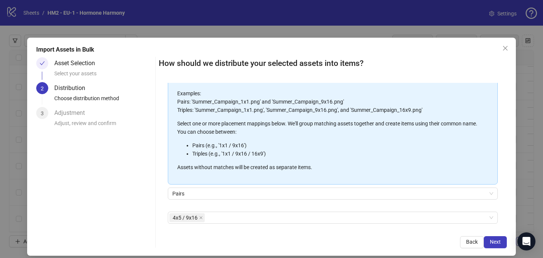
scroll to position [86, 0]
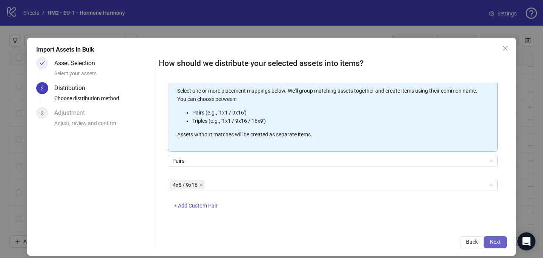
click at [495, 240] on span "Next" at bounding box center [495, 242] width 11 height 6
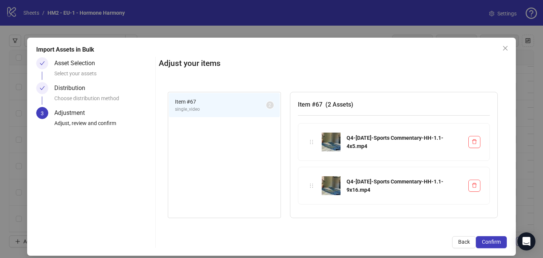
click at [495, 240] on span "Confirm" at bounding box center [491, 242] width 19 height 6
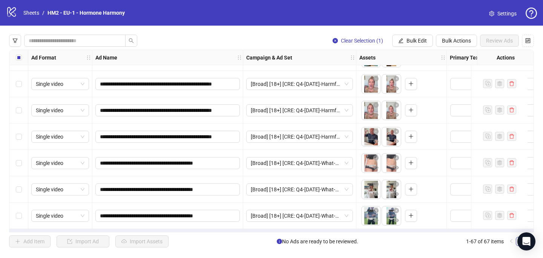
scroll to position [1605, 0]
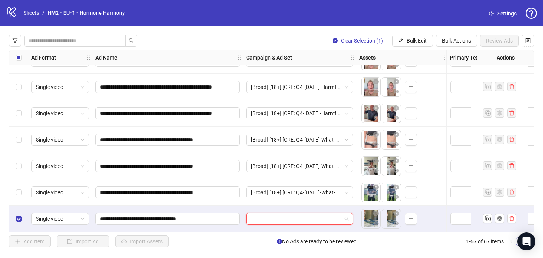
click at [271, 216] on input "search" at bounding box center [296, 219] width 91 height 11
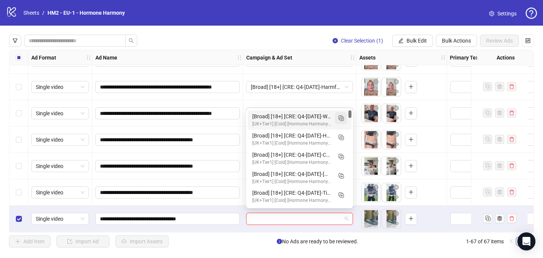
click at [344, 120] on rect "Duplicate" at bounding box center [342, 119] width 4 height 4
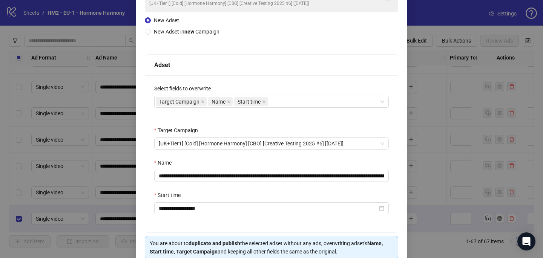
scroll to position [71, 0]
drag, startPoint x: 324, startPoint y: 174, endPoint x: 203, endPoint y: 174, distance: 121.9
click at [203, 174] on input "**********" at bounding box center [271, 176] width 235 height 12
paste input "text"
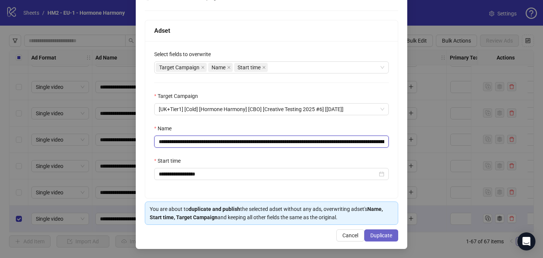
type input "**********"
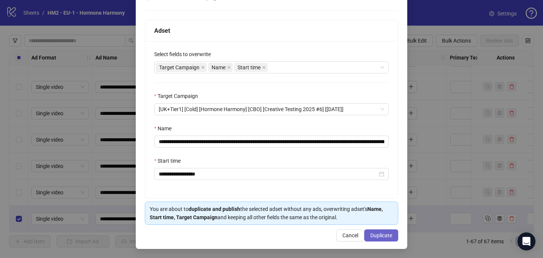
click at [395, 236] on button "Duplicate" at bounding box center [381, 236] width 34 height 12
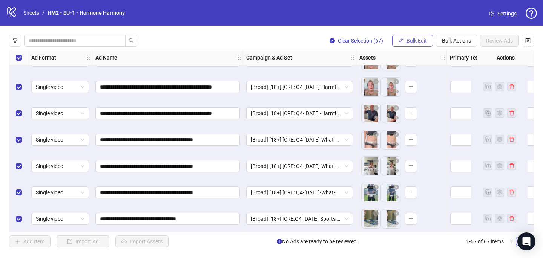
click at [420, 37] on button "Bulk Edit" at bounding box center [412, 41] width 41 height 12
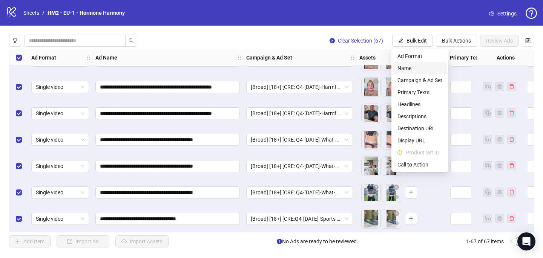
click at [414, 68] on span "Name" at bounding box center [420, 68] width 45 height 8
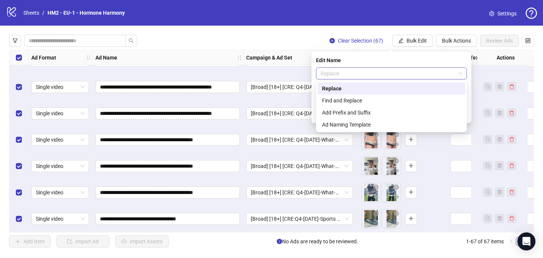
click at [356, 72] on span "Replace" at bounding box center [392, 73] width 142 height 11
click at [360, 111] on div "Add Prefix and Suffix" at bounding box center [391, 113] width 139 height 8
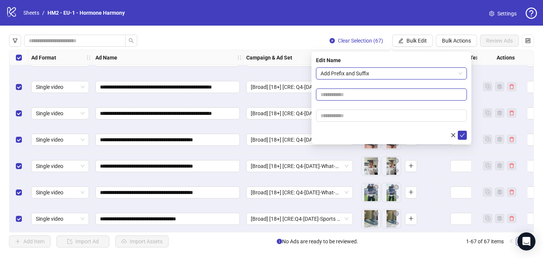
click at [366, 95] on input "text" at bounding box center [391, 95] width 151 height 12
paste input "**********"
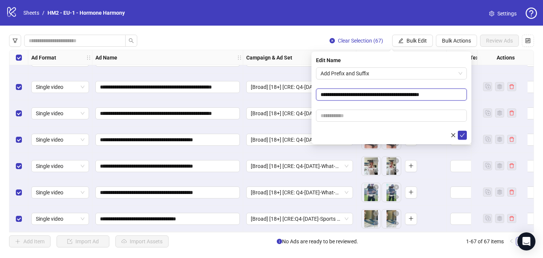
type input "**********"
click at [372, 112] on input "text" at bounding box center [391, 116] width 151 height 12
paste input "**********"
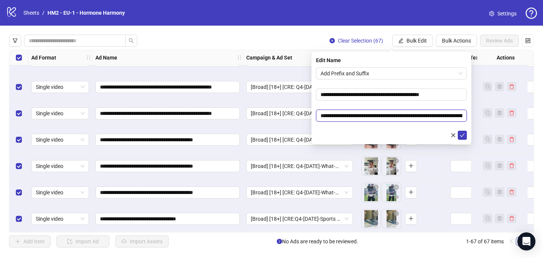
scroll to position [0, 114]
type input "**********"
click at [382, 104] on form "**********" at bounding box center [391, 104] width 151 height 72
click at [463, 132] on span "submit" at bounding box center [462, 135] width 5 height 6
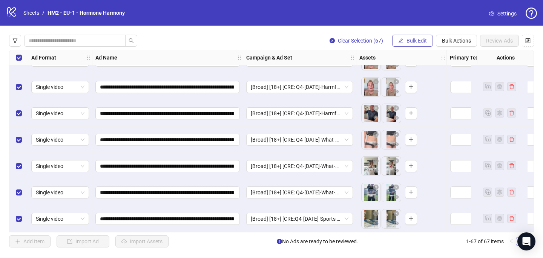
click at [422, 39] on span "Bulk Edit" at bounding box center [417, 41] width 20 height 6
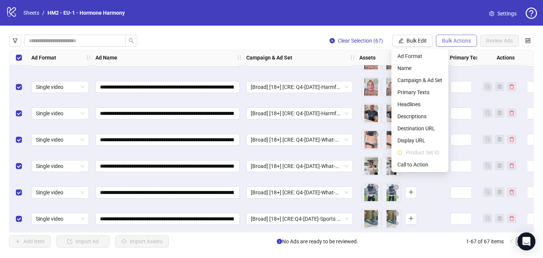
click at [446, 42] on span "Bulk Actions" at bounding box center [456, 41] width 29 height 6
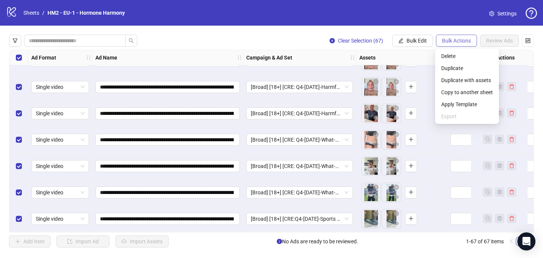
click at [463, 41] on span "Bulk Actions" at bounding box center [456, 41] width 29 height 6
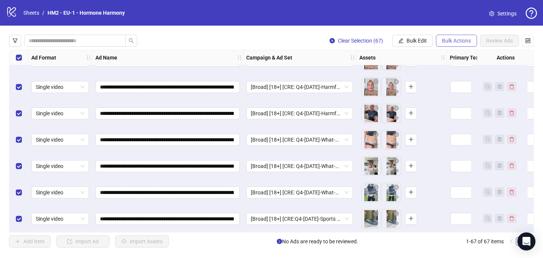
click at [463, 41] on span "Bulk Actions" at bounding box center [456, 41] width 29 height 6
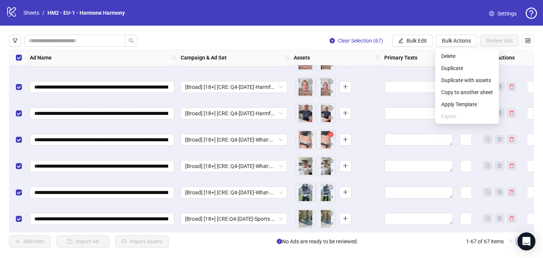
scroll to position [1605, 112]
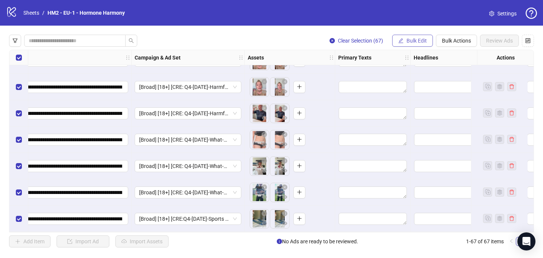
click at [411, 42] on span "Bulk Edit" at bounding box center [417, 41] width 20 height 6
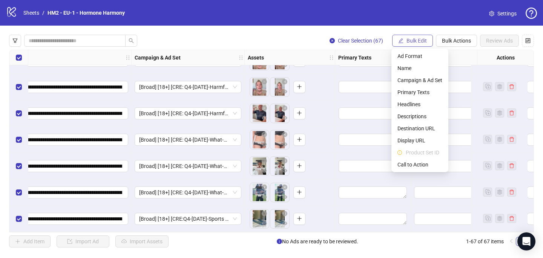
click at [411, 42] on span "Bulk Edit" at bounding box center [417, 41] width 20 height 6
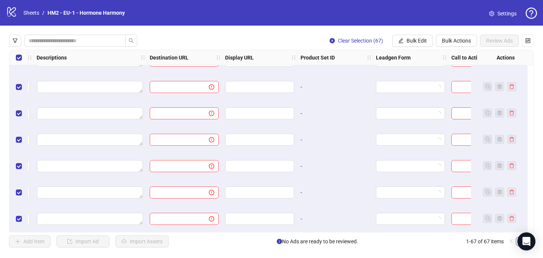
scroll to position [1605, 640]
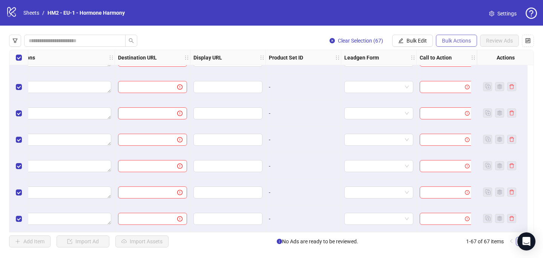
click at [454, 44] on button "Bulk Actions" at bounding box center [456, 41] width 41 height 12
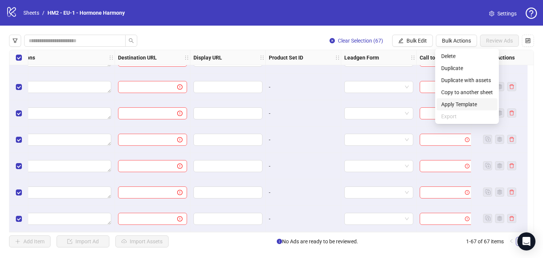
click at [454, 103] on span "Apply Template" at bounding box center [467, 104] width 52 height 8
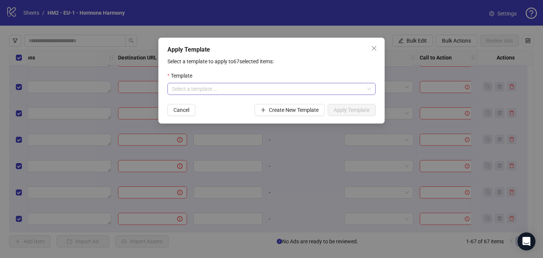
click at [284, 94] on input "search" at bounding box center [268, 88] width 192 height 11
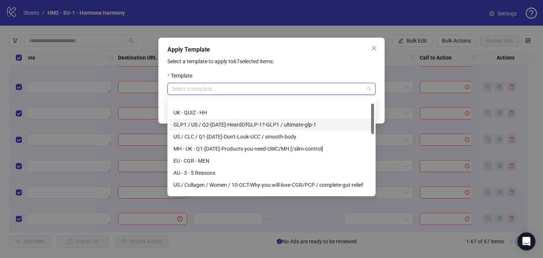
scroll to position [20, 0]
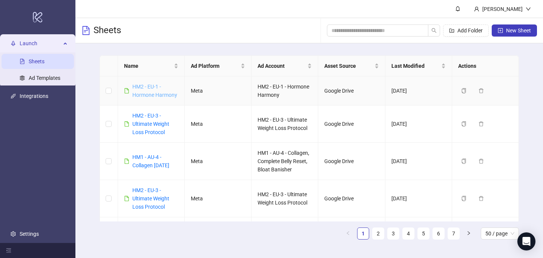
click at [142, 89] on link "HM2 - EU-1 - Hormone Harmony" at bounding box center [154, 91] width 45 height 14
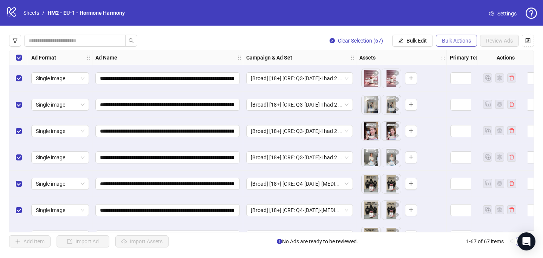
click at [470, 43] on span "Bulk Actions" at bounding box center [456, 41] width 29 height 6
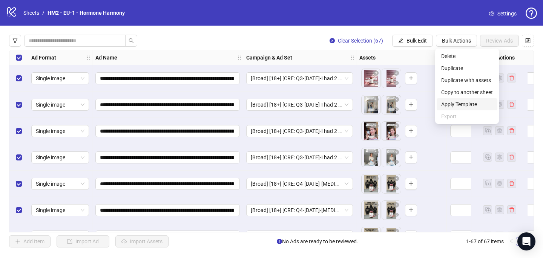
click at [469, 104] on span "Apply Template" at bounding box center [467, 104] width 52 height 8
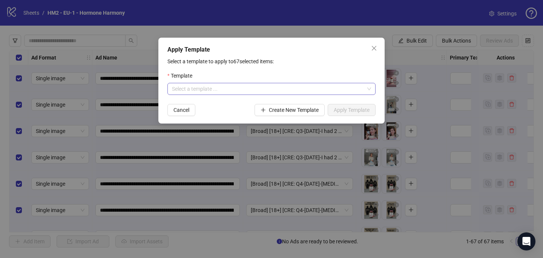
click at [300, 83] on div "Select a template ..." at bounding box center [272, 89] width 208 height 12
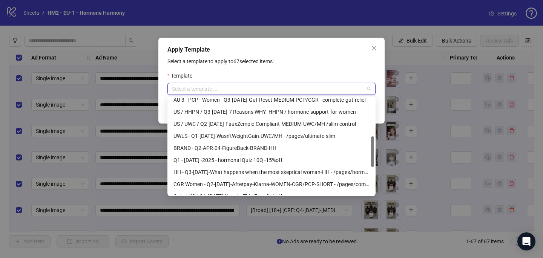
scroll to position [126, 0]
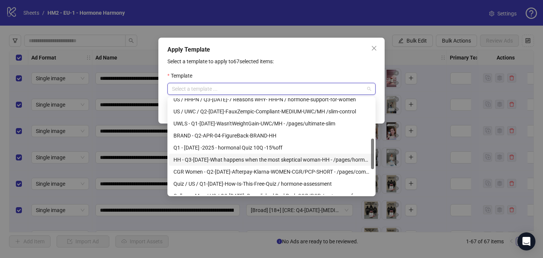
click at [238, 160] on div "HH - Q3-[DATE]-What happens when the most skeptical woman-HH - /pages/hormonal-…" at bounding box center [272, 160] width 196 height 8
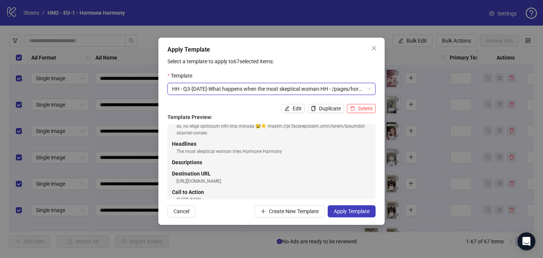
scroll to position [83, 0]
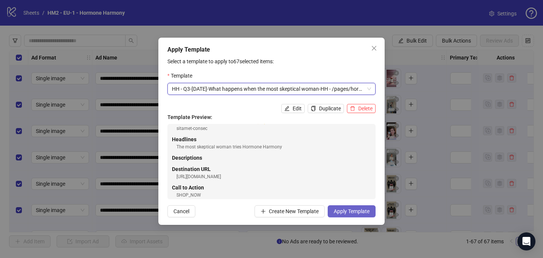
click at [356, 214] on span "Apply Template" at bounding box center [352, 212] width 36 height 6
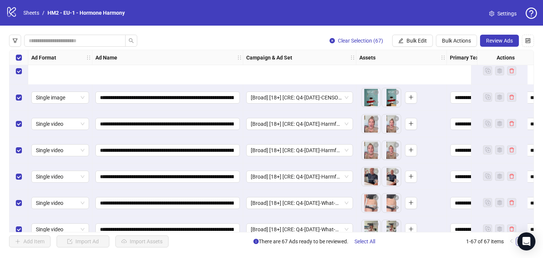
scroll to position [1605, 0]
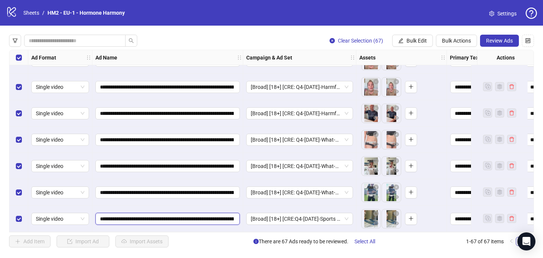
click at [177, 215] on input "**********" at bounding box center [167, 219] width 134 height 8
click at [178, 215] on input "**********" at bounding box center [167, 219] width 134 height 8
type input "**********"
click at [173, 215] on input "**********" at bounding box center [167, 219] width 134 height 8
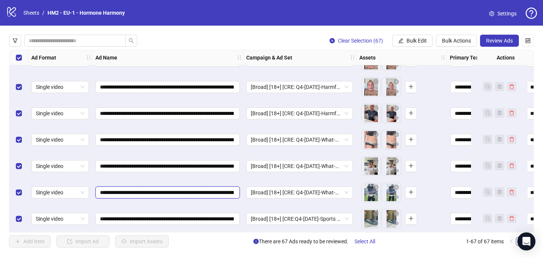
click at [178, 189] on input "**********" at bounding box center [167, 193] width 134 height 8
paste input "text"
type input "**********"
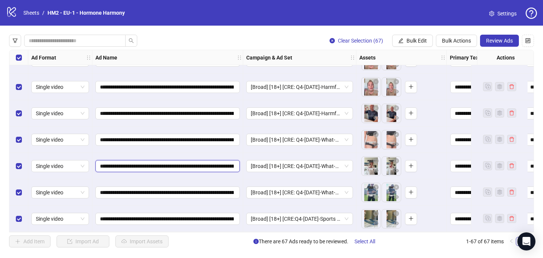
click at [183, 162] on input "**********" at bounding box center [167, 166] width 134 height 8
paste input "text"
type input "**********"
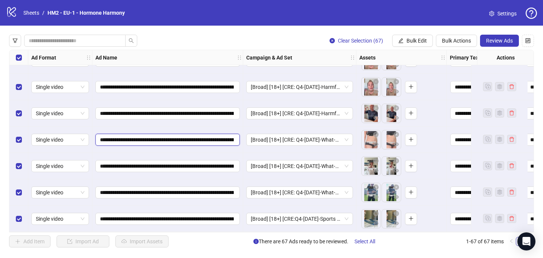
click at [179, 136] on input "**********" at bounding box center [167, 140] width 134 height 8
paste input "text"
type input "**********"
click at [182, 109] on input "**********" at bounding box center [167, 113] width 134 height 8
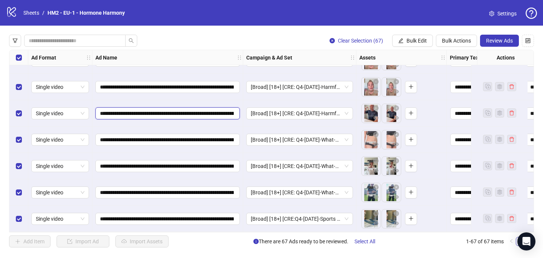
click at [182, 109] on input "**********" at bounding box center [167, 113] width 134 height 8
paste input "text"
type input "**********"
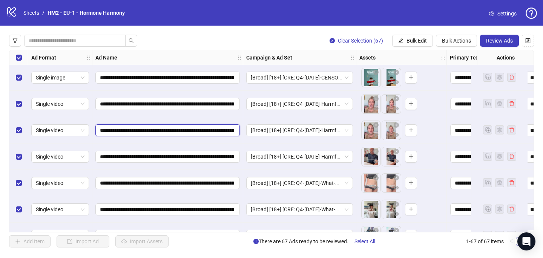
click at [179, 131] on input "**********" at bounding box center [167, 130] width 134 height 8
paste input "text"
type input "**********"
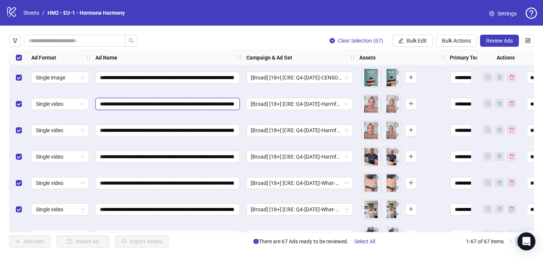
click at [177, 102] on input "**********" at bounding box center [167, 104] width 134 height 8
paste input "text"
type input "**********"
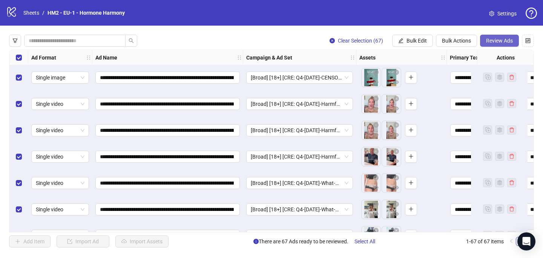
click at [500, 43] on span "Review Ads" at bounding box center [499, 41] width 27 height 6
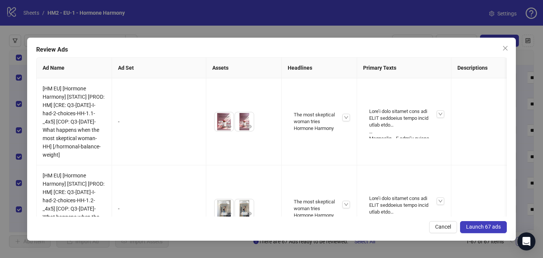
click at [487, 228] on span "Launch 67 ads" at bounding box center [483, 227] width 35 height 6
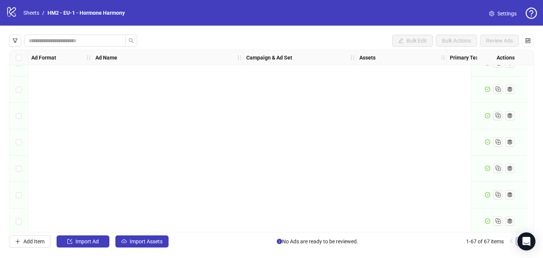
scroll to position [0, 0]
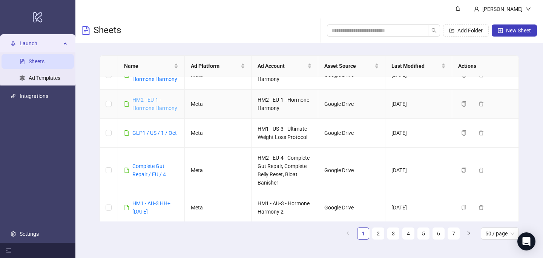
scroll to position [226, 0]
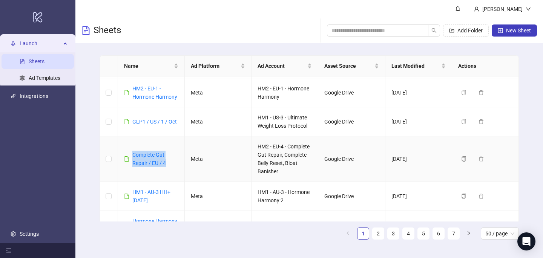
drag, startPoint x: 171, startPoint y: 163, endPoint x: 129, endPoint y: 150, distance: 43.3
click at [130, 150] on td "Complete Gut Repair / EU / 4" at bounding box center [151, 160] width 67 height 46
copy link "Complete Gut Repair / EU / 4"
click at [510, 30] on span "New Sheet" at bounding box center [518, 31] width 25 height 6
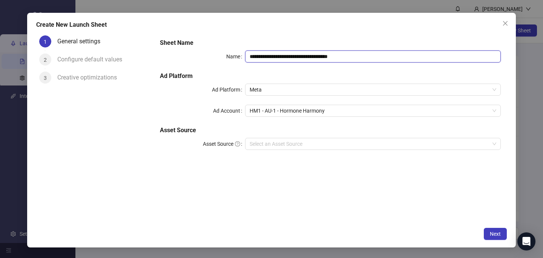
click at [260, 58] on input "**********" at bounding box center [373, 57] width 256 height 12
paste input "text"
type input "**********"
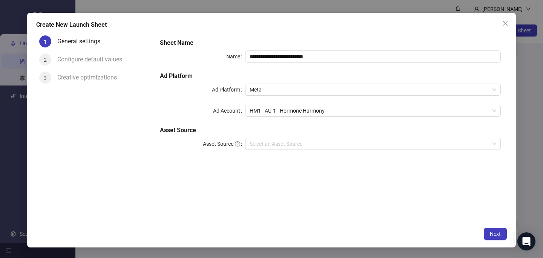
click at [291, 36] on div "**********" at bounding box center [330, 98] width 347 height 127
click at [279, 113] on span "HM1 - AU-1 - Hormone Harmony" at bounding box center [373, 110] width 247 height 11
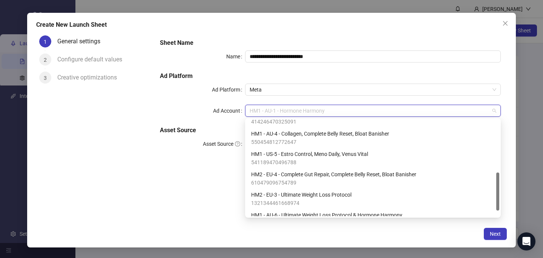
scroll to position [137, 0]
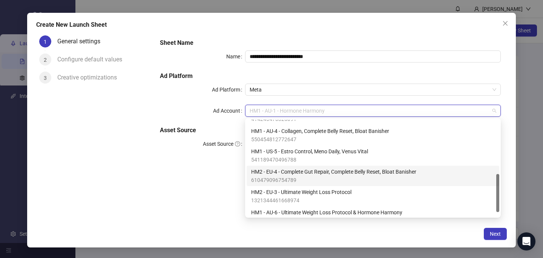
click at [294, 178] on span "610479096754789" at bounding box center [333, 180] width 165 height 8
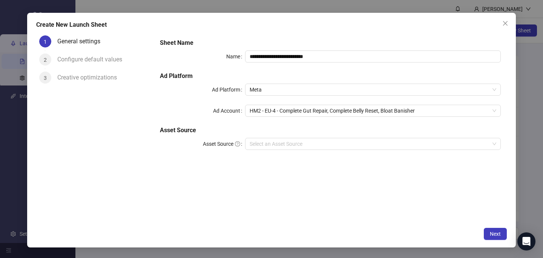
click at [300, 228] on div "Next" at bounding box center [271, 234] width 471 height 12
click at [324, 145] on input "Asset Source" at bounding box center [370, 143] width 240 height 11
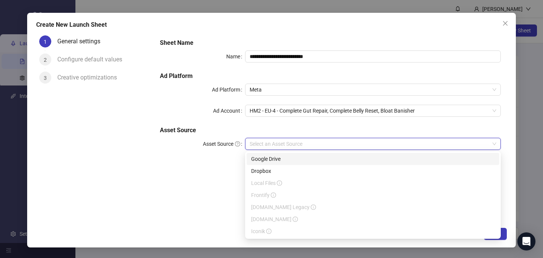
click at [319, 162] on div "Google Drive" at bounding box center [373, 159] width 244 height 8
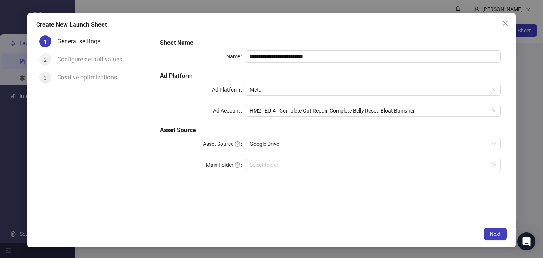
click at [321, 196] on div "**********" at bounding box center [330, 127] width 353 height 191
click at [492, 233] on span "Next" at bounding box center [495, 234] width 11 height 6
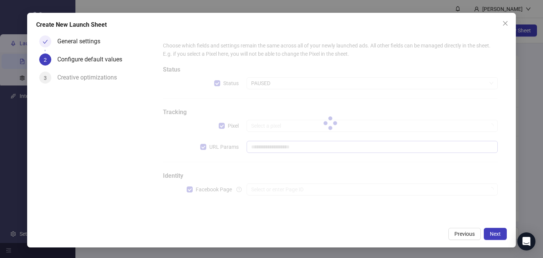
type input "**********"
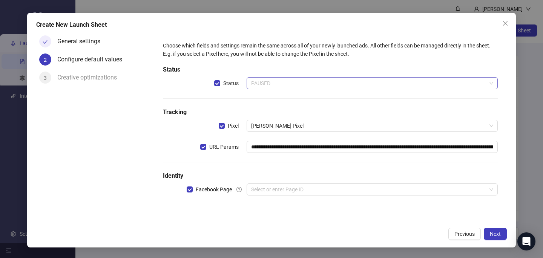
click at [331, 86] on span "PAUSED" at bounding box center [372, 83] width 242 height 11
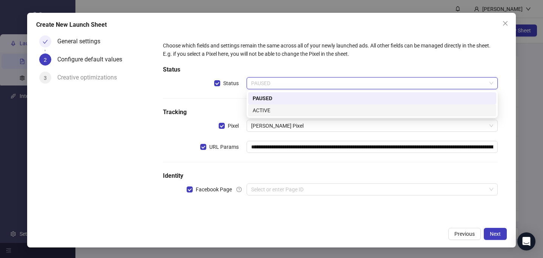
click at [326, 113] on div "ACTIVE" at bounding box center [372, 110] width 239 height 8
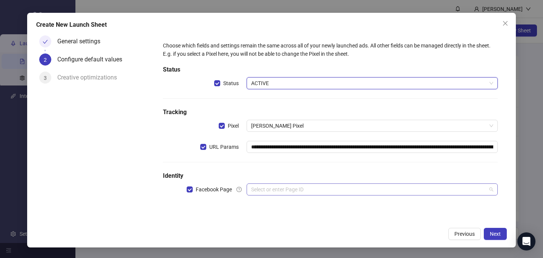
click at [305, 186] on input "search" at bounding box center [368, 189] width 235 height 11
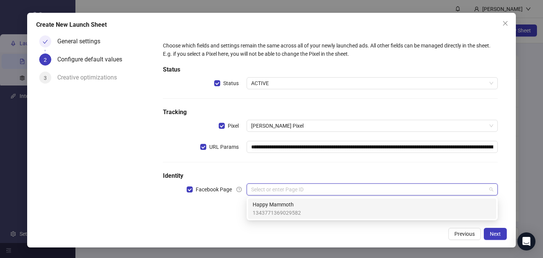
click at [308, 211] on div "Happy Mammoth 1343771369029582" at bounding box center [372, 209] width 239 height 17
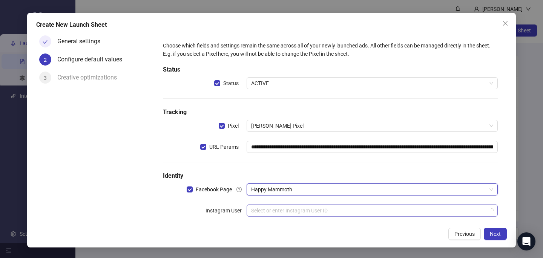
click at [306, 211] on input "search" at bounding box center [368, 210] width 235 height 11
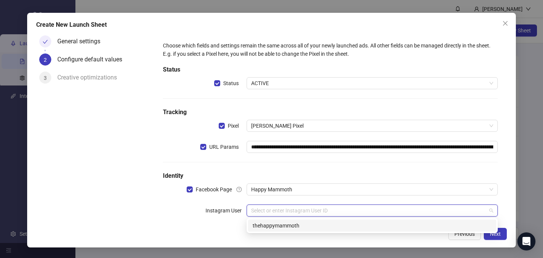
click at [307, 220] on div "thehappymammoth" at bounding box center [372, 226] width 248 height 12
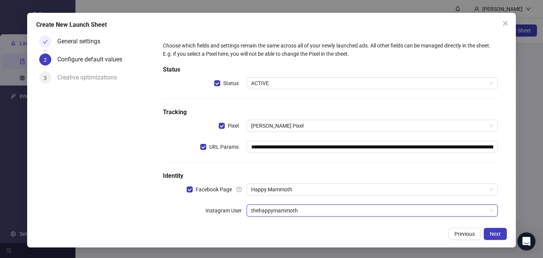
click at [309, 229] on div "Previous Next" at bounding box center [271, 234] width 471 height 12
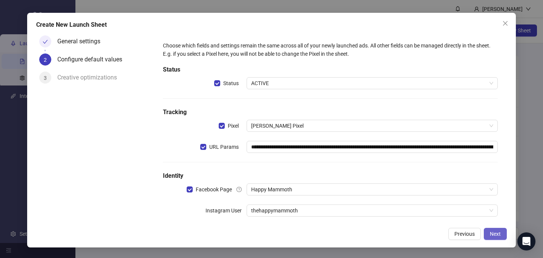
click at [497, 235] on span "Next" at bounding box center [495, 234] width 11 height 6
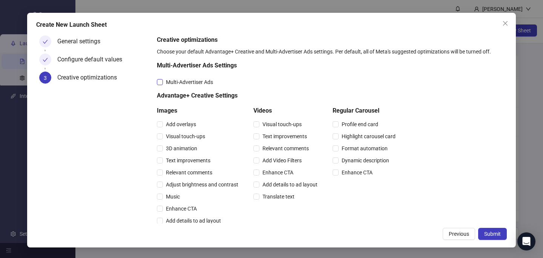
click at [191, 85] on span "Multi-Advertiser Ads" at bounding box center [189, 82] width 53 height 8
click at [183, 174] on span "Relevant comments" at bounding box center [189, 173] width 52 height 8
click at [292, 149] on span "Relevant comments" at bounding box center [286, 149] width 52 height 8
click at [452, 170] on div "Creative optimizations Choose your default Advantage+ Creative and Multi-Advert…" at bounding box center [330, 224] width 347 height 379
click at [486, 234] on span "Submit" at bounding box center [492, 234] width 17 height 6
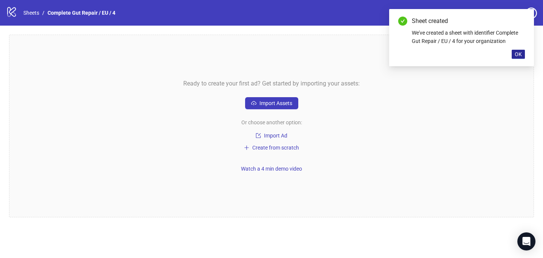
click at [515, 54] on span "OK" at bounding box center [518, 54] width 7 height 6
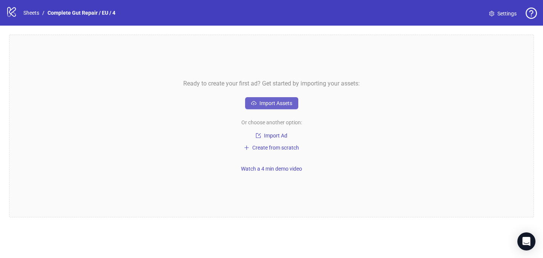
click at [277, 105] on span "Import Assets" at bounding box center [276, 103] width 33 height 6
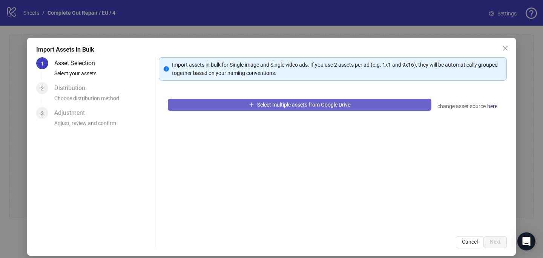
click at [228, 106] on button "Select multiple assets from Google Drive" at bounding box center [300, 105] width 264 height 12
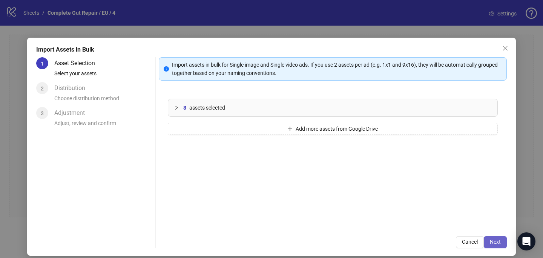
click at [496, 244] on span "Next" at bounding box center [495, 242] width 11 height 6
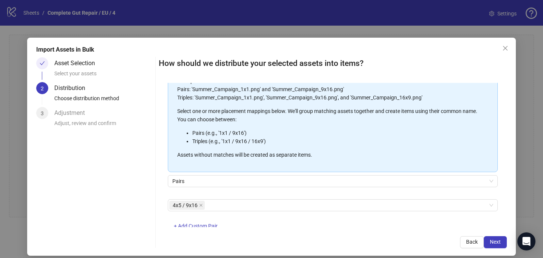
scroll to position [86, 0]
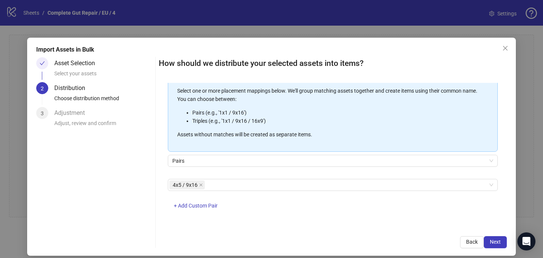
click at [494, 235] on div "How should we distribute your selected assets into items? One asset per item Gr…" at bounding box center [333, 152] width 348 height 191
click at [495, 241] on span "Next" at bounding box center [495, 242] width 11 height 6
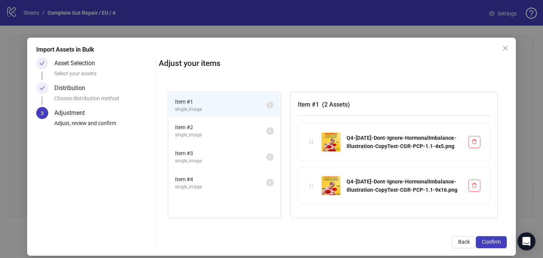
click at [495, 242] on span "Confirm" at bounding box center [491, 242] width 19 height 6
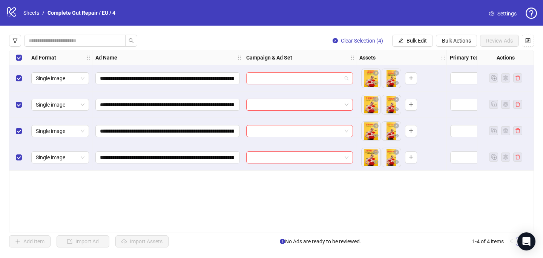
click at [262, 78] on input "search" at bounding box center [296, 78] width 91 height 11
paste input "**********"
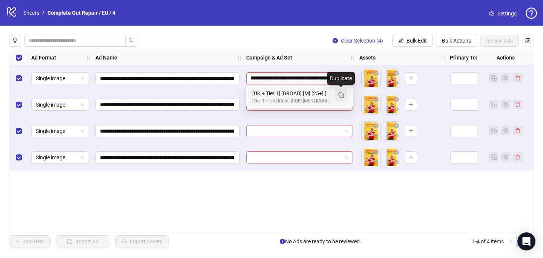
click at [345, 95] on button "button" at bounding box center [341, 95] width 12 height 12
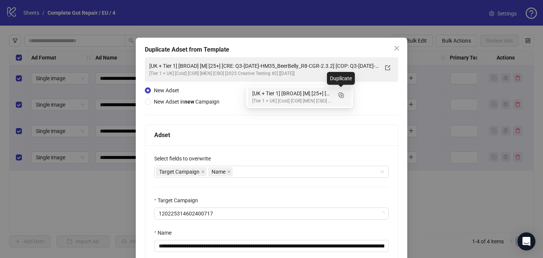
type input "**********"
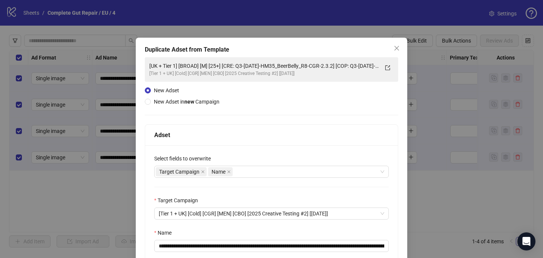
scroll to position [31, 0]
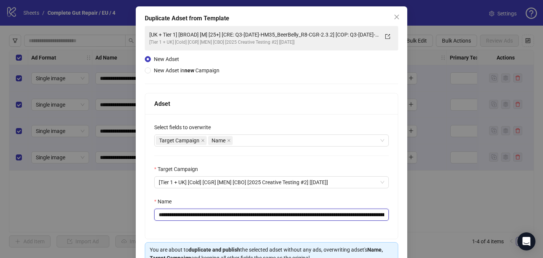
drag, startPoint x: 357, startPoint y: 218, endPoint x: 246, endPoint y: 215, distance: 111.3
click at [246, 215] on input "**********" at bounding box center [271, 215] width 235 height 12
paste input "**********"
click at [372, 215] on input "**********" at bounding box center [271, 215] width 235 height 12
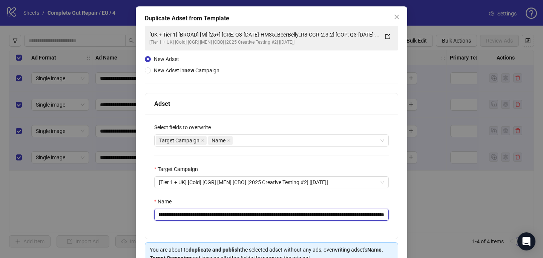
scroll to position [0, 278]
drag, startPoint x: 352, startPoint y: 215, endPoint x: 398, endPoint y: 215, distance: 45.7
click at [398, 218] on div "**********" at bounding box center [272, 166] width 254 height 146
click at [357, 213] on input "**********" at bounding box center [271, 215] width 235 height 12
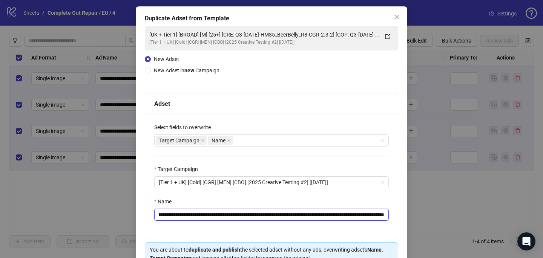
scroll to position [0, 240]
click at [370, 216] on input "**********" at bounding box center [271, 215] width 235 height 12
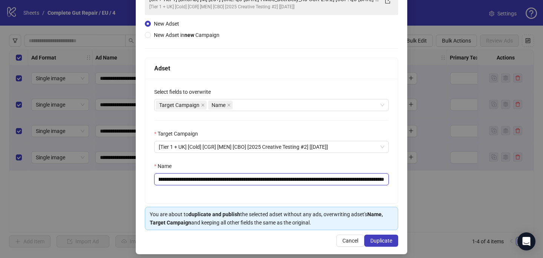
scroll to position [72, 0]
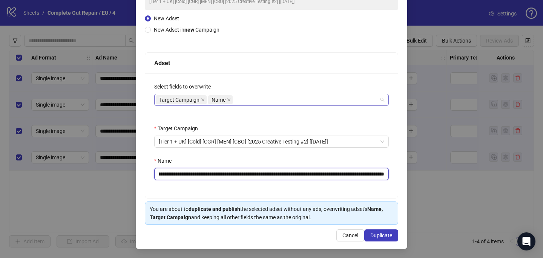
click at [293, 97] on div "Target Campaign Name" at bounding box center [268, 100] width 224 height 11
type input "**********"
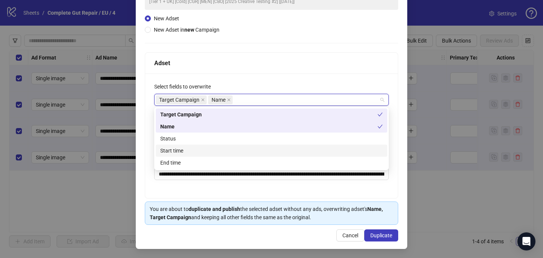
click at [205, 154] on div "Start time" at bounding box center [271, 151] width 223 height 8
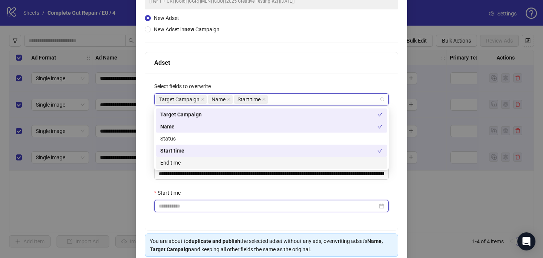
click at [182, 209] on input "Start time" at bounding box center [268, 206] width 219 height 8
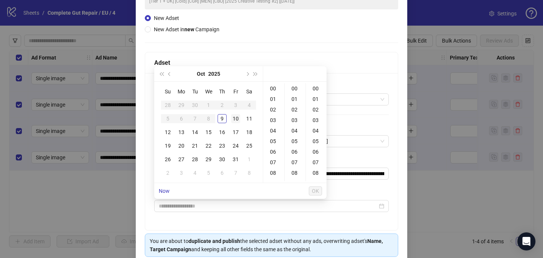
click at [240, 115] on div "10" at bounding box center [235, 118] width 9 height 9
type input "**********"
click at [314, 191] on span "OK" at bounding box center [315, 191] width 7 height 6
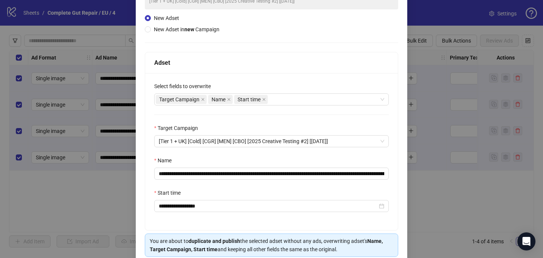
scroll to position [105, 0]
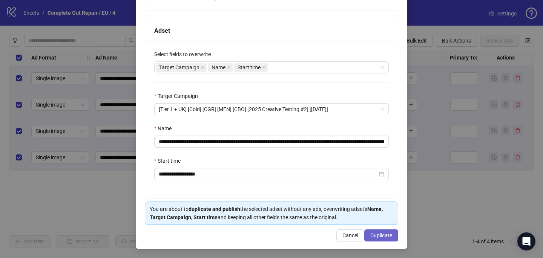
click at [388, 238] on span "Duplicate" at bounding box center [382, 236] width 22 height 6
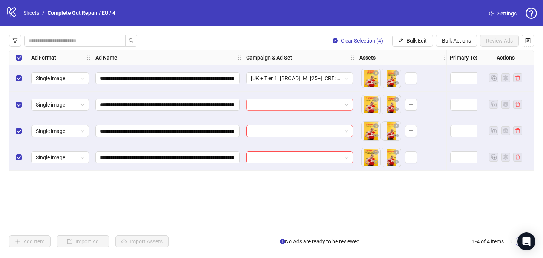
click at [259, 105] on input "search" at bounding box center [296, 104] width 91 height 11
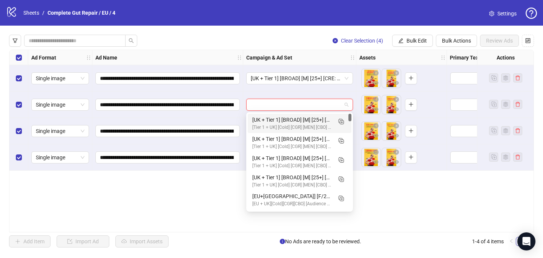
click at [263, 122] on div "[UK + Tier 1] [BROAD] [M] [25+] [CRE: Q4-10-OCT-2025-Dont-Ignore-HormonalImbala…" at bounding box center [292, 120] width 80 height 8
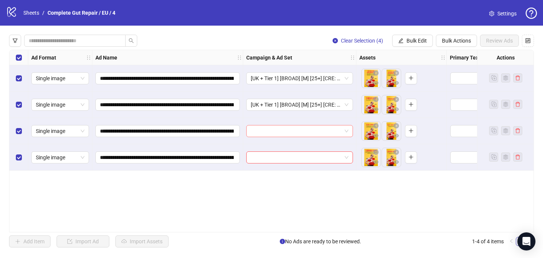
click at [260, 131] on input "search" at bounding box center [296, 131] width 91 height 11
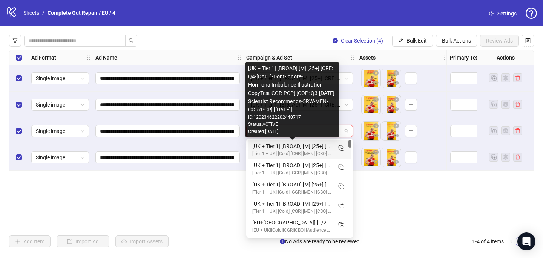
click at [267, 148] on div "[UK + Tier 1] [BROAD] [M] [25+] [CRE: Q4-10-OCT-2025-Dont-Ignore-HormonalImbala…" at bounding box center [292, 146] width 80 height 8
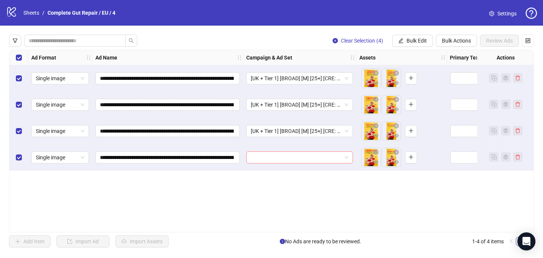
click at [266, 156] on input "search" at bounding box center [296, 157] width 91 height 11
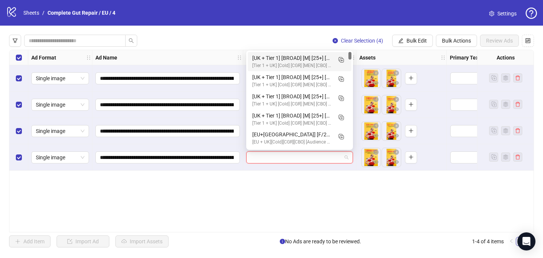
click at [290, 62] on div "[Tier 1 + UK] [Cold] [CGR] [MEN] [CBO] [2025 Creative Testing #2] [16 May 2025]" at bounding box center [292, 65] width 80 height 7
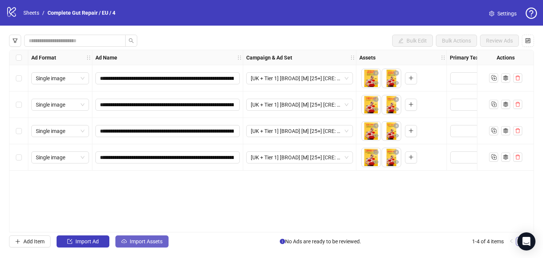
click at [143, 245] on button "Import Assets" at bounding box center [141, 242] width 53 height 12
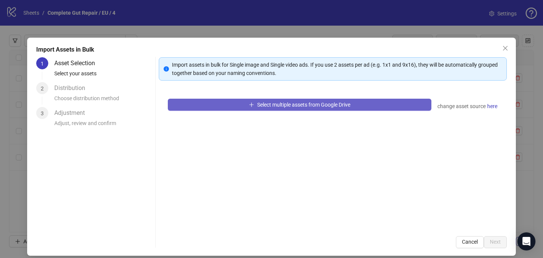
click at [314, 105] on span "Select multiple assets from Google Drive" at bounding box center [303, 105] width 93 height 6
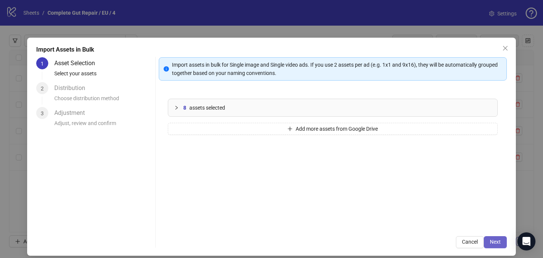
click at [498, 241] on span "Next" at bounding box center [495, 242] width 11 height 6
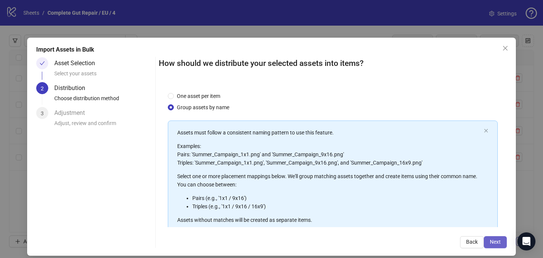
click at [495, 239] on span "Next" at bounding box center [495, 242] width 11 height 6
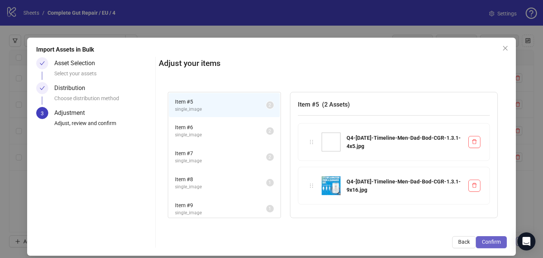
click at [495, 241] on span "Confirm" at bounding box center [491, 242] width 19 height 6
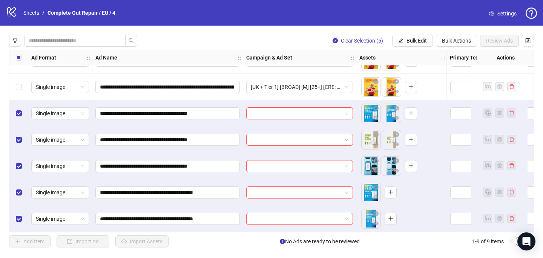
scroll to position [74, 0]
click at [268, 110] on input "search" at bounding box center [296, 113] width 91 height 11
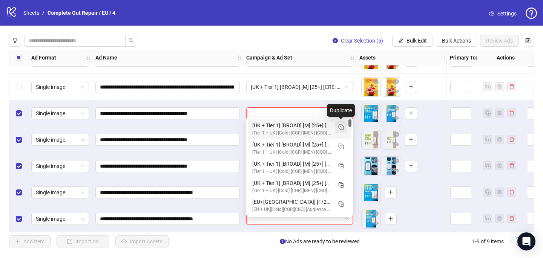
click at [341, 128] on icon "Duplicate" at bounding box center [341, 127] width 8 height 8
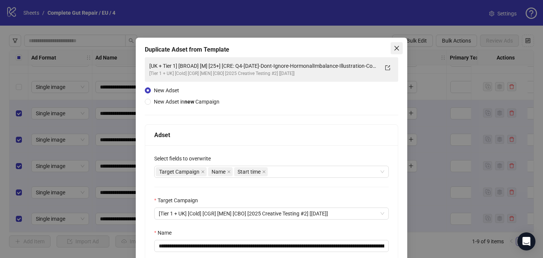
click at [398, 48] on icon "close" at bounding box center [397, 48] width 6 height 6
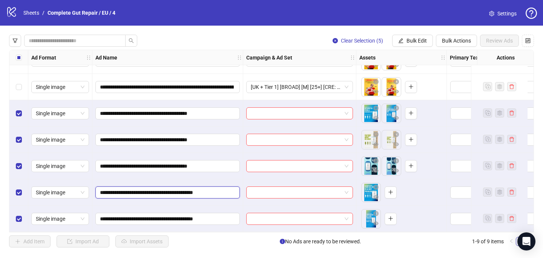
drag, startPoint x: 205, startPoint y: 190, endPoint x: 96, endPoint y: 190, distance: 108.3
click at [96, 190] on span "**********" at bounding box center [167, 193] width 145 height 12
click at [292, 112] on input "search" at bounding box center [296, 113] width 91 height 11
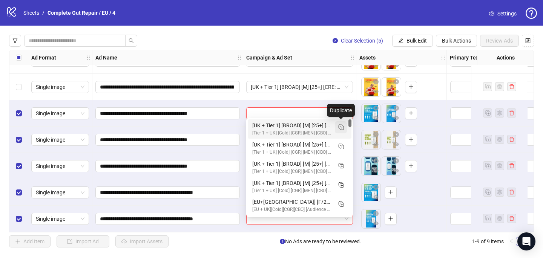
click at [341, 127] on icon "Duplicate" at bounding box center [341, 127] width 8 height 8
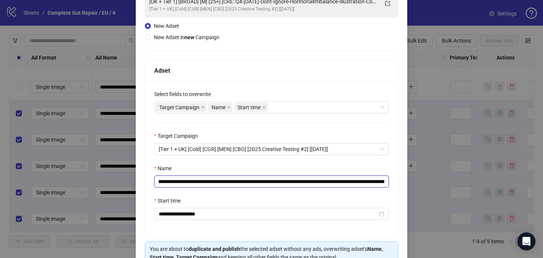
scroll to position [0, 98]
drag, startPoint x: 246, startPoint y: 181, endPoint x: 335, endPoint y: 186, distance: 89.5
click at [335, 186] on input "**********" at bounding box center [271, 182] width 235 height 12
paste input "text"
click at [364, 184] on input "**********" at bounding box center [271, 182] width 235 height 12
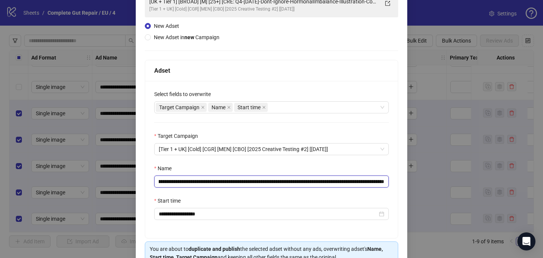
scroll to position [105, 0]
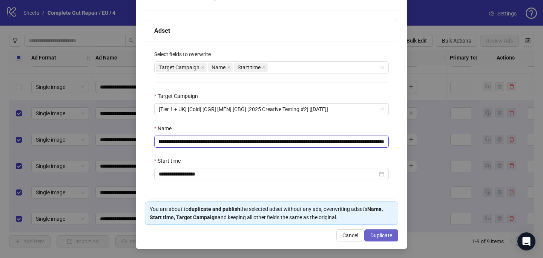
type input "**********"
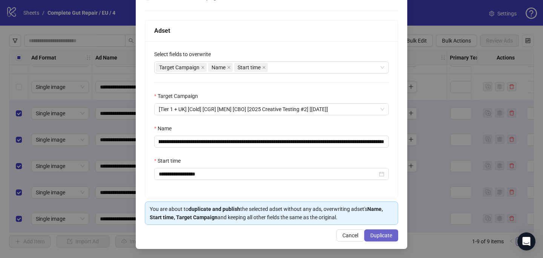
click at [383, 237] on span "Duplicate" at bounding box center [382, 236] width 22 height 6
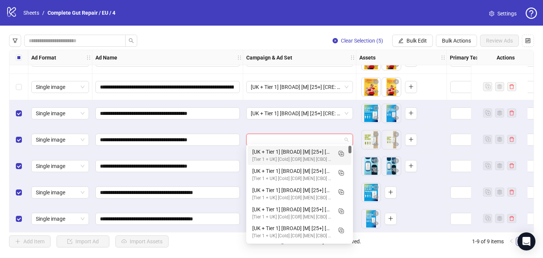
click at [281, 138] on input "search" at bounding box center [296, 139] width 91 height 11
click at [284, 153] on div "[UK + Tier 1] [BROAD] [M] [25+] [CRE: Q4-10-OCT-2025-Timeline-Men-Dad-Bod-CGR] …" at bounding box center [292, 152] width 80 height 8
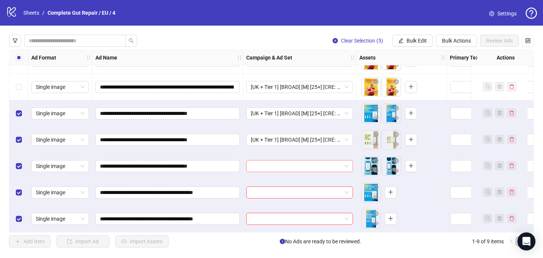
click at [278, 166] on input "search" at bounding box center [296, 166] width 91 height 11
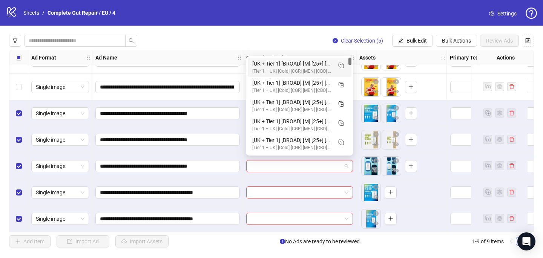
click at [296, 63] on div "[UK + Tier 1] [BROAD] [M] [25+] [CRE: Q4-10-OCT-2025-Timeline-Men-Dad-Bod-CGR] …" at bounding box center [292, 64] width 80 height 8
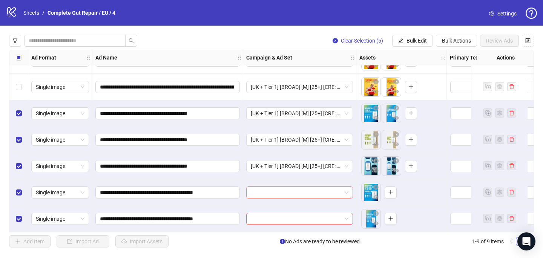
click at [275, 190] on input "search" at bounding box center [296, 192] width 91 height 11
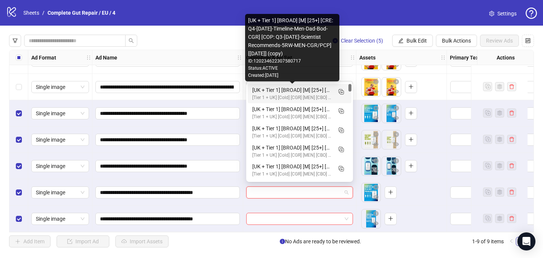
click at [304, 92] on div "[UK + Tier 1] [BROAD] [M] [25+] [CRE: Q4-10-OCT-2025-Timeline-Men-Dad-Bod-CGR] …" at bounding box center [292, 90] width 80 height 8
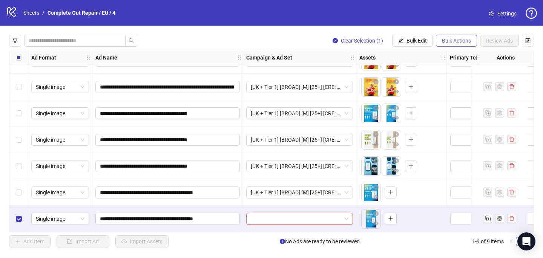
click at [443, 43] on span "Bulk Actions" at bounding box center [456, 41] width 29 height 6
click at [447, 52] on span "Delete" at bounding box center [467, 56] width 52 height 8
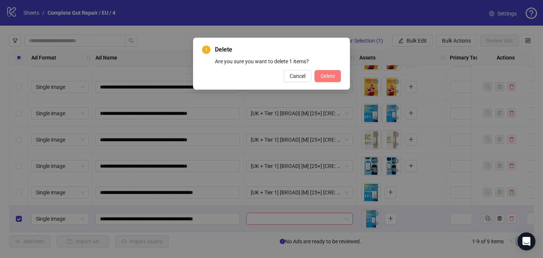
click at [329, 75] on span "Delete" at bounding box center [328, 76] width 14 height 6
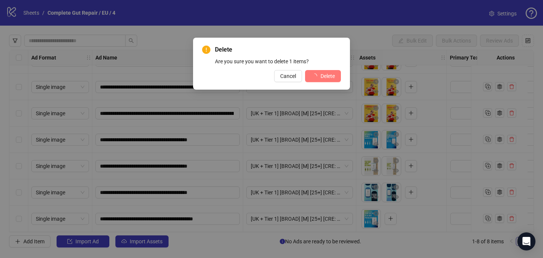
scroll to position [47, 0]
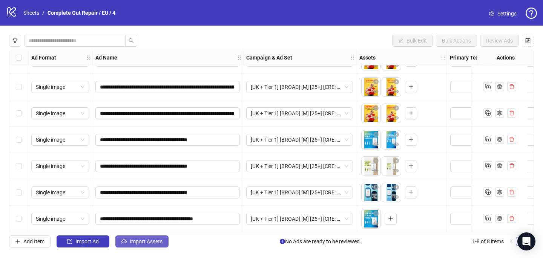
click at [160, 242] on span "Import Assets" at bounding box center [146, 242] width 33 height 6
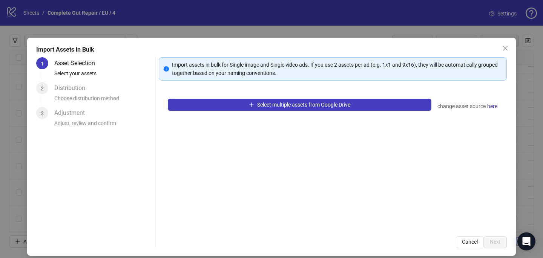
click at [242, 111] on div "Select multiple assets from Google Drive change asset source here" at bounding box center [333, 159] width 348 height 138
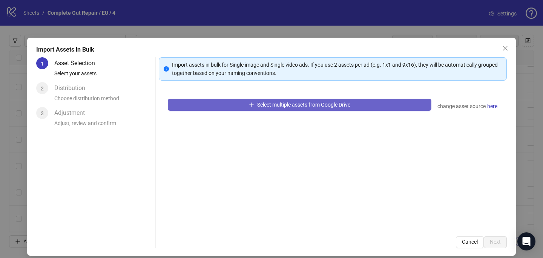
click at [241, 104] on button "Select multiple assets from Google Drive" at bounding box center [300, 105] width 264 height 12
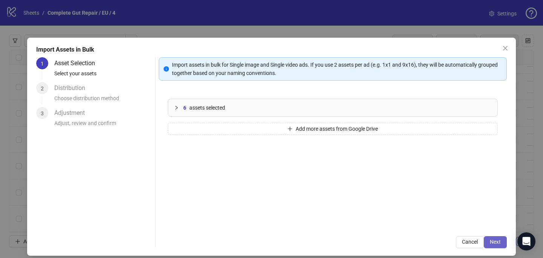
click at [498, 246] on button "Next" at bounding box center [495, 243] width 23 height 12
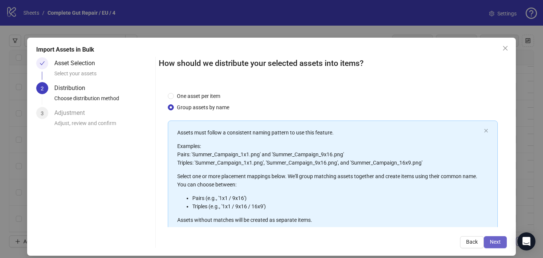
click at [498, 246] on button "Next" at bounding box center [495, 243] width 23 height 12
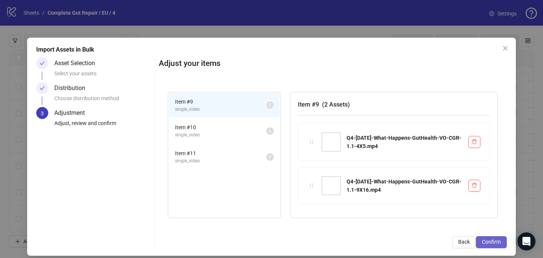
click at [498, 241] on span "Confirm" at bounding box center [491, 242] width 19 height 6
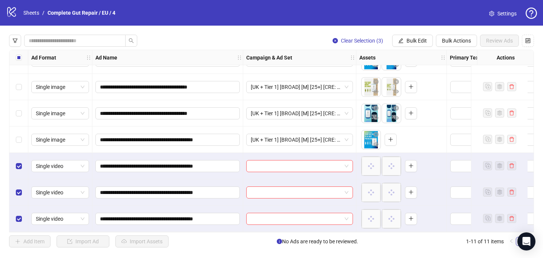
scroll to position [126, 0]
click at [271, 163] on input "search" at bounding box center [296, 166] width 91 height 11
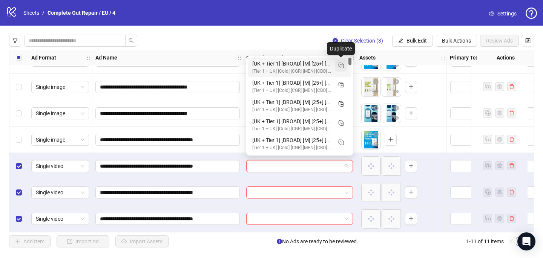
click at [341, 66] on icon "Duplicate" at bounding box center [341, 66] width 8 height 8
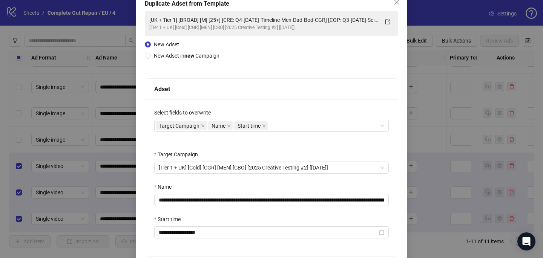
scroll to position [53, 0]
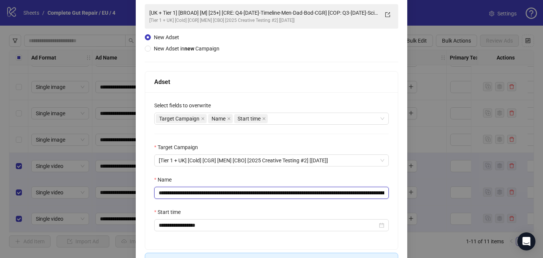
drag, startPoint x: 349, startPoint y: 192, endPoint x: 245, endPoint y: 193, distance: 103.8
click at [245, 193] on input "**********" at bounding box center [271, 193] width 235 height 12
paste input "*********"
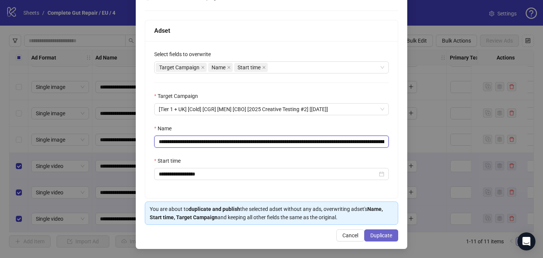
type input "**********"
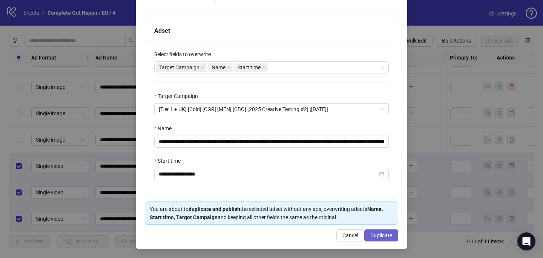
click at [384, 237] on span "Duplicate" at bounding box center [382, 236] width 22 height 6
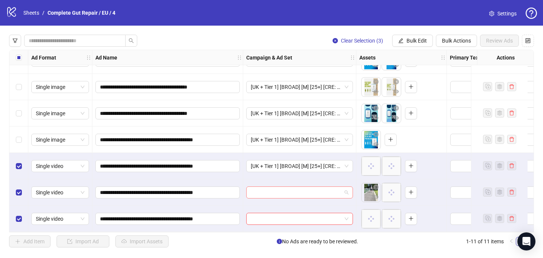
click at [311, 192] on input "search" at bounding box center [296, 192] width 91 height 11
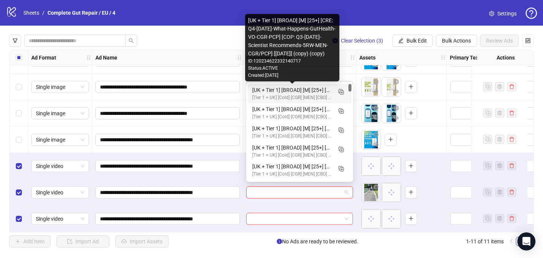
click at [329, 93] on div "[UK + Tier 1] [BROAD] [M] [25+] [CRE: Q4-10-OCT-2025-What-Happens-GutHealth-VO-…" at bounding box center [292, 90] width 80 height 8
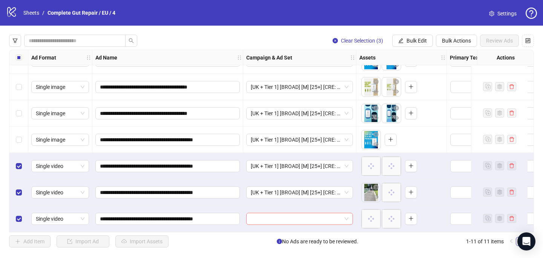
click at [300, 219] on input "search" at bounding box center [296, 219] width 91 height 11
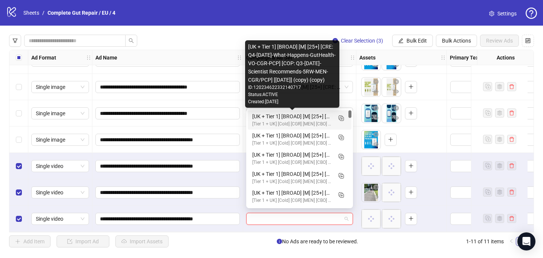
click at [321, 116] on div "[UK + Tier 1] [BROAD] [M] [25+] [CRE: Q4-10-OCT-2025-What-Happens-GutHealth-VO-…" at bounding box center [292, 116] width 80 height 8
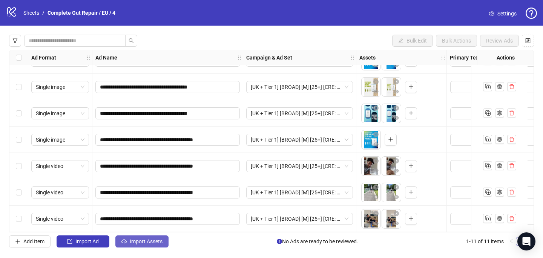
click at [137, 237] on button "Import Assets" at bounding box center [141, 242] width 53 height 12
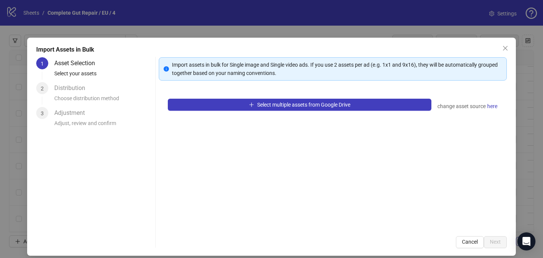
click at [264, 97] on div "Select multiple assets from Google Drive change asset source here" at bounding box center [333, 159] width 348 height 138
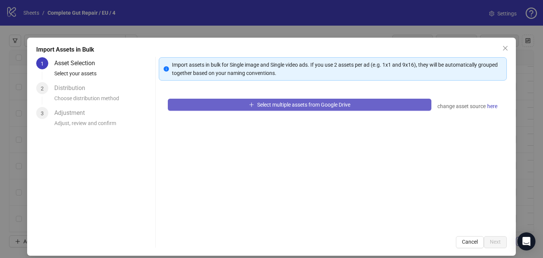
click at [264, 103] on span "Select multiple assets from Google Drive" at bounding box center [303, 105] width 93 height 6
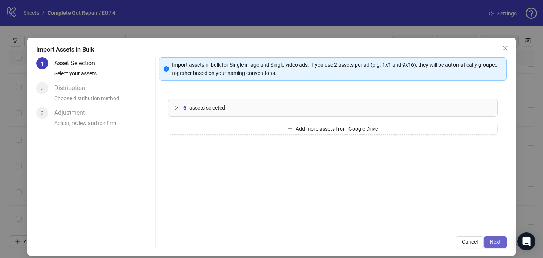
click at [490, 243] on span "Next" at bounding box center [495, 242] width 11 height 6
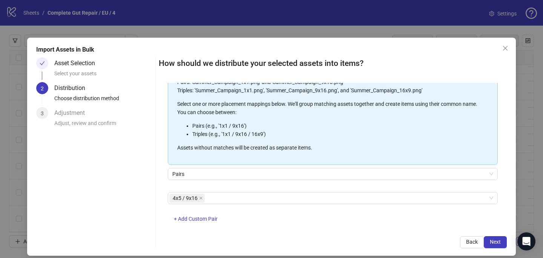
scroll to position [86, 0]
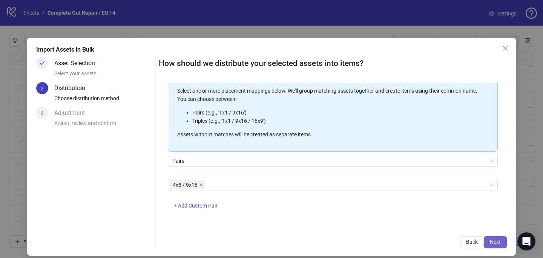
click at [490, 240] on span "Next" at bounding box center [495, 242] width 11 height 6
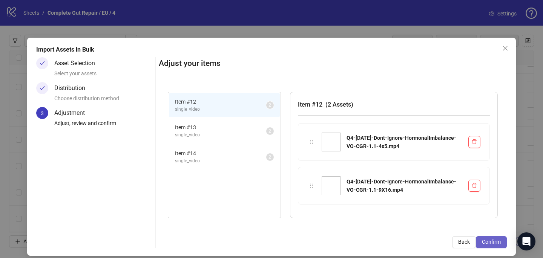
click at [498, 240] on span "Confirm" at bounding box center [491, 242] width 19 height 6
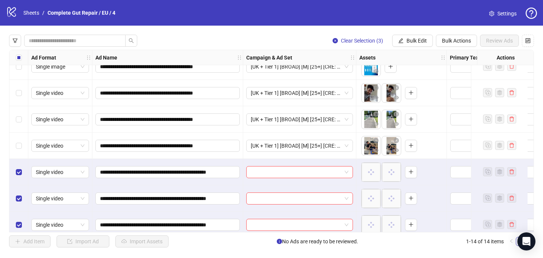
scroll to position [206, 0]
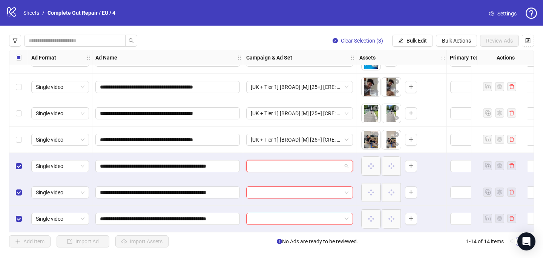
click at [270, 161] on input "search" at bounding box center [296, 166] width 91 height 11
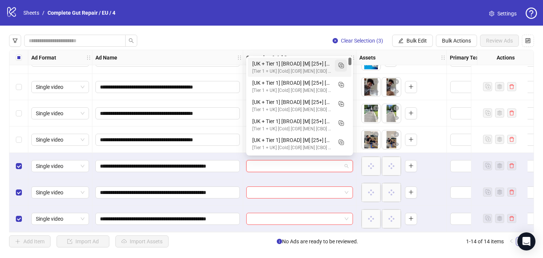
click at [340, 71] on button "button" at bounding box center [341, 66] width 12 height 12
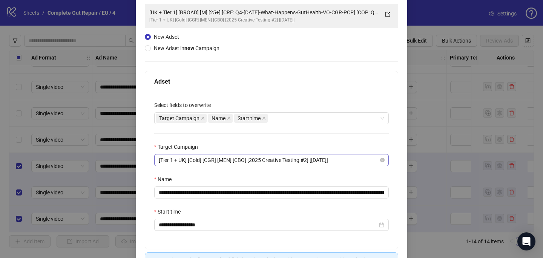
scroll to position [72, 0]
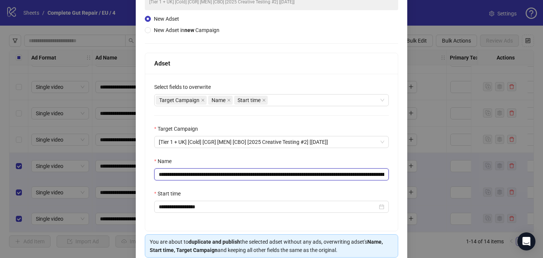
drag, startPoint x: 375, startPoint y: 174, endPoint x: 245, endPoint y: 178, distance: 130.2
click at [245, 178] on input "**********" at bounding box center [271, 175] width 235 height 12
paste input "*******"
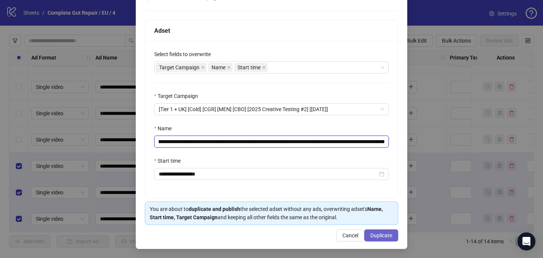
type input "**********"
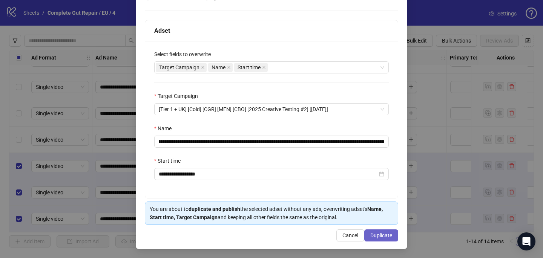
scroll to position [0, 0]
click at [377, 237] on span "Duplicate" at bounding box center [382, 236] width 22 height 6
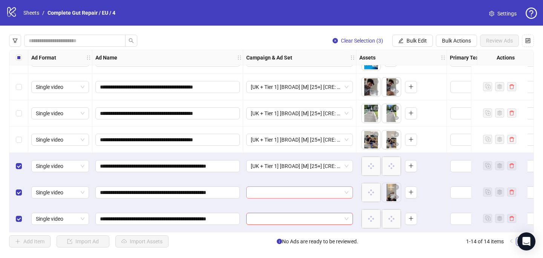
click at [273, 191] on input "search" at bounding box center [296, 192] width 91 height 11
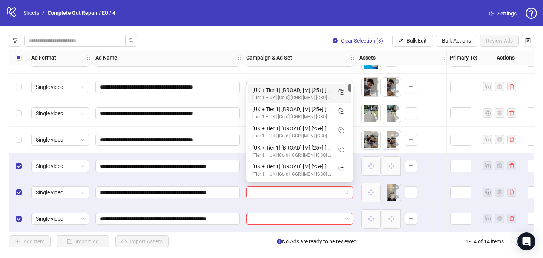
click at [313, 96] on div "[Tier 1 + UK] [Cold] [CGR] [MEN] [CBO] [2025 Creative Testing #2] [16 May 2025]" at bounding box center [292, 97] width 80 height 7
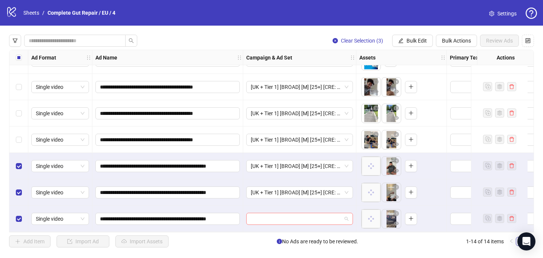
click at [255, 217] on input "search" at bounding box center [296, 219] width 91 height 11
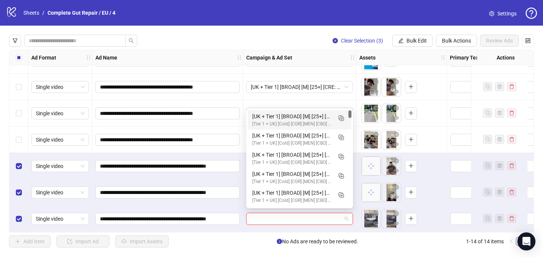
click at [298, 119] on div "[UK + Tier 1] [BROAD] [M] [25+] [CRE: Q4-10-OCT-2025-Dont-Ignore-HormonalImbala…" at bounding box center [292, 116] width 80 height 8
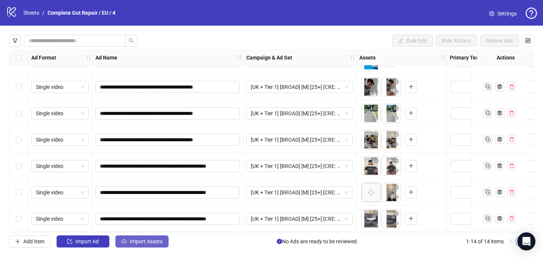
click at [129, 243] on button "Import Assets" at bounding box center [141, 242] width 53 height 12
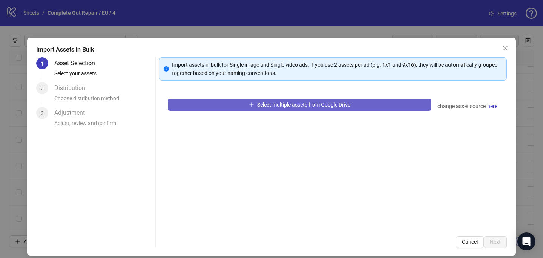
click at [264, 105] on span "Select multiple assets from Google Drive" at bounding box center [303, 105] width 93 height 6
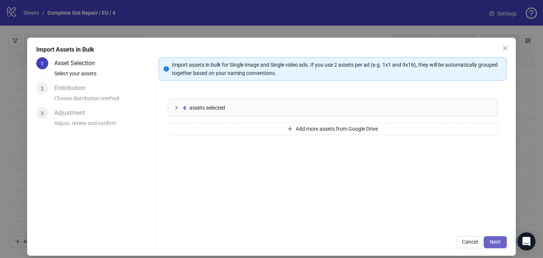
click at [498, 244] on span "Next" at bounding box center [495, 242] width 11 height 6
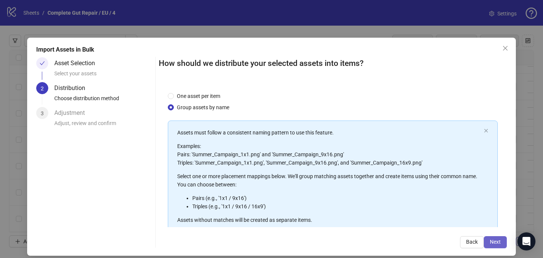
click at [497, 243] on span "Next" at bounding box center [495, 242] width 11 height 6
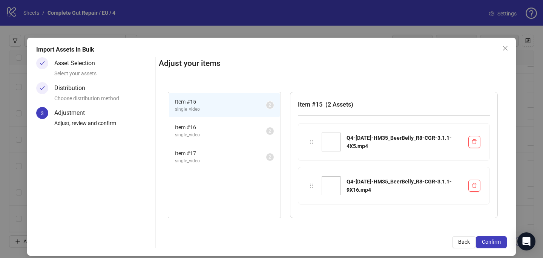
click at [497, 243] on span "Confirm" at bounding box center [491, 242] width 19 height 6
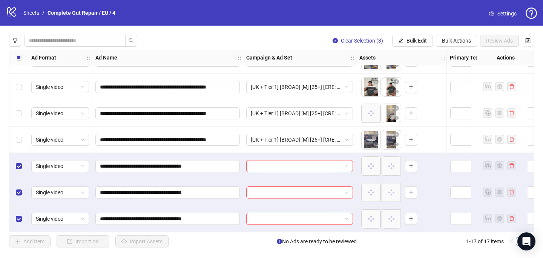
scroll to position [285, 0]
click at [267, 166] on input "search" at bounding box center [296, 166] width 91 height 11
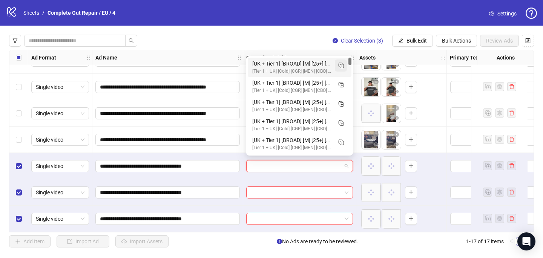
click at [340, 65] on rect "Duplicate" at bounding box center [342, 67] width 4 height 4
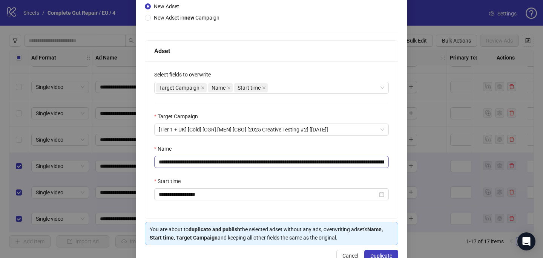
scroll to position [84, 0]
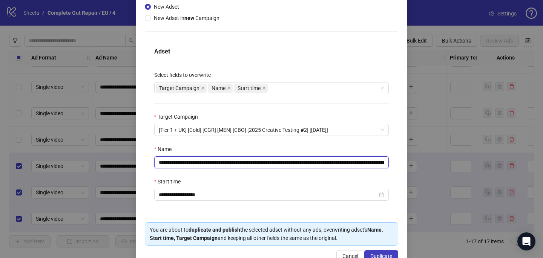
drag, startPoint x: 373, startPoint y: 166, endPoint x: 246, endPoint y: 166, distance: 127.5
click at [246, 166] on input "**********" at bounding box center [271, 163] width 235 height 12
drag, startPoint x: 267, startPoint y: 160, endPoint x: 246, endPoint y: 162, distance: 21.6
click at [246, 162] on input "**********" at bounding box center [271, 163] width 235 height 12
paste input "**********"
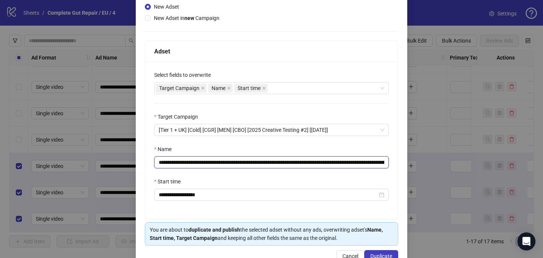
scroll to position [105, 0]
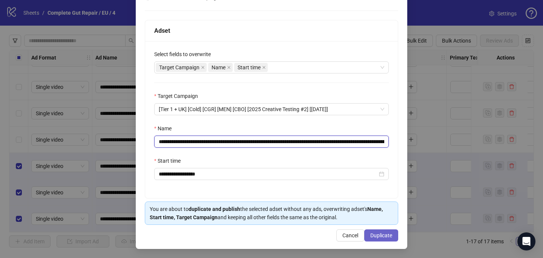
type input "**********"
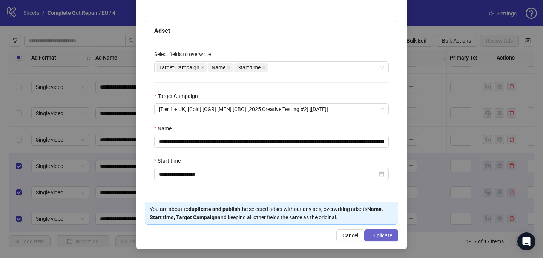
click at [385, 237] on span "Duplicate" at bounding box center [382, 236] width 22 height 6
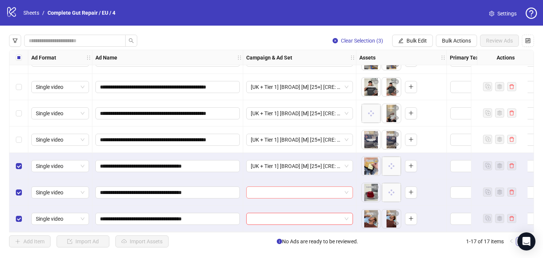
click at [305, 194] on input "search" at bounding box center [296, 192] width 91 height 11
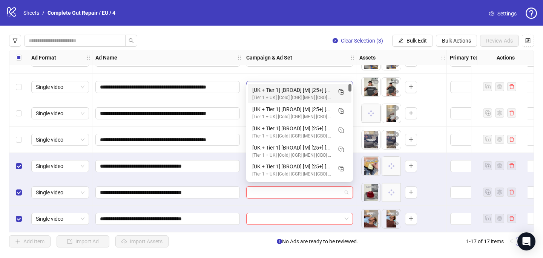
click at [307, 85] on div "[UK + Tier 1] [BROAD] [M] [25+] [CRE: Q4-10-OCT-2025-HM35_BeerBelly_R8-CGR-PCP-…" at bounding box center [300, 93] width 104 height 19
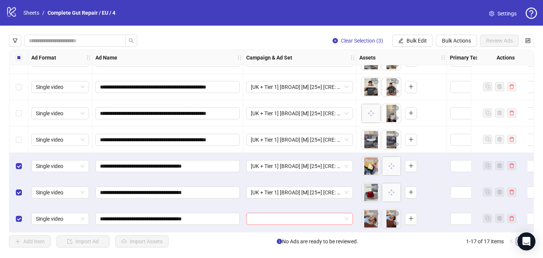
click at [286, 215] on input "search" at bounding box center [296, 219] width 91 height 11
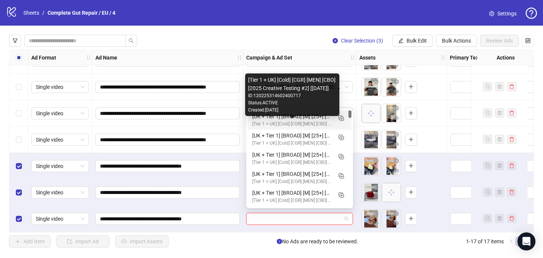
click at [318, 125] on div "[Tier 1 + UK] [Cold] [CGR] [MEN] [CBO] [2025 Creative Testing #2] [16 May 2025]" at bounding box center [292, 124] width 80 height 7
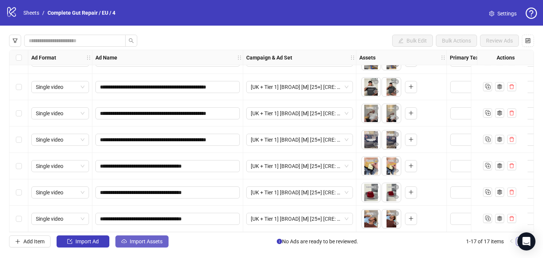
click at [138, 242] on span "Import Assets" at bounding box center [146, 242] width 33 height 6
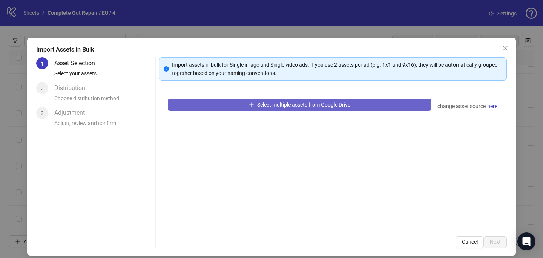
click at [242, 108] on button "Select multiple assets from Google Drive" at bounding box center [300, 105] width 264 height 12
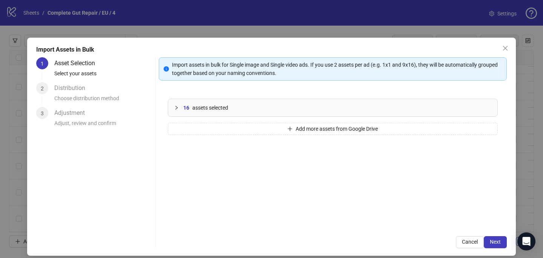
click at [496, 235] on div "Import assets in bulk for Single image and Single video ads. If you use 2 asset…" at bounding box center [333, 152] width 348 height 191
click at [503, 243] on button "Next" at bounding box center [495, 243] width 23 height 12
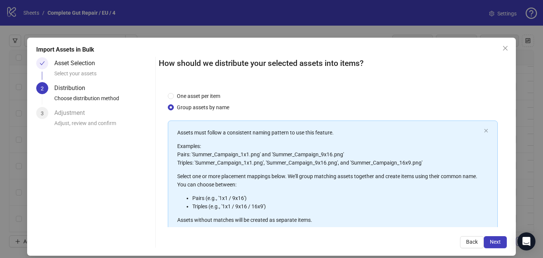
click at [503, 243] on button "Next" at bounding box center [495, 243] width 23 height 12
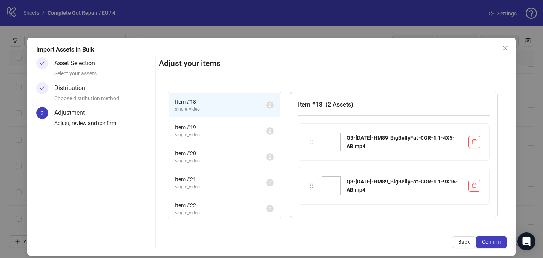
click at [503, 243] on button "Confirm" at bounding box center [491, 243] width 31 height 12
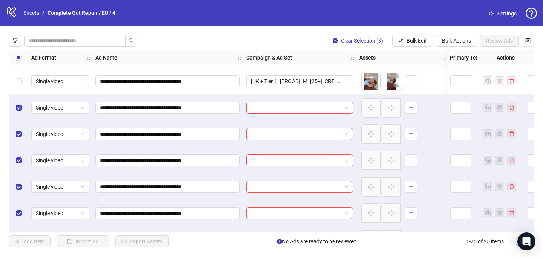
scroll to position [398, 0]
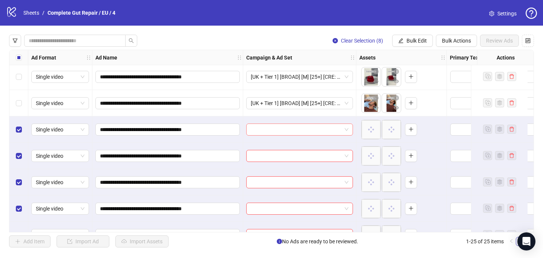
click at [268, 132] on input "search" at bounding box center [296, 129] width 91 height 11
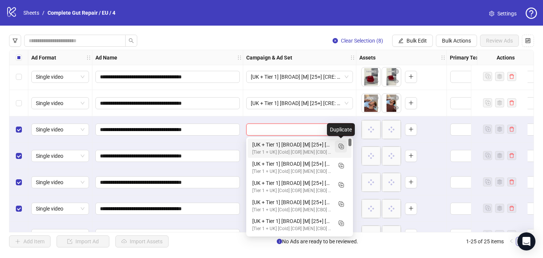
click at [340, 151] on button "button" at bounding box center [341, 147] width 12 height 12
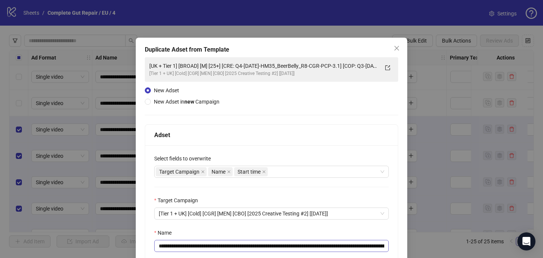
scroll to position [105, 0]
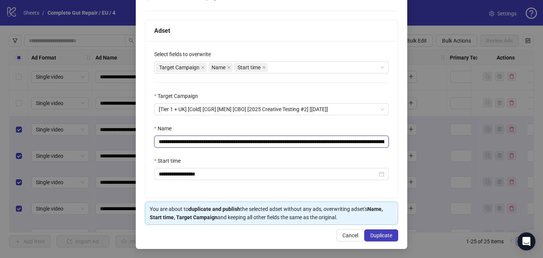
drag, startPoint x: 364, startPoint y: 143, endPoint x: 245, endPoint y: 142, distance: 118.9
click at [245, 142] on input "**********" at bounding box center [271, 142] width 235 height 12
paste input "text"
type input "**********"
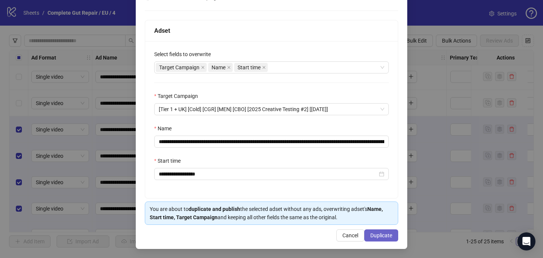
click at [388, 233] on span "Duplicate" at bounding box center [382, 236] width 22 height 6
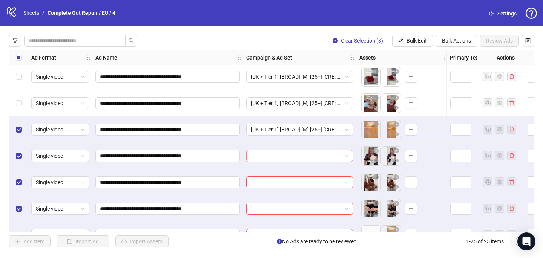
click at [255, 154] on input "search" at bounding box center [296, 156] width 91 height 11
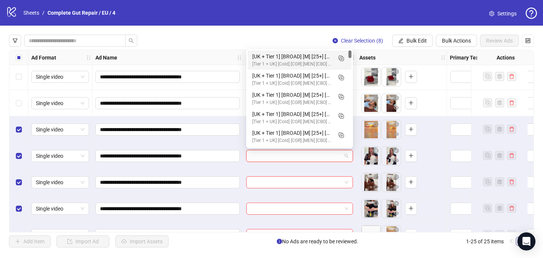
click at [282, 63] on div "[Tier 1 + UK] [Cold] [CGR] [MEN] [CBO] [2025 Creative Testing #2] [16 May 2025]" at bounding box center [292, 64] width 80 height 7
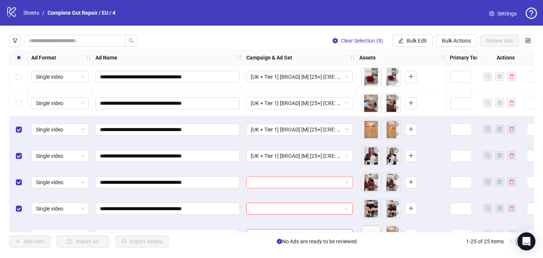
click at [262, 184] on input "search" at bounding box center [296, 182] width 91 height 11
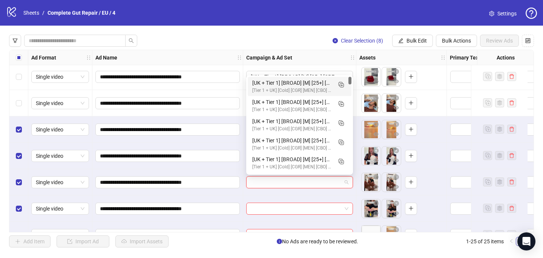
click at [298, 84] on div "[UK + Tier 1] [BROAD] [M] [25+] [CRE: HM89_BigBellyFat] [COP: Q3-07-JUL-2025-Sc…" at bounding box center [292, 83] width 80 height 8
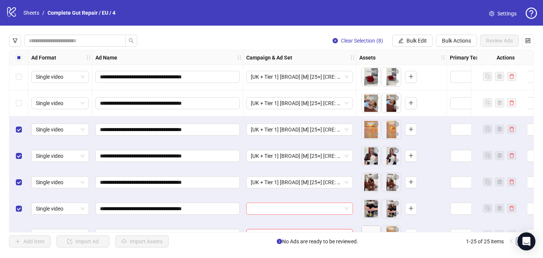
click at [268, 212] on input "search" at bounding box center [296, 208] width 91 height 11
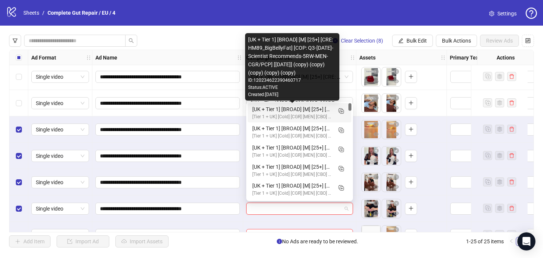
click at [311, 111] on div "[UK + Tier 1] [BROAD] [M] [25+] [CRE: HM89_BigBellyFat] [COP: Q3-07-JUL-2025-Sc…" at bounding box center [292, 109] width 80 height 8
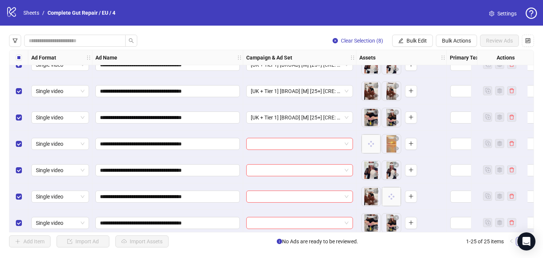
scroll to position [493, 0]
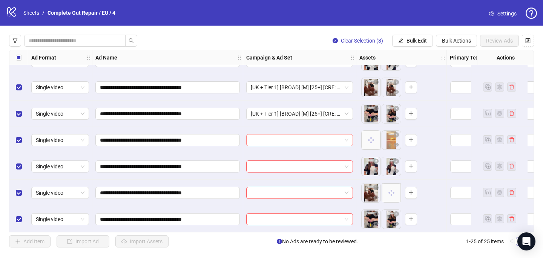
click at [294, 136] on input "search" at bounding box center [296, 140] width 91 height 11
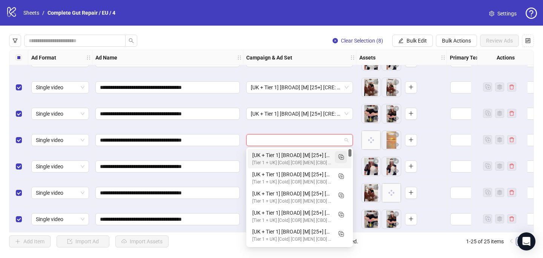
click at [340, 155] on icon "Duplicate" at bounding box center [341, 157] width 8 height 8
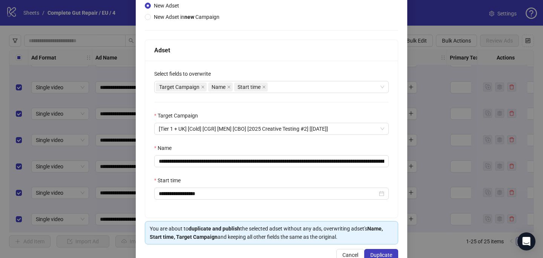
scroll to position [85, 0]
click at [288, 161] on input "**********" at bounding box center [271, 161] width 235 height 12
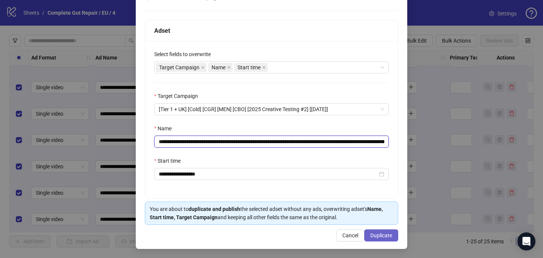
type input "**********"
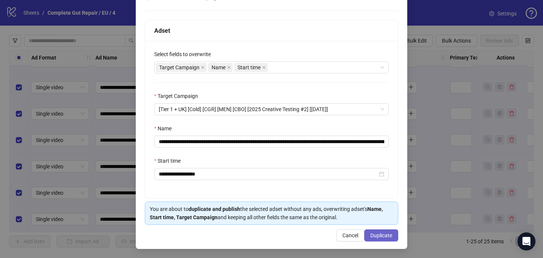
click at [387, 234] on span "Duplicate" at bounding box center [382, 236] width 22 height 6
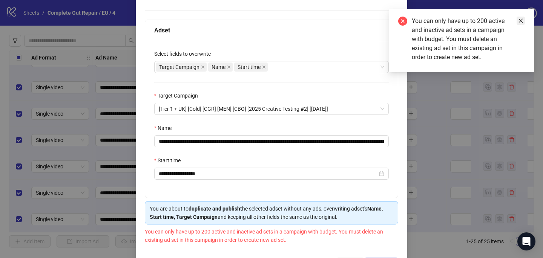
click at [523, 21] on icon "close" at bounding box center [520, 20] width 5 height 5
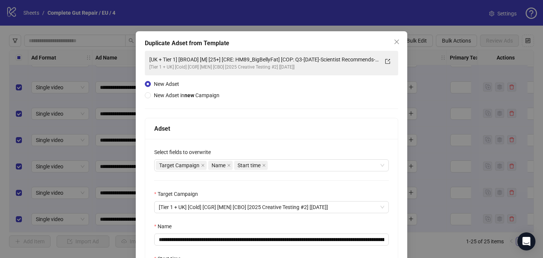
scroll to position [0, 0]
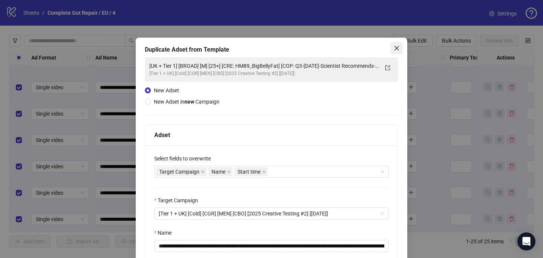
click at [395, 47] on icon "close" at bounding box center [397, 48] width 6 height 6
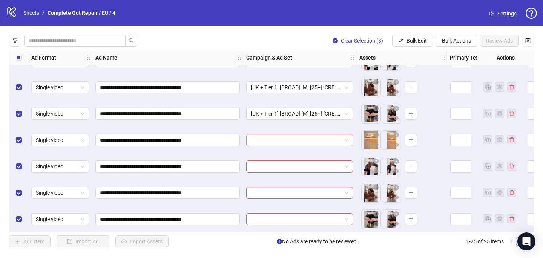
click at [283, 146] on div at bounding box center [299, 140] width 107 height 12
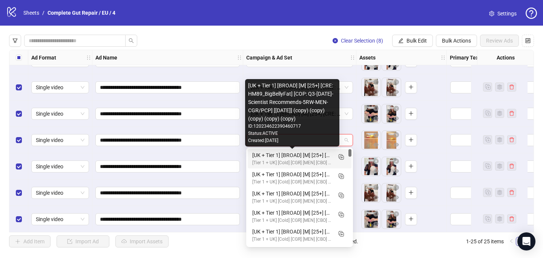
click at [283, 154] on div "[UK + Tier 1] [BROAD] [M] [25+] [CRE: HM89_BigBellyFat] [COP: Q3-07-JUL-2025-Sc…" at bounding box center [292, 155] width 80 height 8
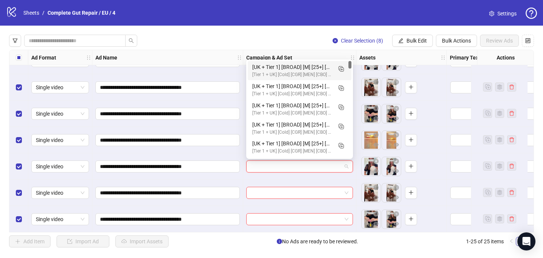
click at [281, 161] on input "search" at bounding box center [296, 166] width 91 height 11
click at [296, 65] on div "[UK + Tier 1] [BROAD] [M] [25+] [CRE: HM89_BigBellyFat] [COP: Q3-07-JUL-2025-Sc…" at bounding box center [292, 67] width 80 height 8
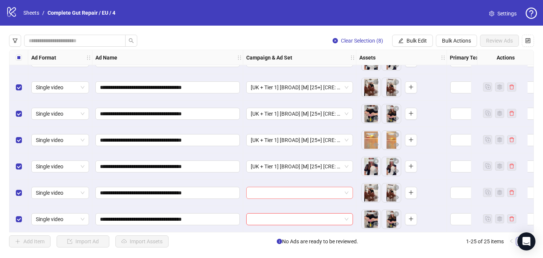
click at [256, 190] on input "search" at bounding box center [296, 193] width 91 height 11
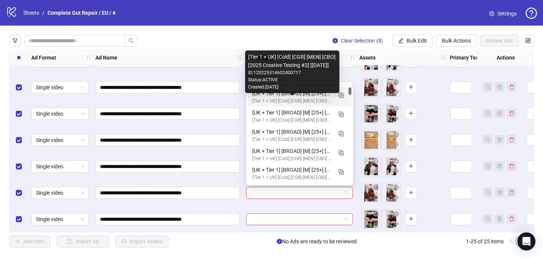
click at [289, 99] on div "[Tier 1 + UK] [Cold] [CGR] [MEN] [CBO] [2025 Creative Testing #2] [16 May 2025]" at bounding box center [292, 101] width 80 height 7
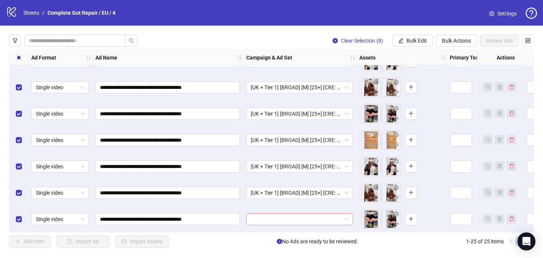
click at [268, 220] on input "search" at bounding box center [296, 219] width 91 height 11
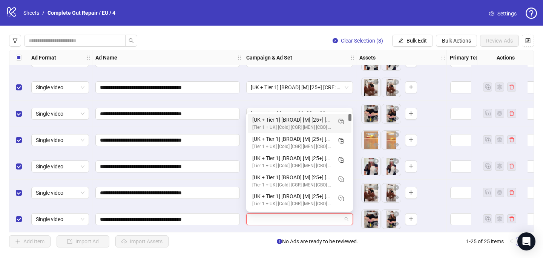
click at [323, 115] on div "[UK + Tier 1] [BROAD] [M] [25+] [CRE: HM89_BigBellyFat] [COP: Q3-07-JUL-2025-Sc…" at bounding box center [300, 123] width 104 height 19
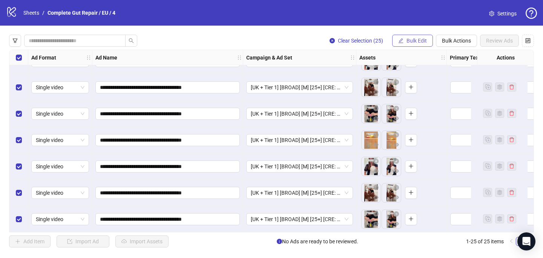
click at [411, 41] on span "Bulk Edit" at bounding box center [417, 41] width 20 height 6
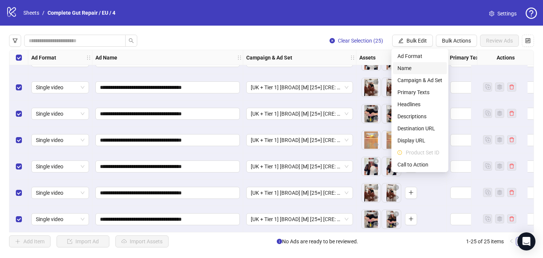
click at [412, 68] on span "Name" at bounding box center [420, 68] width 45 height 8
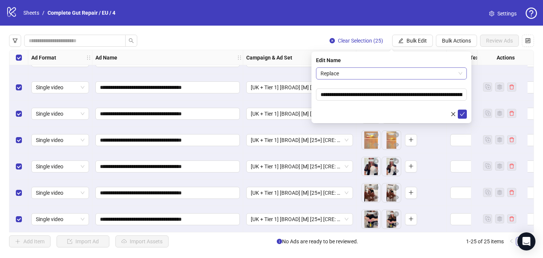
click at [409, 74] on span "Replace" at bounding box center [392, 73] width 142 height 11
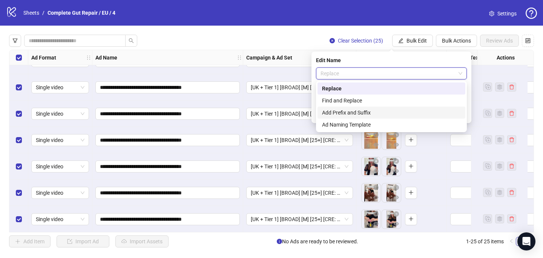
click at [406, 112] on div "Add Prefix and Suffix" at bounding box center [391, 113] width 139 height 8
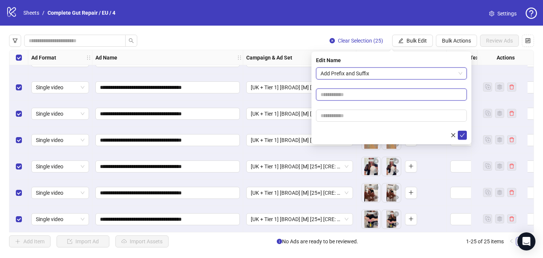
click at [343, 98] on input "text" at bounding box center [391, 95] width 151 height 12
paste input "**********"
click at [360, 96] on input "**********" at bounding box center [391, 95] width 151 height 12
type input "**********"
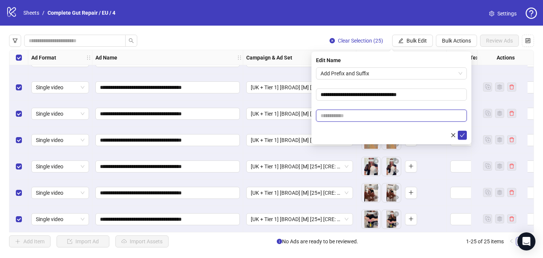
click at [356, 117] on input "text" at bounding box center [391, 116] width 151 height 12
paste input "**********"
type input "**********"
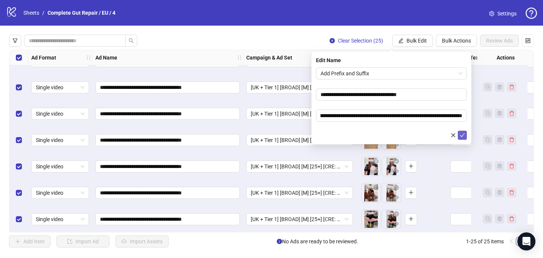
click at [465, 135] on button "submit" at bounding box center [462, 135] width 9 height 9
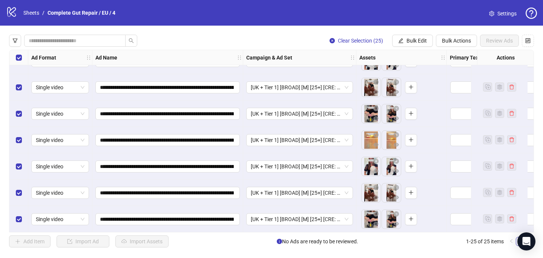
scroll to position [496, 0]
click at [176, 219] on input "**********" at bounding box center [167, 219] width 134 height 8
type input "**********"
click at [177, 218] on input "**********" at bounding box center [167, 219] width 134 height 8
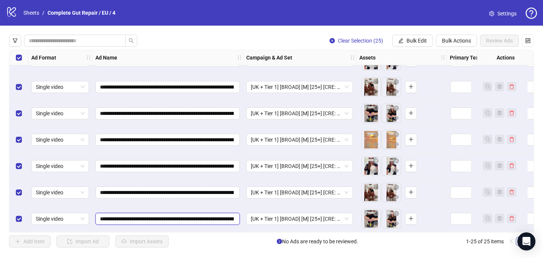
click at [177, 218] on input "**********" at bounding box center [167, 219] width 134 height 8
click at [178, 191] on input "**********" at bounding box center [167, 193] width 134 height 8
paste input "text"
type input "**********"
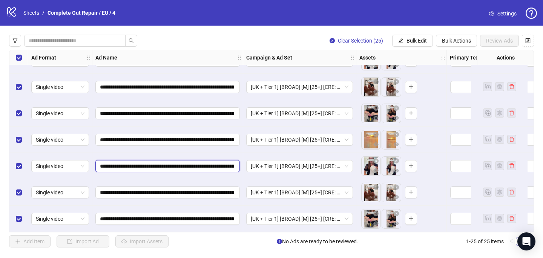
click at [175, 163] on input "**********" at bounding box center [167, 166] width 134 height 8
paste input "text"
type input "**********"
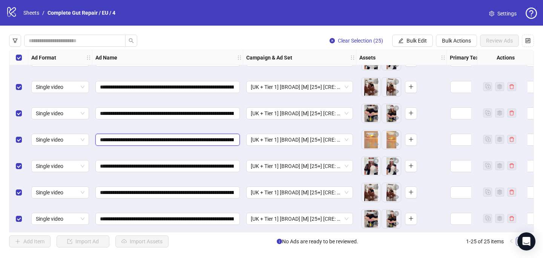
click at [177, 136] on input "**********" at bounding box center [167, 140] width 134 height 8
paste input "text"
type input "**********"
click at [178, 111] on input "**********" at bounding box center [167, 113] width 134 height 8
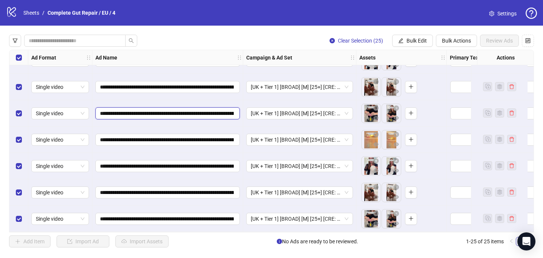
click at [178, 111] on input "**********" at bounding box center [167, 113] width 134 height 8
paste input "text"
type input "**********"
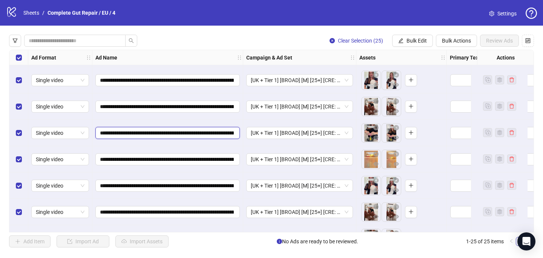
scroll to position [463, 0]
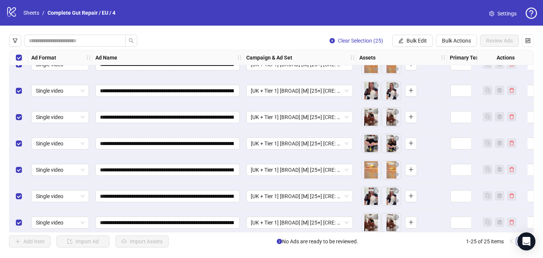
click at [178, 111] on div "**********" at bounding box center [271, 141] width 525 height 183
click at [178, 114] on input "**********" at bounding box center [167, 117] width 134 height 8
paste input "text"
type input "**********"
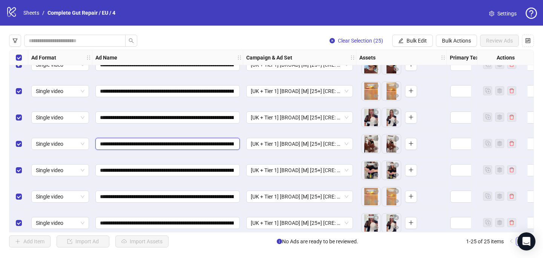
scroll to position [433, 0]
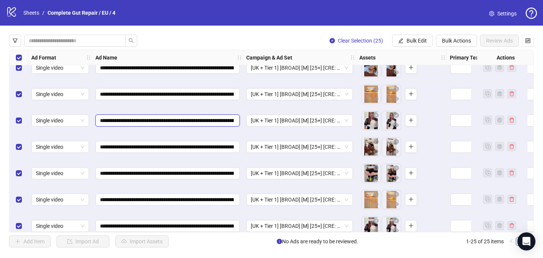
click at [179, 122] on input "**********" at bounding box center [167, 121] width 134 height 8
paste input "text"
type input "**********"
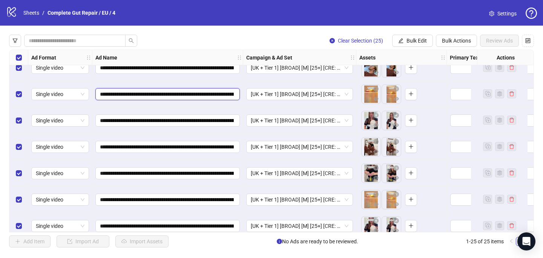
click at [177, 94] on input "**********" at bounding box center [167, 94] width 134 height 8
paste input "text"
click at [144, 96] on input "**********" at bounding box center [167, 94] width 134 height 8
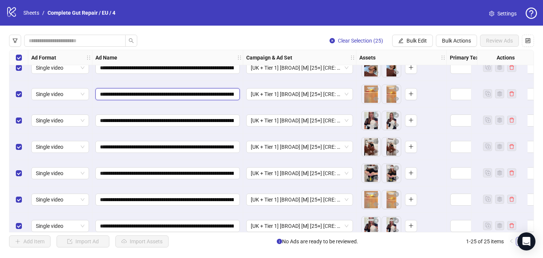
type input "**********"
click at [140, 94] on input "**********" at bounding box center [167, 94] width 134 height 8
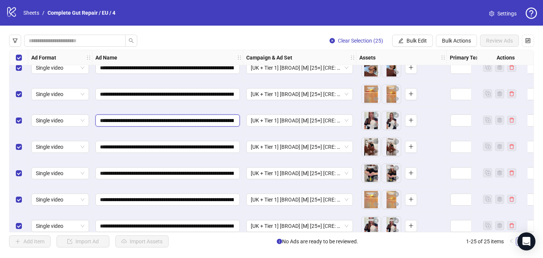
click at [147, 123] on input "**********" at bounding box center [167, 121] width 134 height 8
paste input "text"
type input "**********"
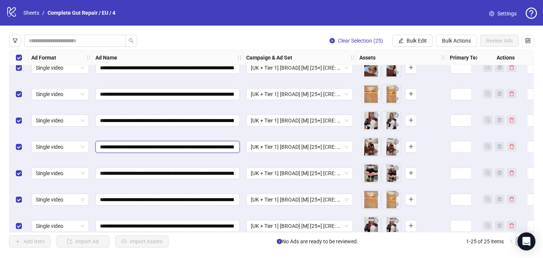
click at [147, 147] on input "**********" at bounding box center [167, 147] width 134 height 8
paste input "text"
type input "**********"
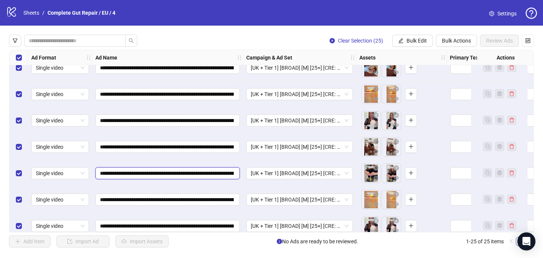
click at [145, 171] on input "**********" at bounding box center [167, 173] width 134 height 8
paste input "text"
type input "**********"
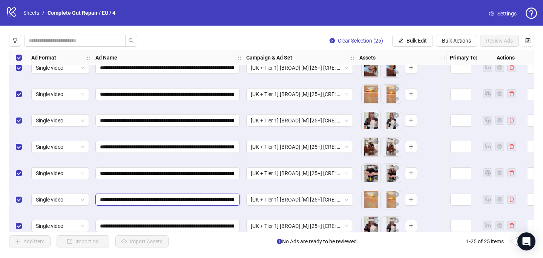
click at [147, 198] on input "**********" at bounding box center [167, 200] width 134 height 8
paste input "text"
type input "**********"
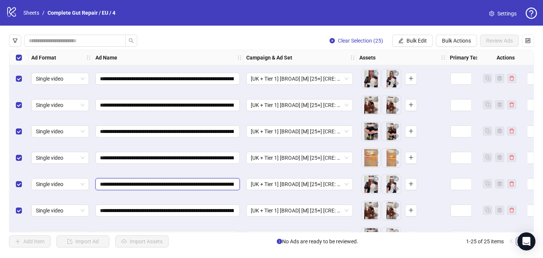
click at [144, 181] on input "**********" at bounding box center [167, 184] width 134 height 8
paste input "text"
type input "**********"
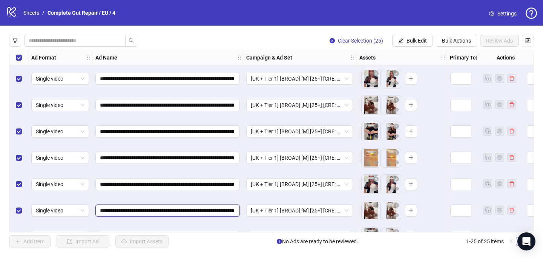
click at [145, 210] on input "**********" at bounding box center [167, 211] width 134 height 8
paste input "text"
type input "**********"
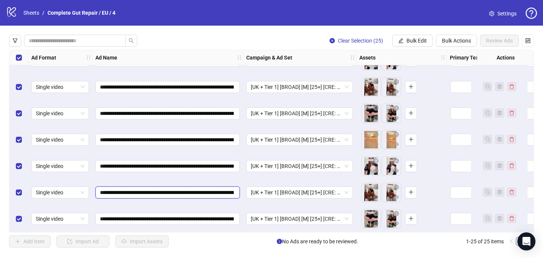
scroll to position [496, 0]
click at [145, 215] on input "**********" at bounding box center [167, 219] width 134 height 8
paste input "text"
type input "**********"
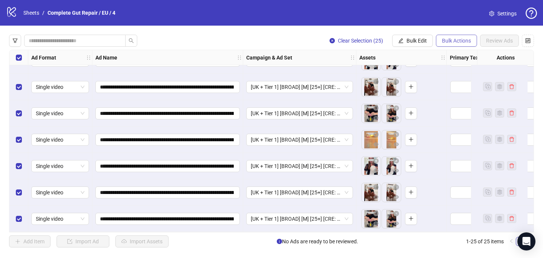
click at [457, 38] on span "Bulk Actions" at bounding box center [456, 41] width 29 height 6
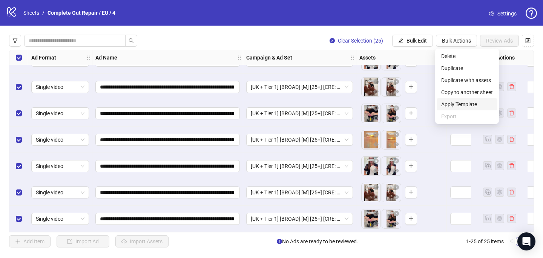
click at [459, 102] on span "Apply Template" at bounding box center [467, 104] width 52 height 8
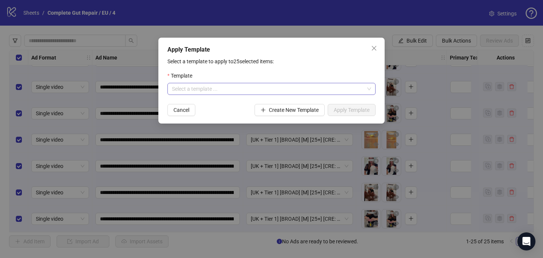
click at [271, 86] on input "search" at bounding box center [268, 88] width 192 height 11
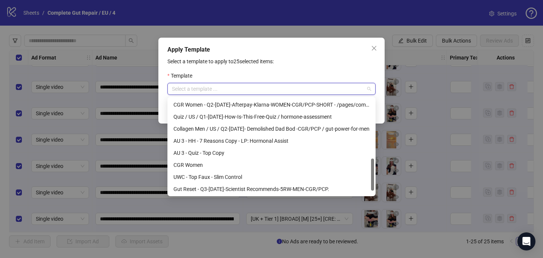
scroll to position [193, 0]
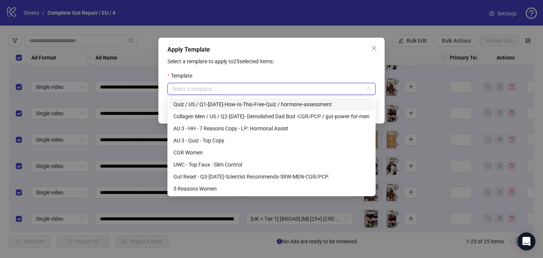
click at [326, 71] on div "Select a template to apply to 25 selected items: Template Select a template ...…" at bounding box center [272, 86] width 208 height 59
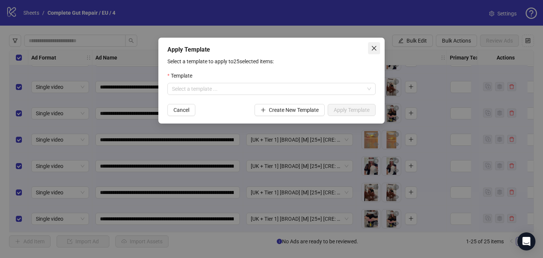
click at [375, 47] on icon "close" at bounding box center [374, 48] width 5 height 5
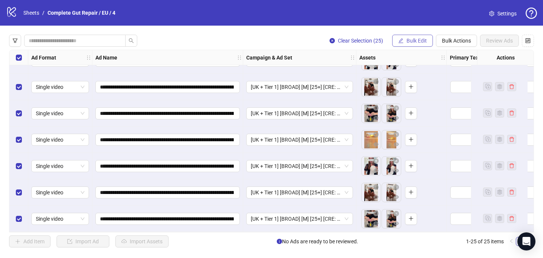
click at [411, 41] on span "Bulk Edit" at bounding box center [417, 41] width 20 height 6
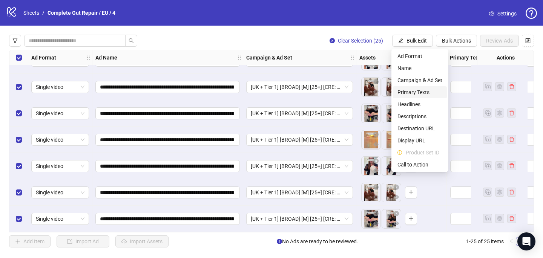
click at [418, 92] on span "Primary Texts" at bounding box center [420, 92] width 45 height 8
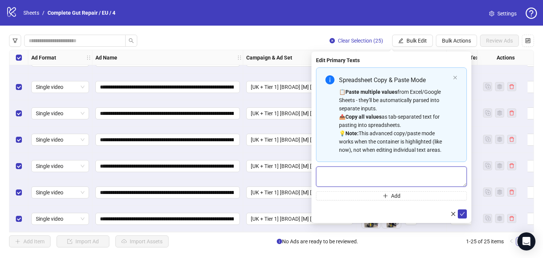
click at [321, 175] on textarea "Multi-text input container - paste or copy values" at bounding box center [391, 177] width 151 height 20
paste textarea "**********"
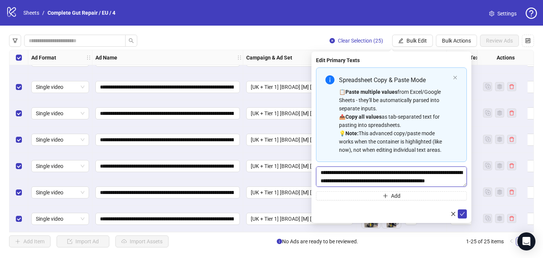
scroll to position [404, 0]
type textarea "**********"
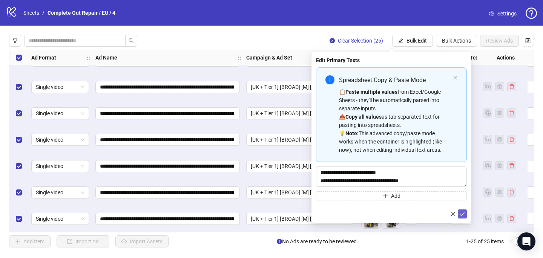
click at [463, 216] on icon "check" at bounding box center [462, 214] width 5 height 5
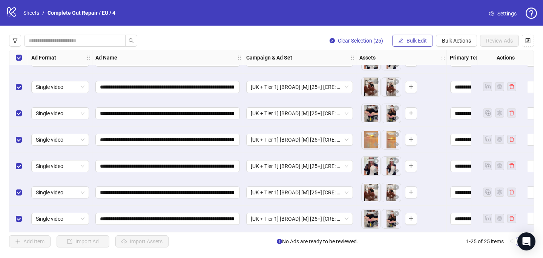
click at [418, 46] on button "Bulk Edit" at bounding box center [412, 41] width 41 height 12
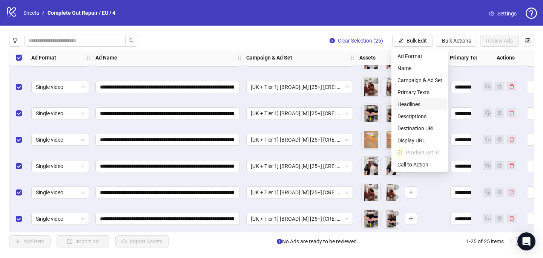
click at [429, 104] on span "Headlines" at bounding box center [420, 104] width 45 height 8
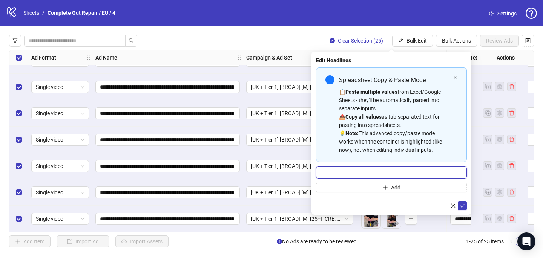
click at [328, 170] on input "Multi-input container - paste or copy values" at bounding box center [391, 173] width 151 height 12
paste input "**********"
type input "**********"
click at [463, 210] on button "submit" at bounding box center [462, 205] width 9 height 9
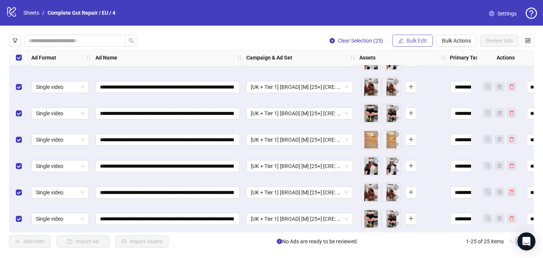
click at [400, 40] on icon "edit" at bounding box center [400, 40] width 5 height 5
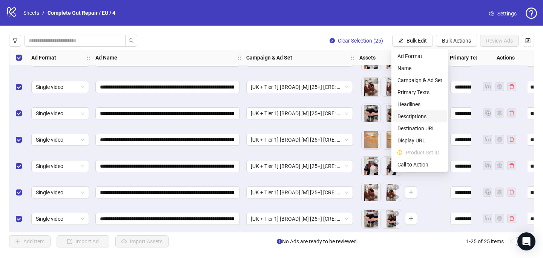
click at [409, 115] on span "Descriptions" at bounding box center [420, 116] width 45 height 8
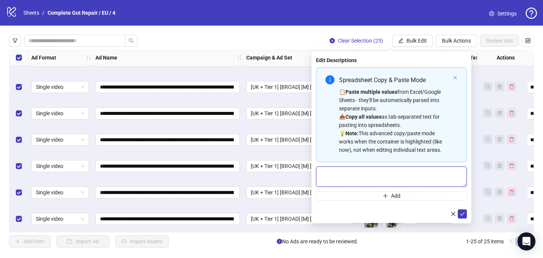
click at [361, 178] on textarea "Multi-text input container - paste or copy values" at bounding box center [391, 177] width 151 height 20
click at [461, 214] on icon "check" at bounding box center [462, 214] width 5 height 5
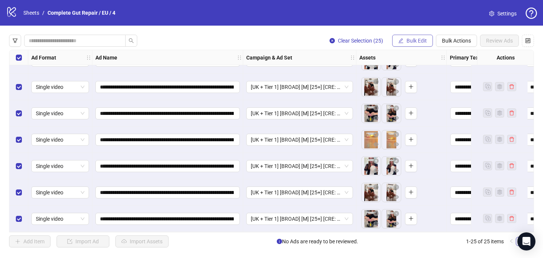
click at [411, 37] on button "Bulk Edit" at bounding box center [412, 41] width 41 height 12
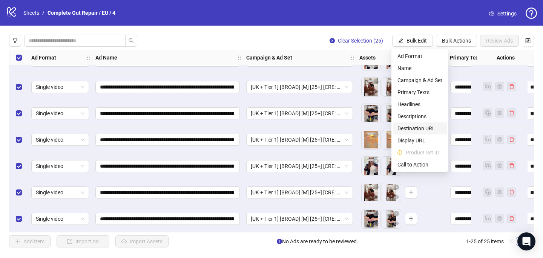
click at [425, 128] on span "Destination URL" at bounding box center [420, 129] width 45 height 8
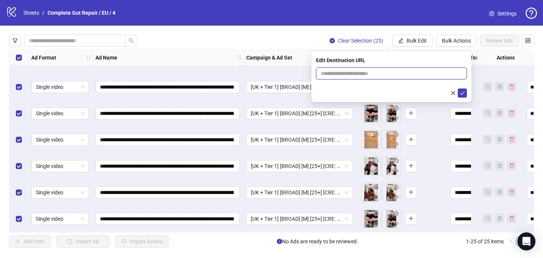
click at [332, 73] on input "text" at bounding box center [389, 73] width 136 height 8
paste input "**********"
type input "**********"
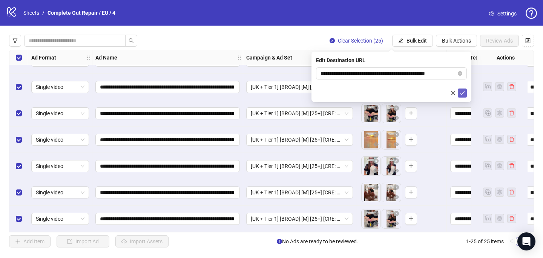
scroll to position [0, 0]
click at [463, 89] on button "submit" at bounding box center [462, 93] width 9 height 9
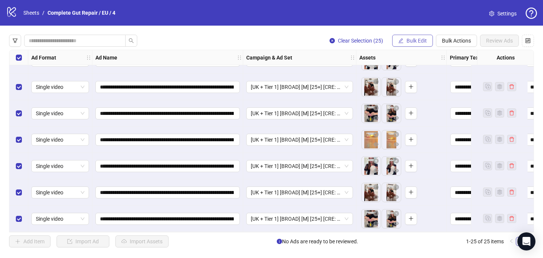
click at [408, 39] on span "Bulk Edit" at bounding box center [417, 41] width 20 height 6
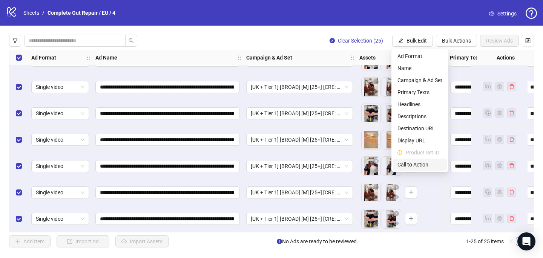
click at [417, 161] on span "Call to Action" at bounding box center [420, 165] width 45 height 8
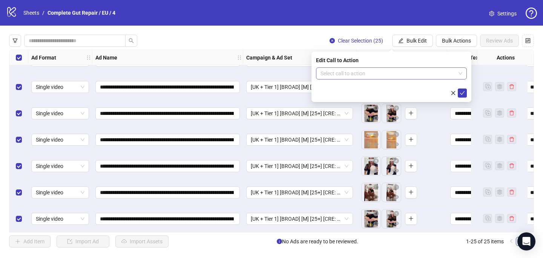
click at [361, 70] on input "search" at bounding box center [388, 73] width 135 height 11
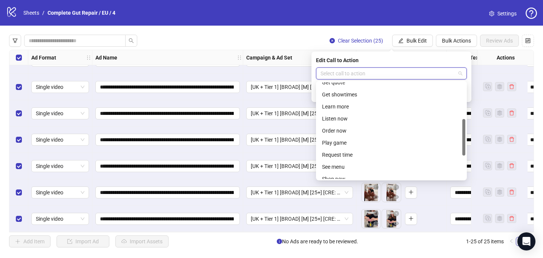
scroll to position [96, 0]
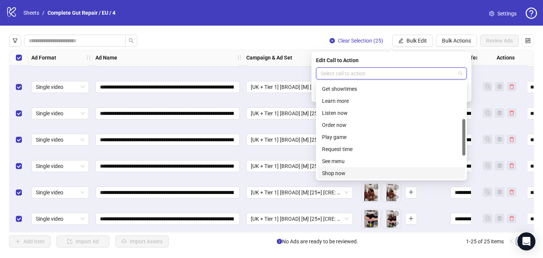
click at [346, 173] on div "Shop now" at bounding box center [391, 173] width 139 height 8
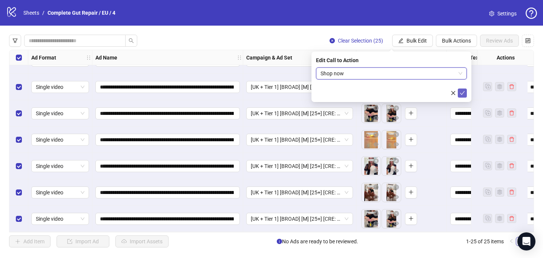
click at [463, 93] on icon "check" at bounding box center [462, 93] width 5 height 5
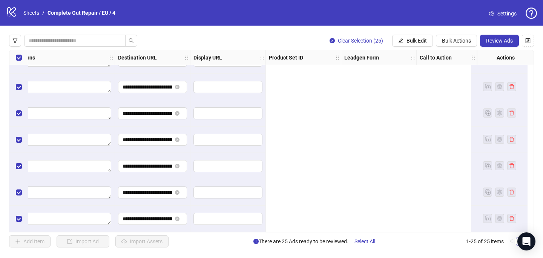
scroll to position [496, 0]
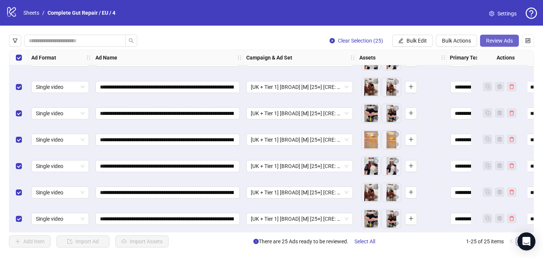
click at [500, 39] on span "Review Ads" at bounding box center [499, 41] width 27 height 6
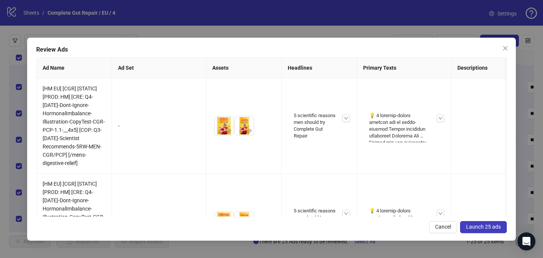
click at [487, 221] on button "Launch 25 ads" at bounding box center [483, 227] width 47 height 12
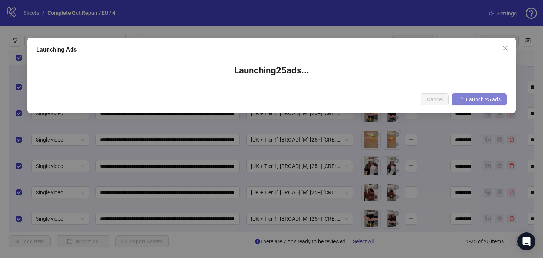
scroll to position [496, 0]
